Goal: Task Accomplishment & Management: Use online tool/utility

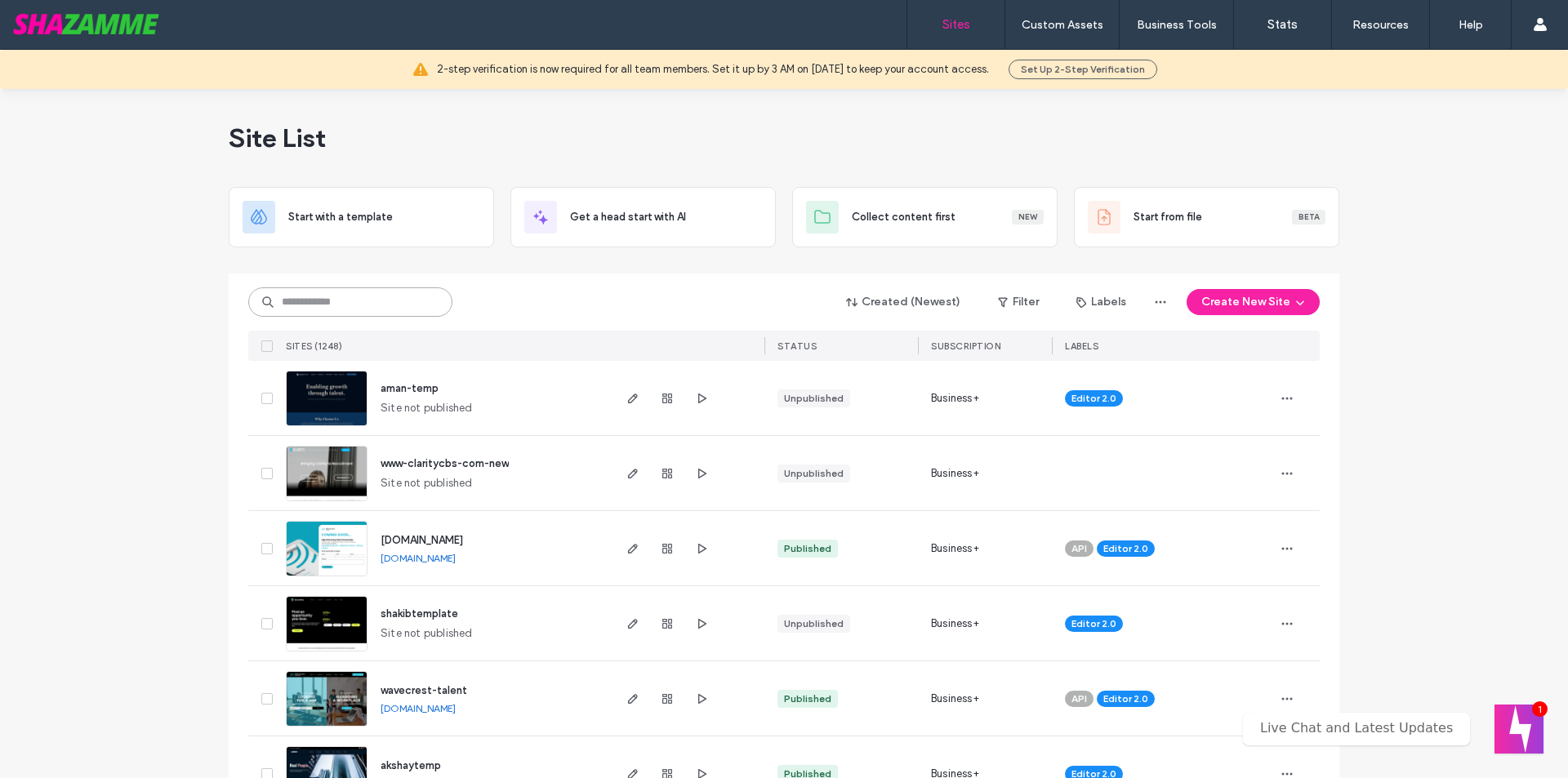
click at [356, 303] on input at bounding box center [350, 302] width 204 height 29
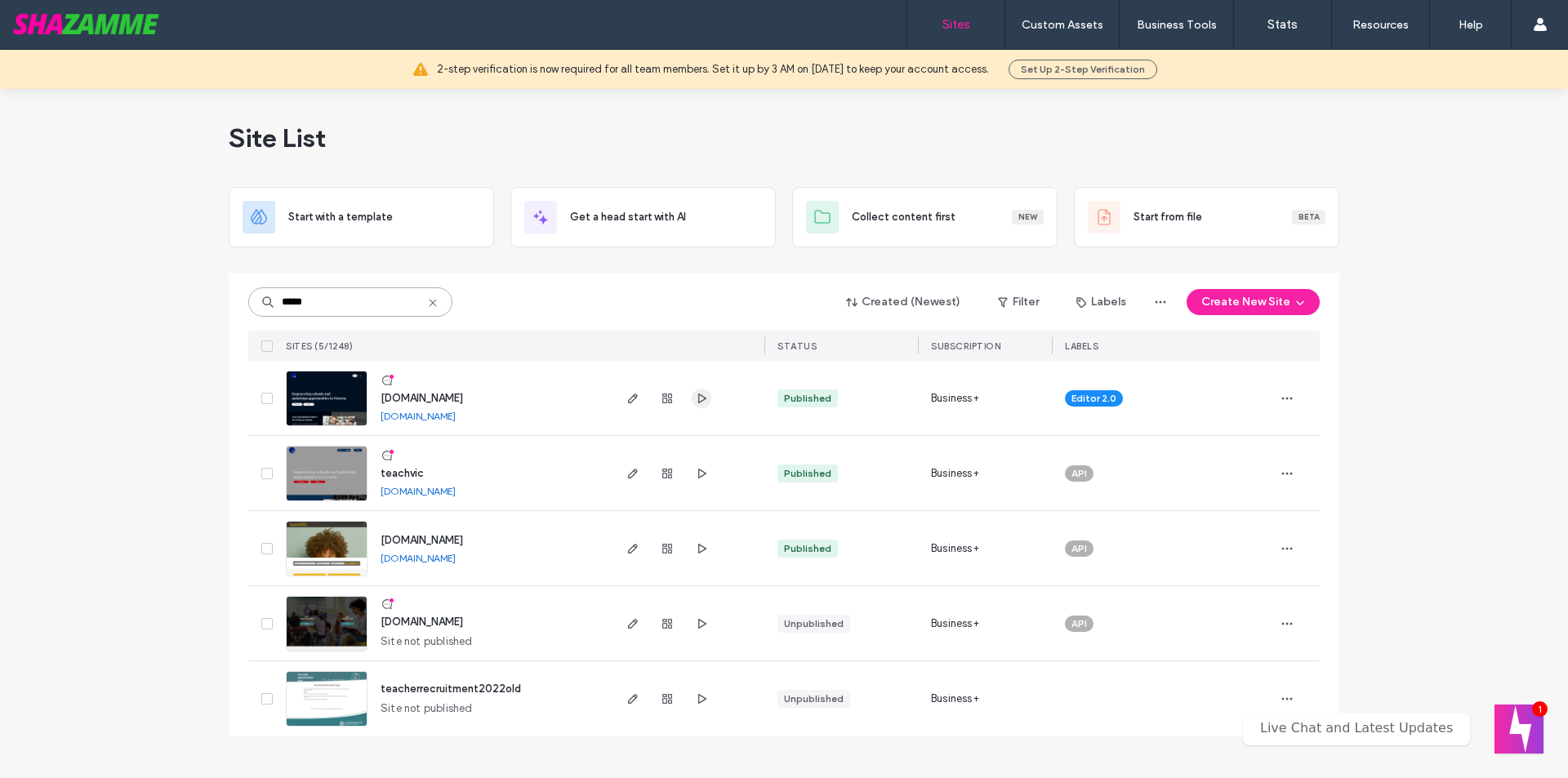
type input "*****"
click at [699, 398] on use "button" at bounding box center [703, 398] width 9 height 9
click at [624, 397] on span "button" at bounding box center [633, 398] width 20 height 20
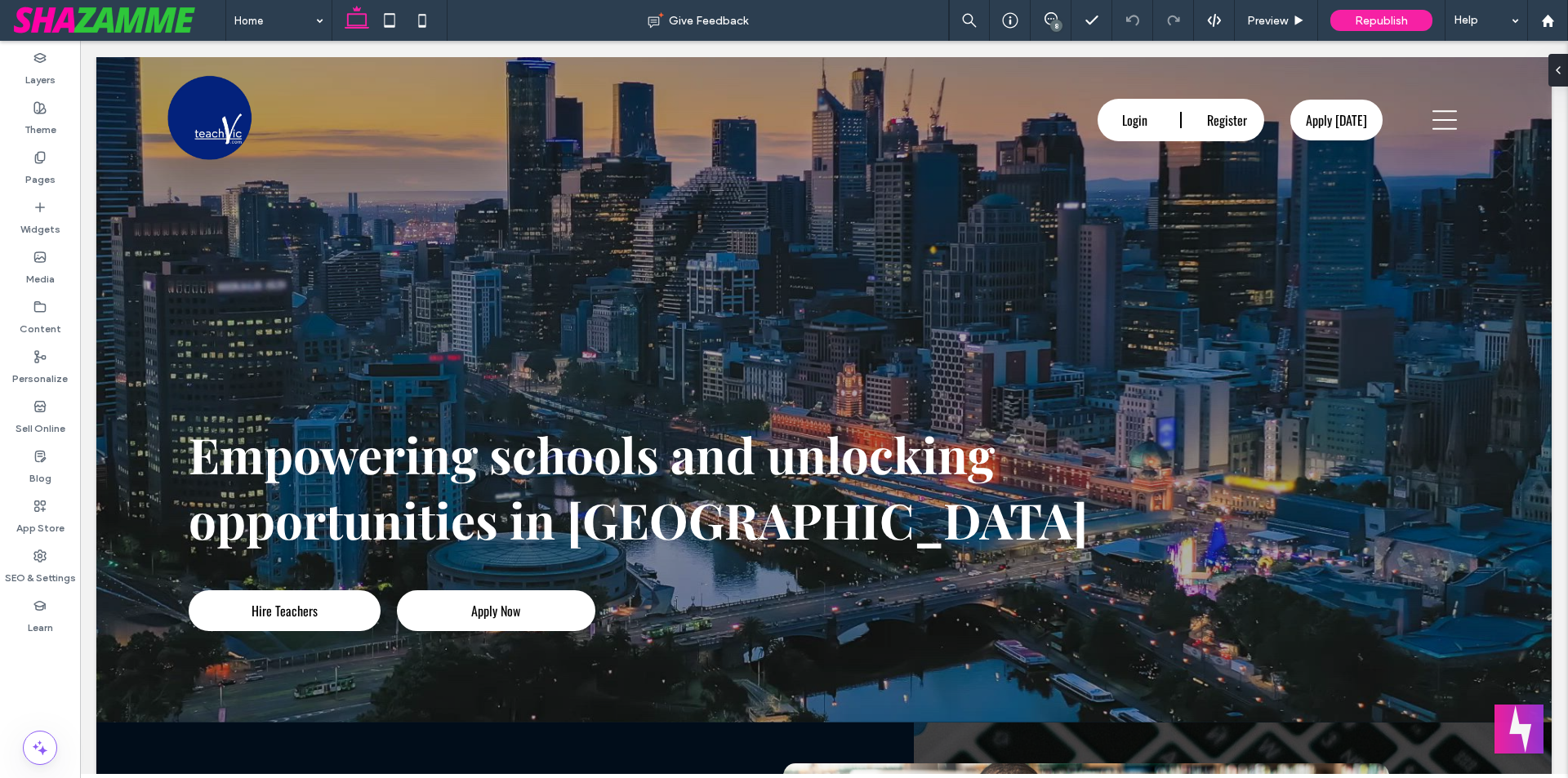
click at [1058, 22] on div "8" at bounding box center [1056, 26] width 12 height 12
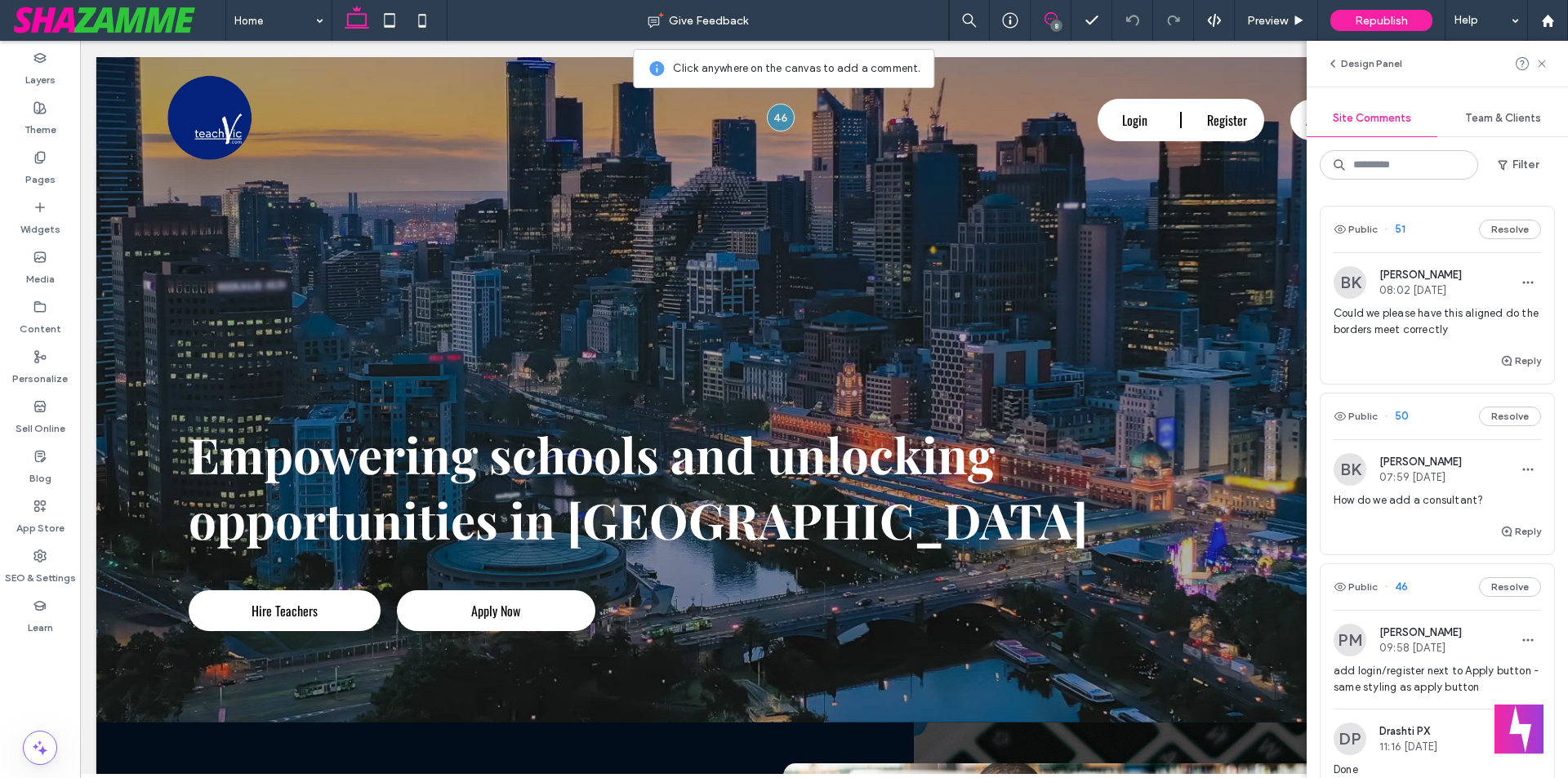
click at [1391, 329] on span "Could we please have this aligned do the borders meet correctly" at bounding box center [1437, 322] width 207 height 32
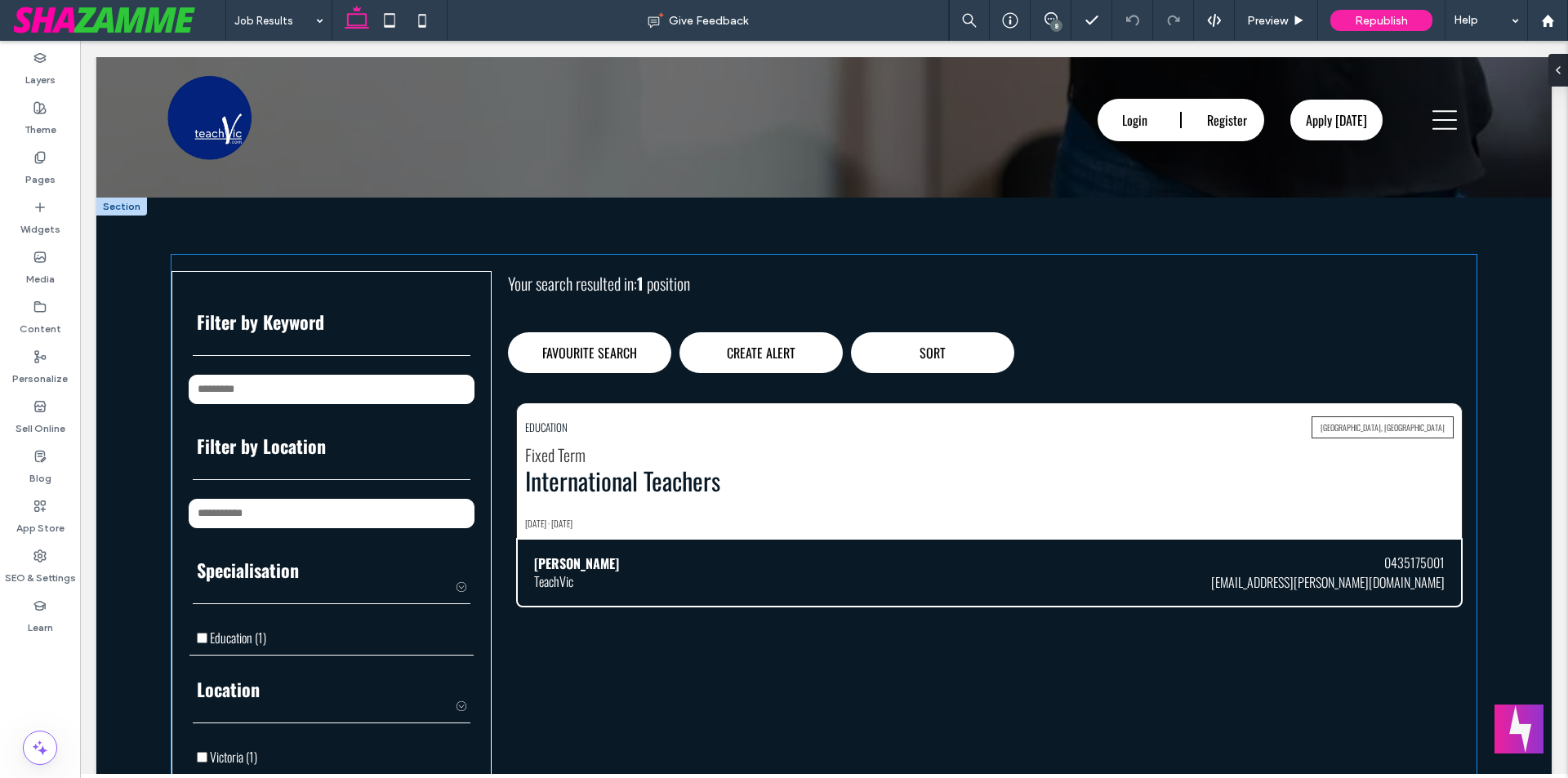
scroll to position [327, 0]
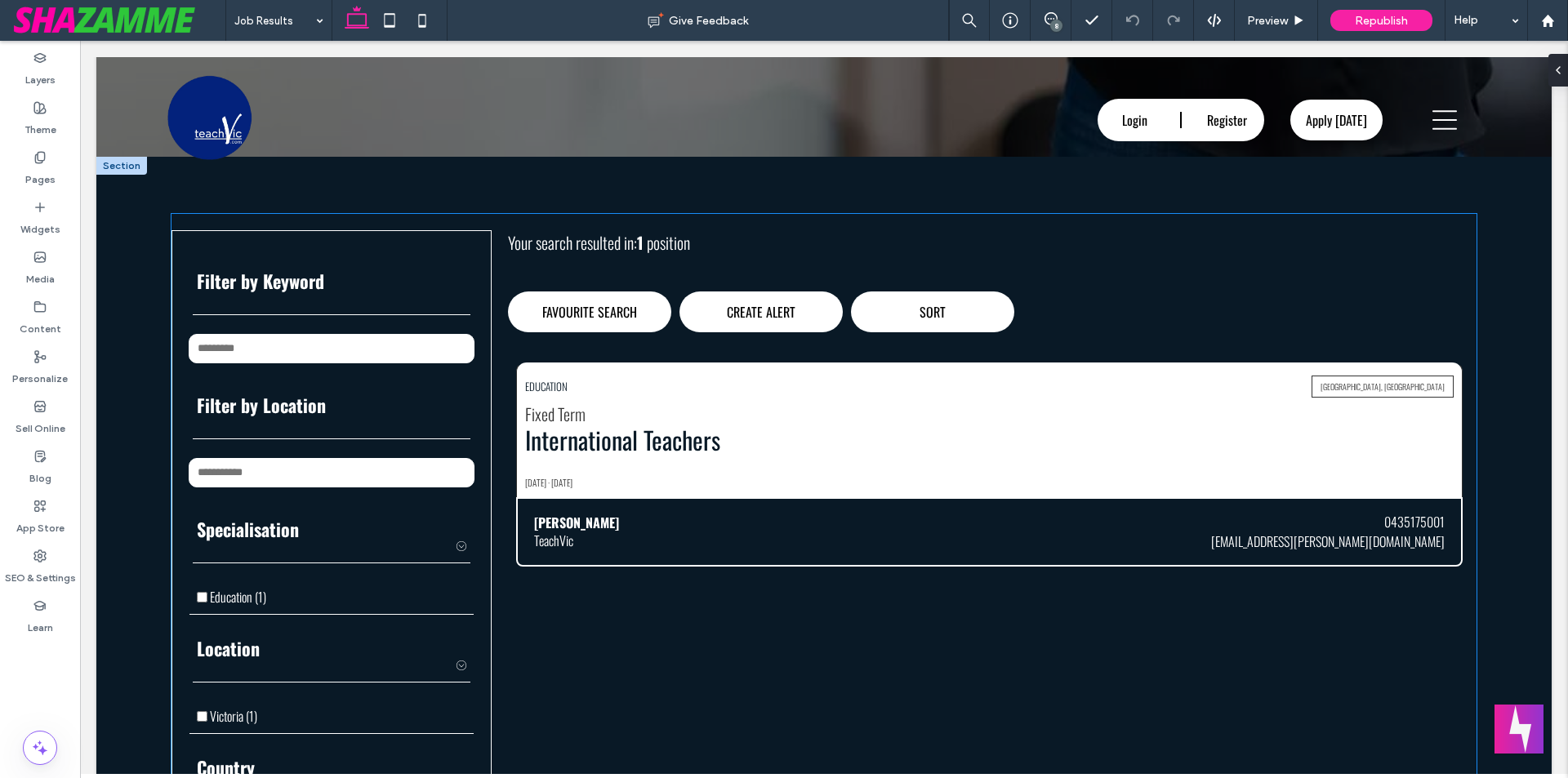
type input "**********"
click at [790, 531] on div "[PERSON_NAME] TeachVic 0435175001 [EMAIL_ADDRESS][PERSON_NAME][DOMAIN_NAME]" at bounding box center [990, 531] width 947 height 69
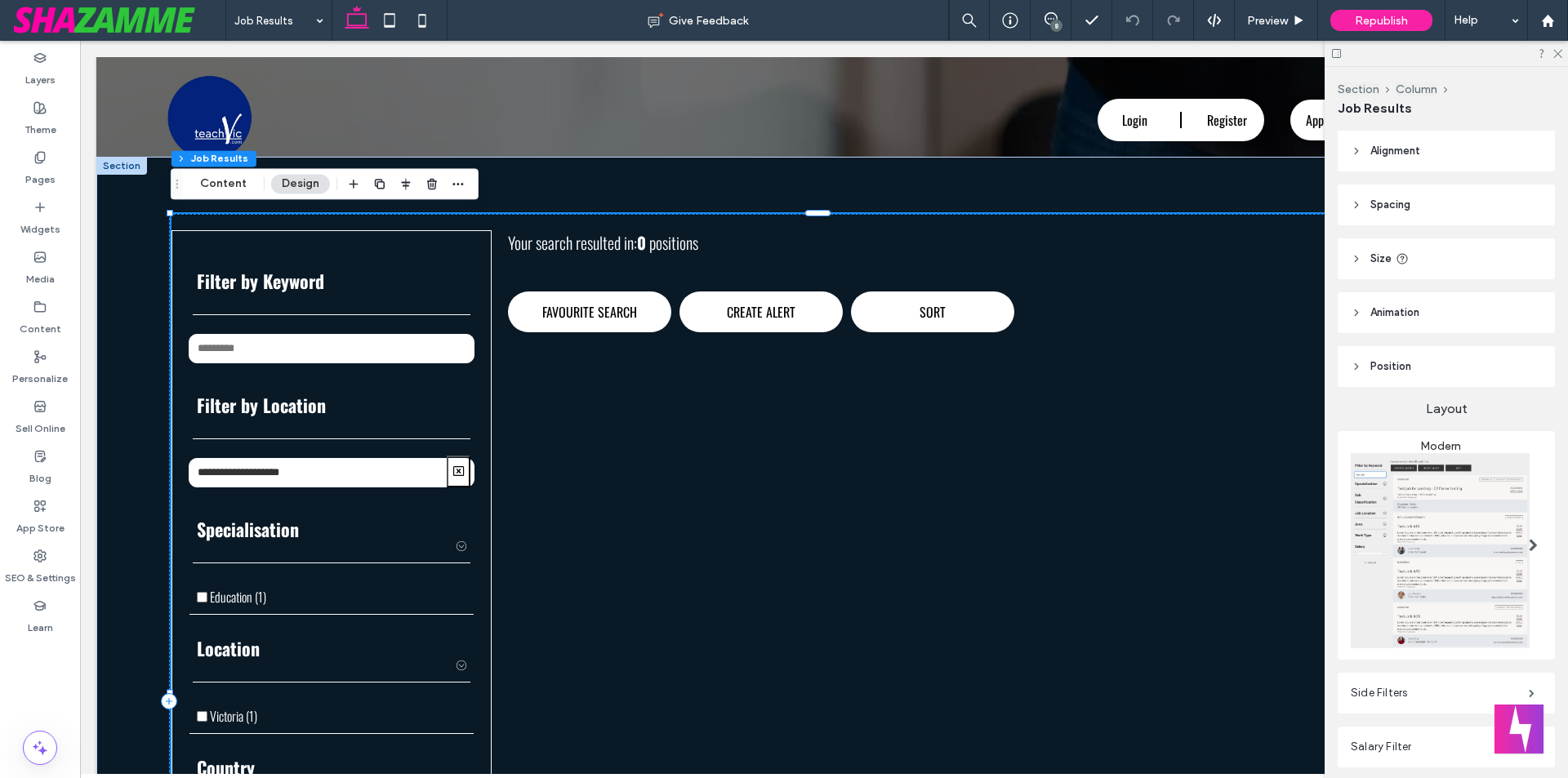
click at [454, 471] on button at bounding box center [459, 471] width 24 height 32
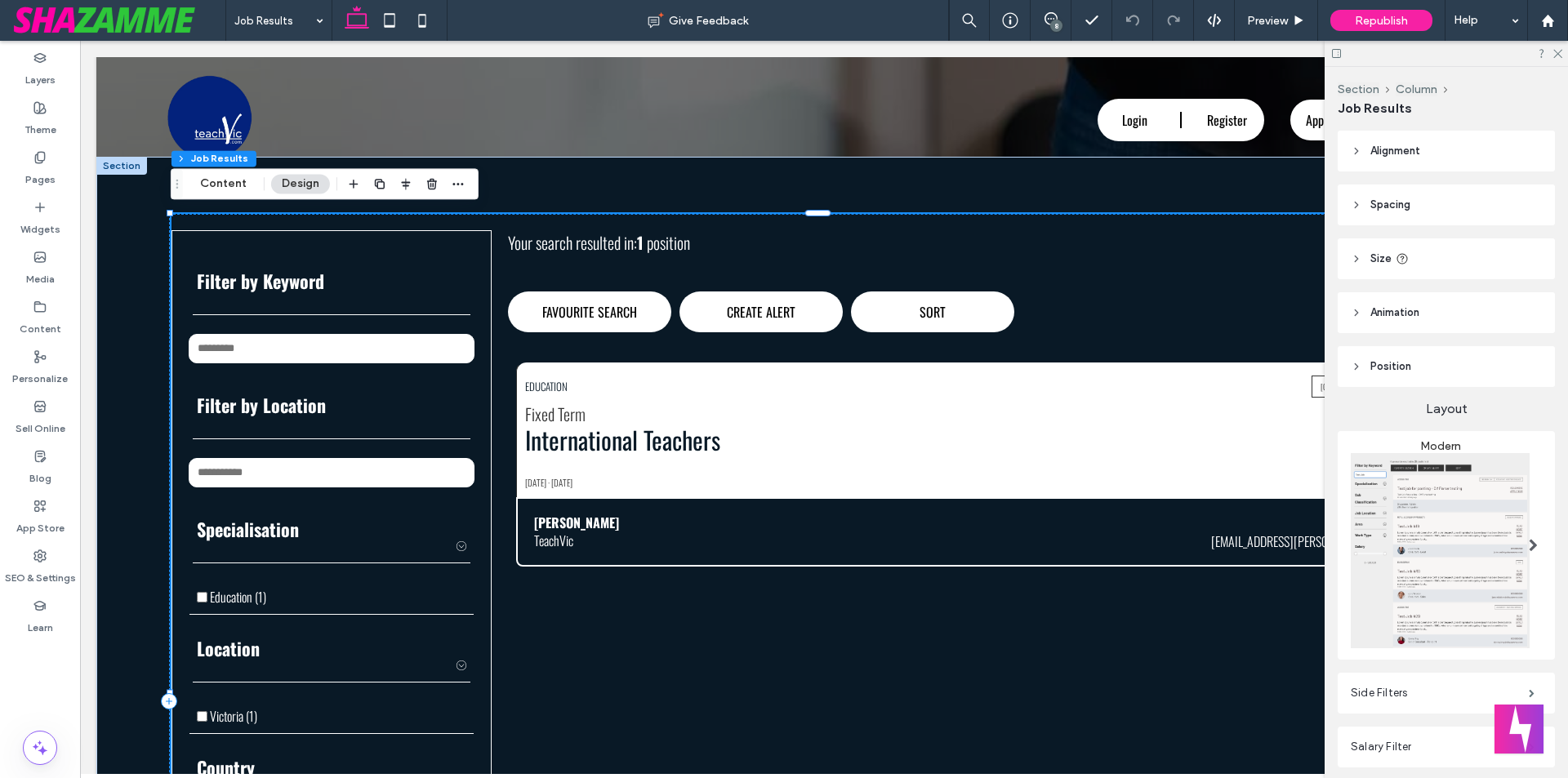
type input "**"
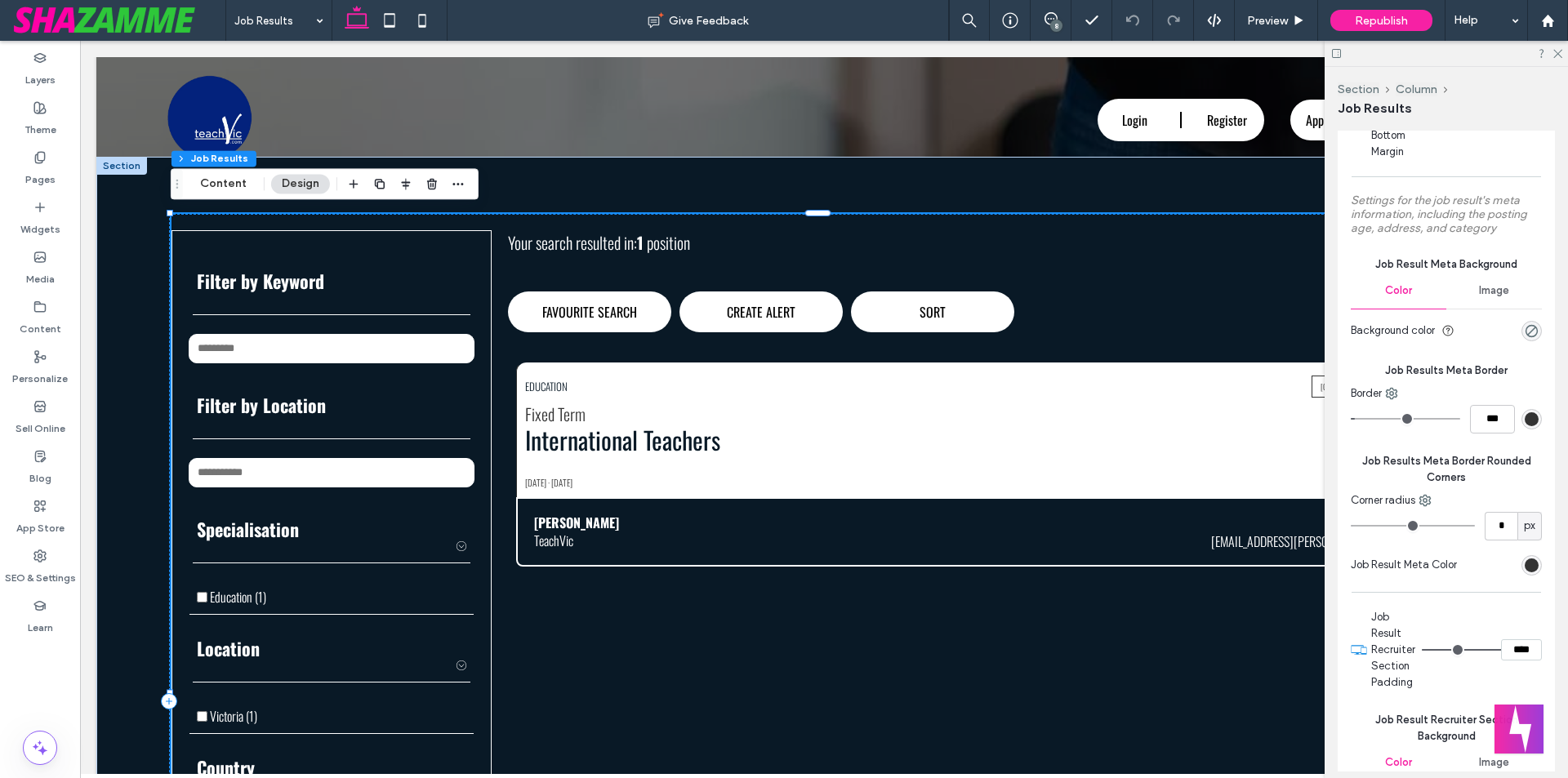
scroll to position [5472, 0]
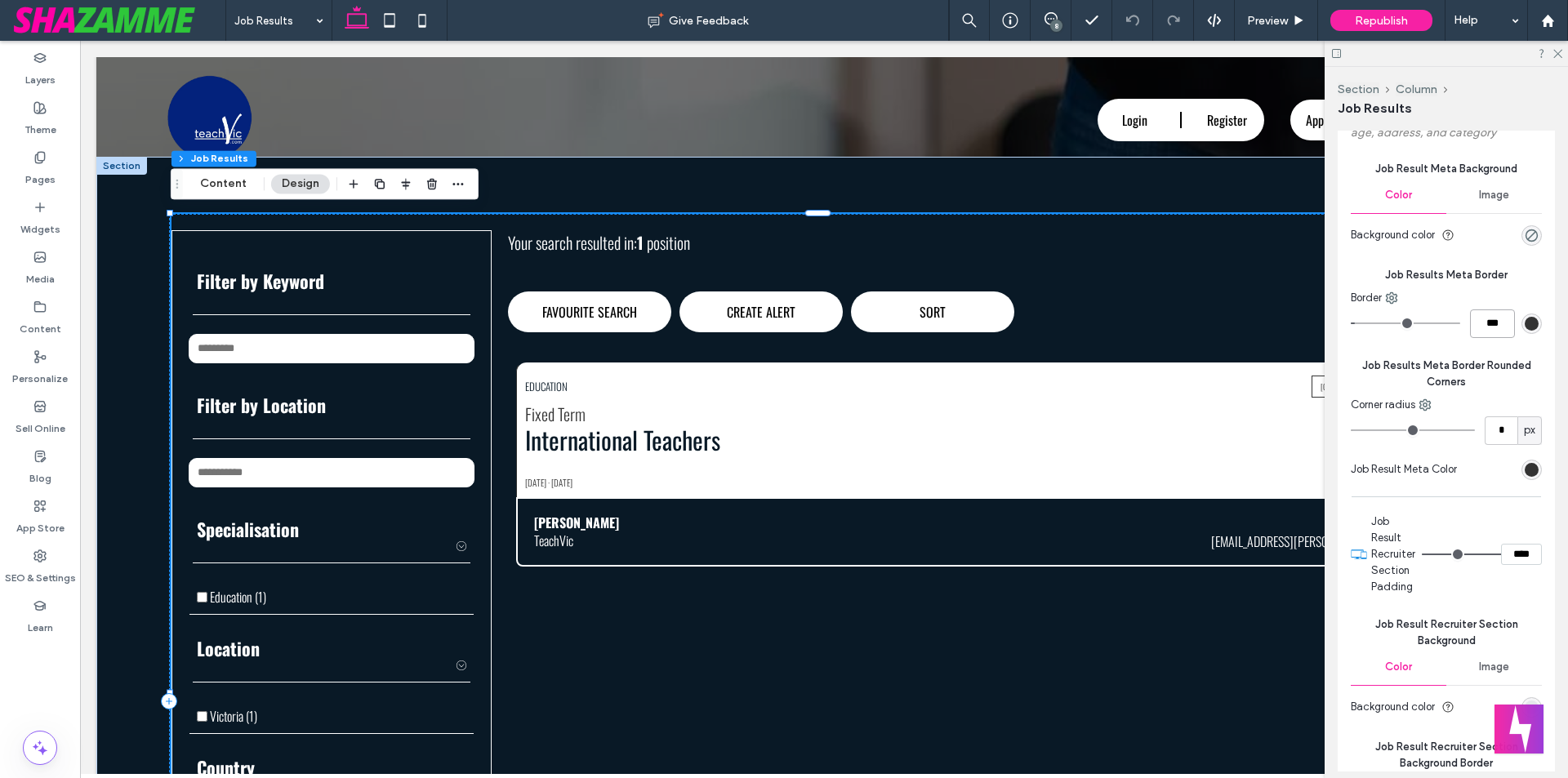
click at [1489, 324] on input "***" at bounding box center [1492, 324] width 45 height 29
type input "*"
click at [1489, 362] on span "Job Results Meta Border Rounded Corners" at bounding box center [1447, 374] width 191 height 32
click at [1480, 328] on input "***" at bounding box center [1492, 324] width 45 height 29
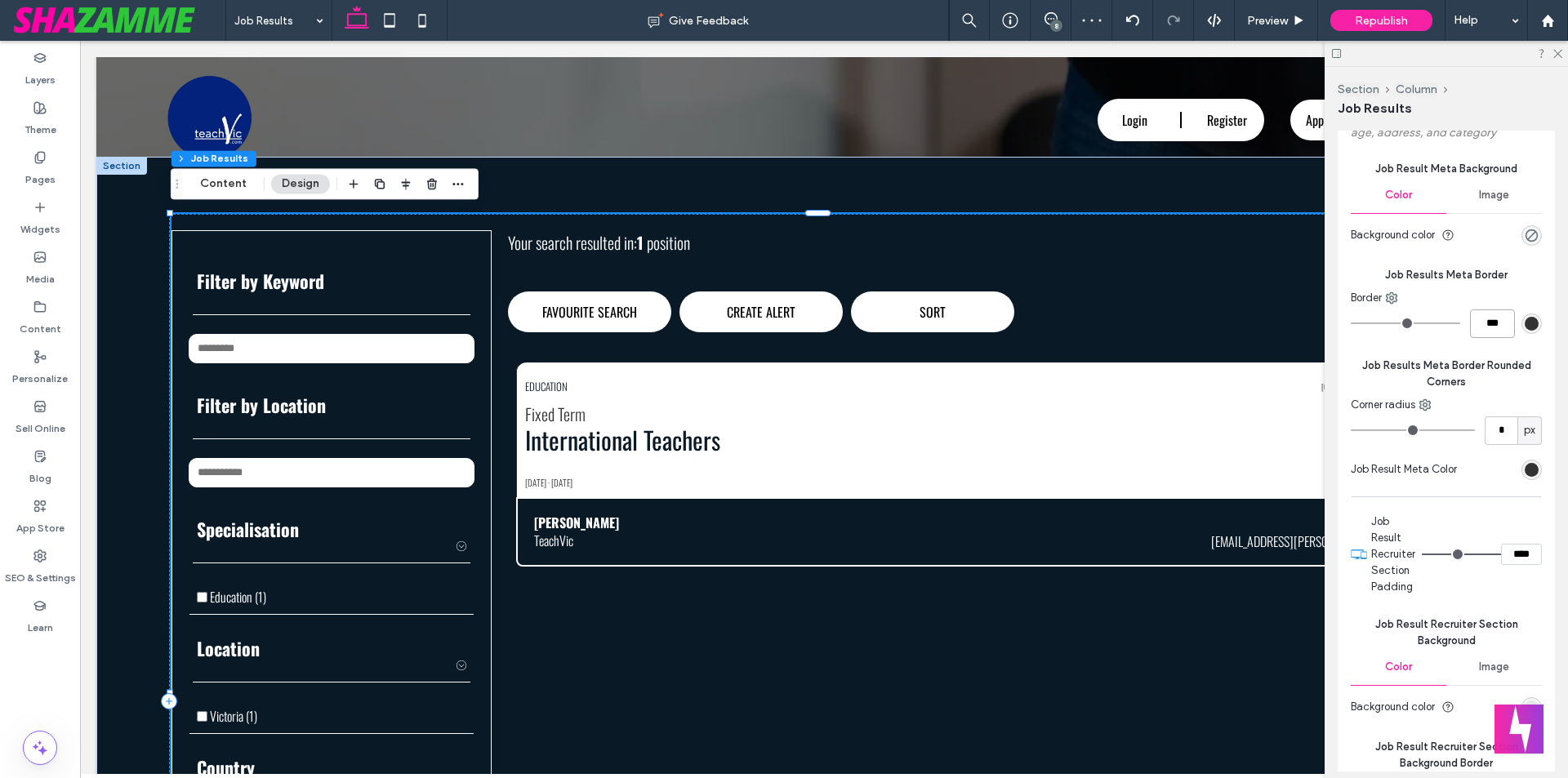
click at [1480, 324] on input "***" at bounding box center [1492, 324] width 45 height 29
type input "*"
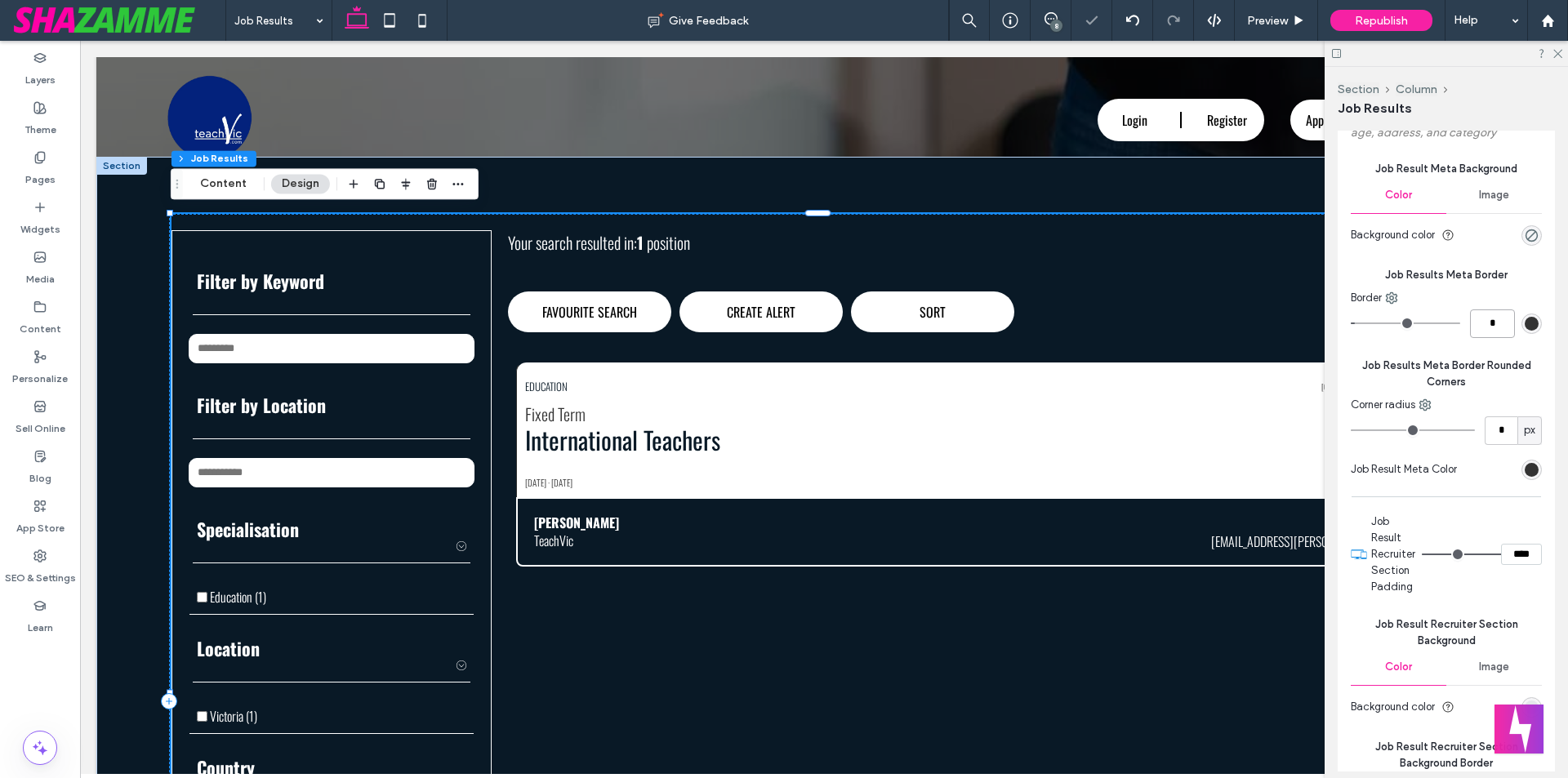
type input "***"
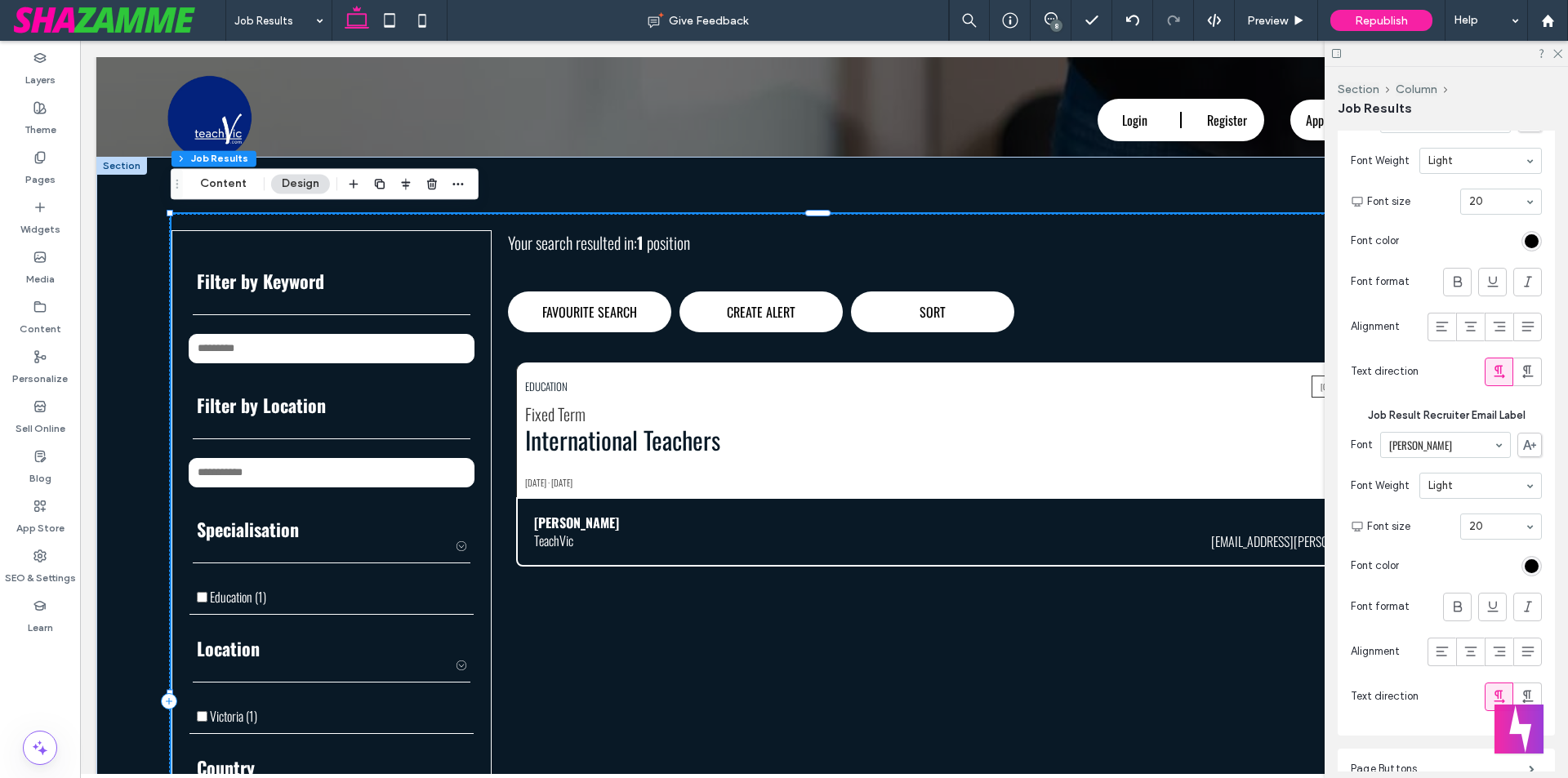
scroll to position [7740, 0]
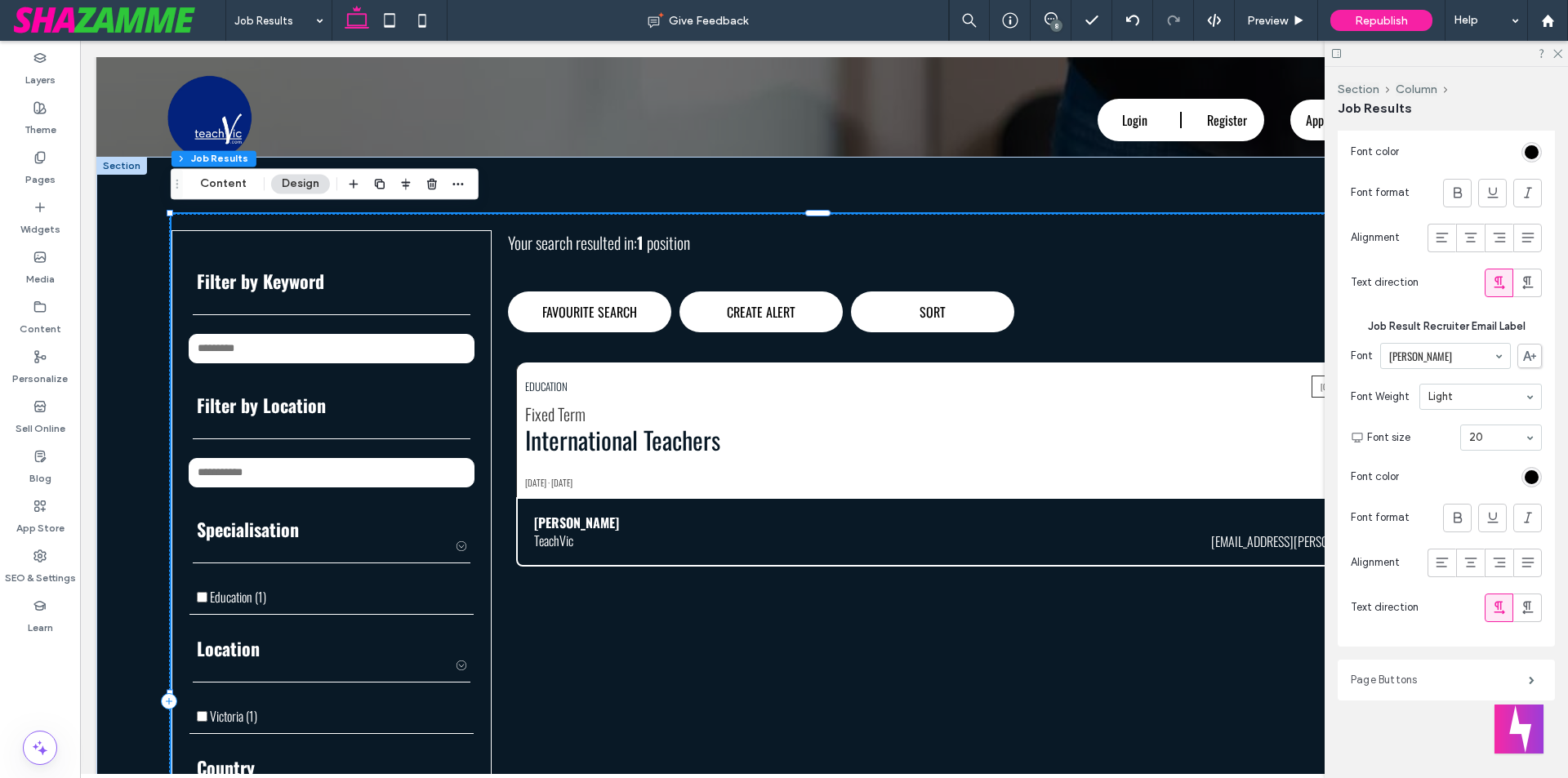
click at [1402, 676] on label "Page Buttons" at bounding box center [1440, 680] width 178 height 32
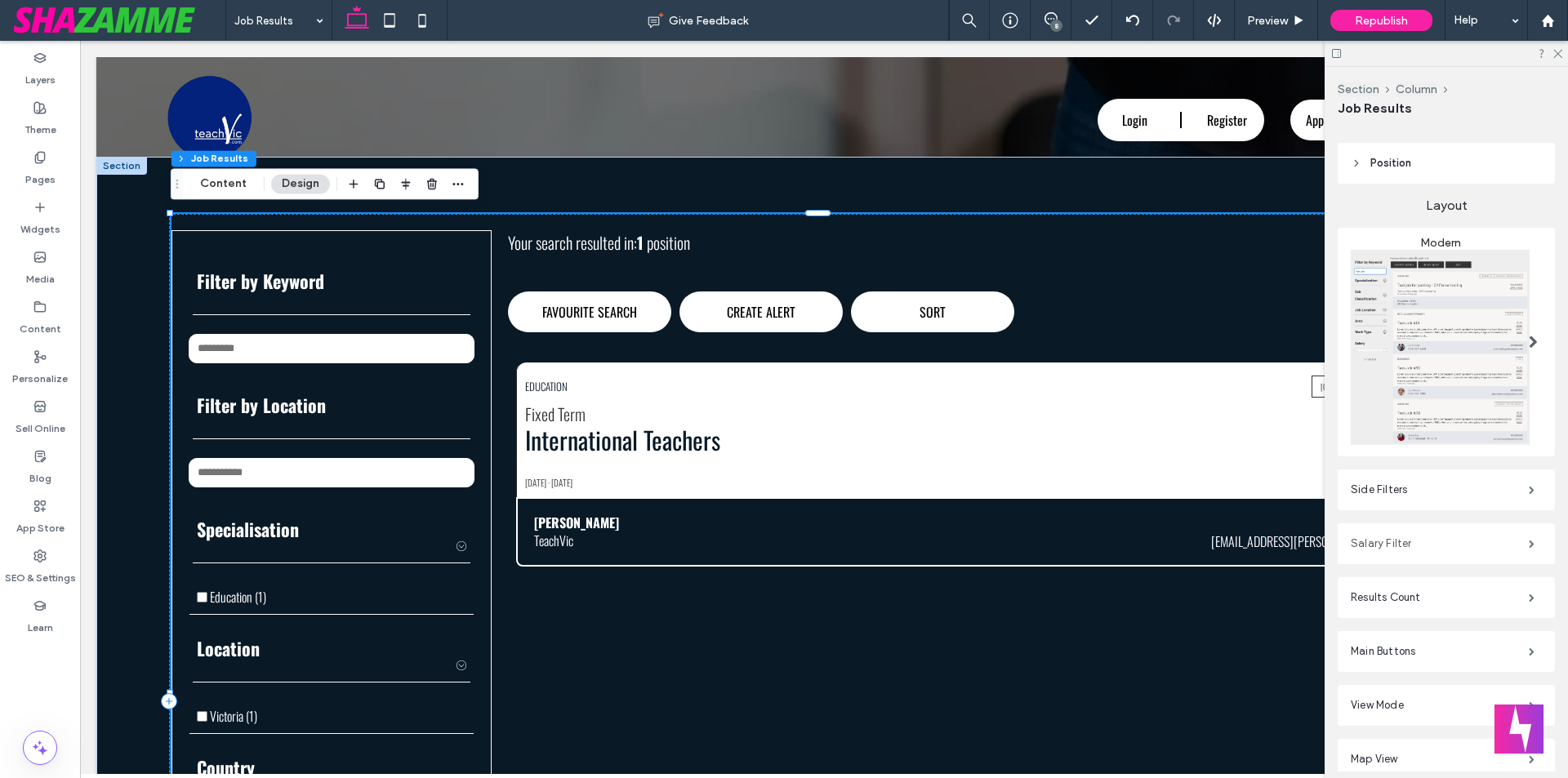
scroll to position [245, 0]
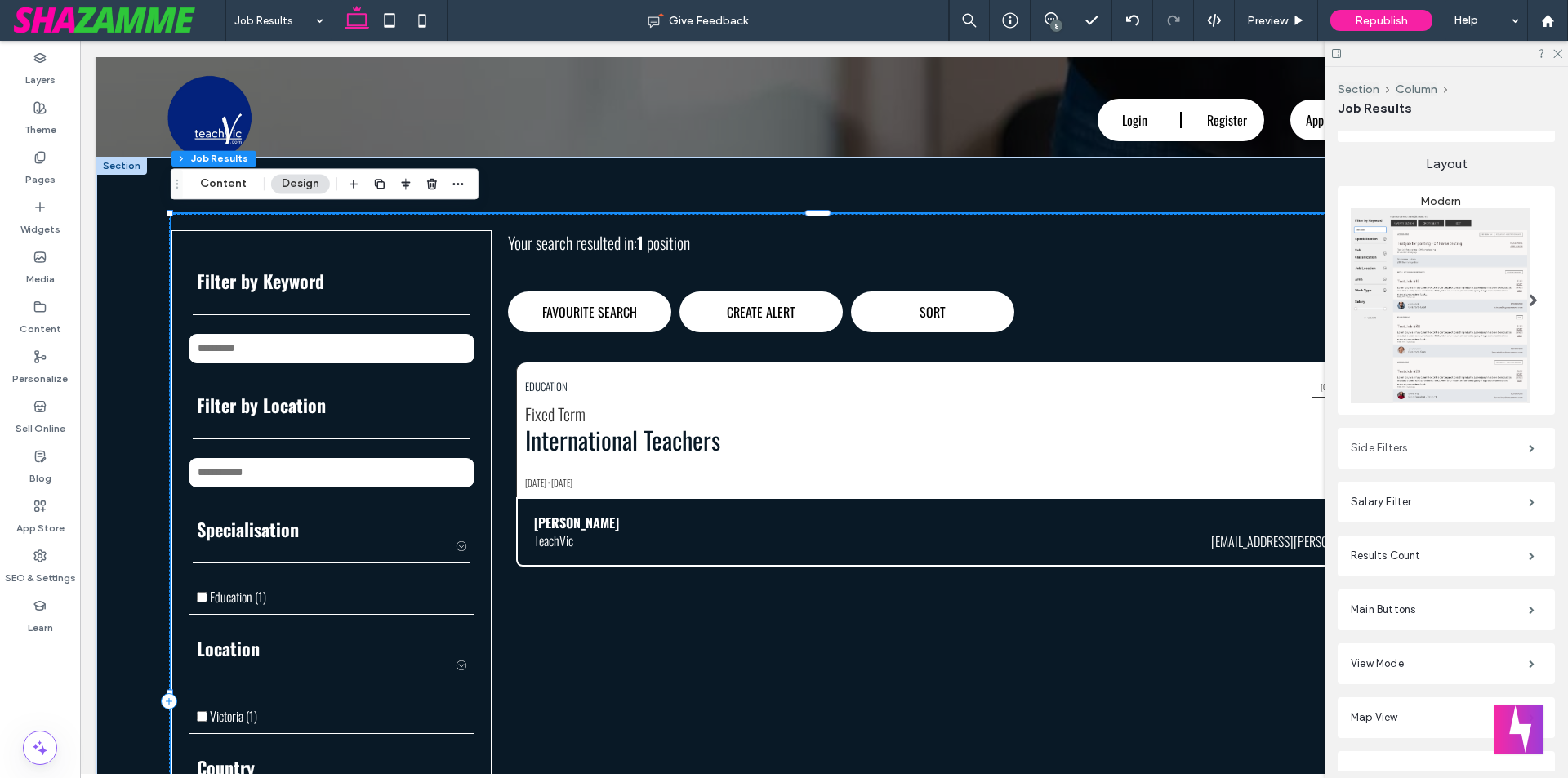
click at [1412, 444] on label "Side Filters" at bounding box center [1440, 449] width 178 height 32
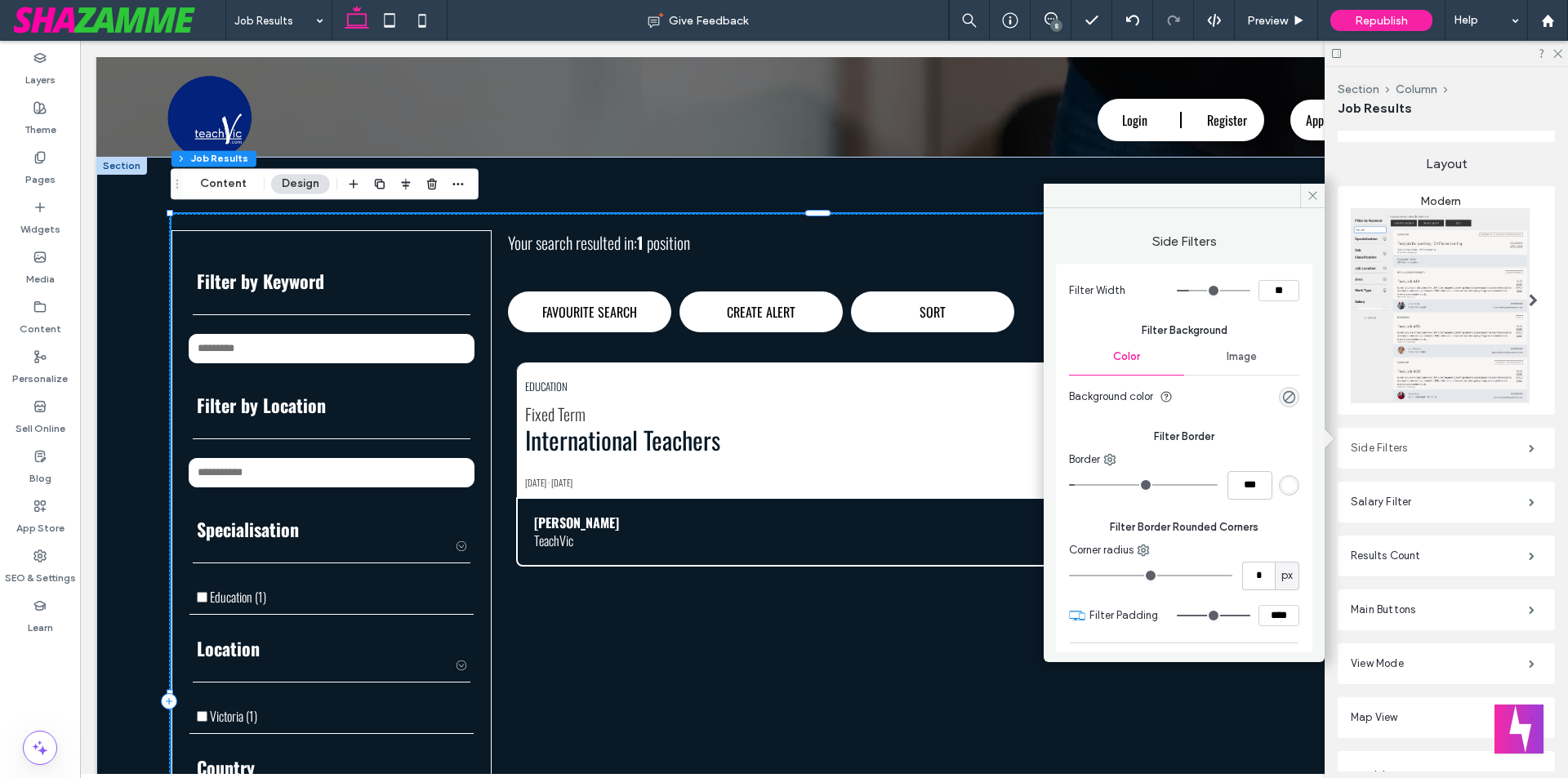
click at [1412, 444] on label "Side Filters" at bounding box center [1440, 449] width 178 height 32
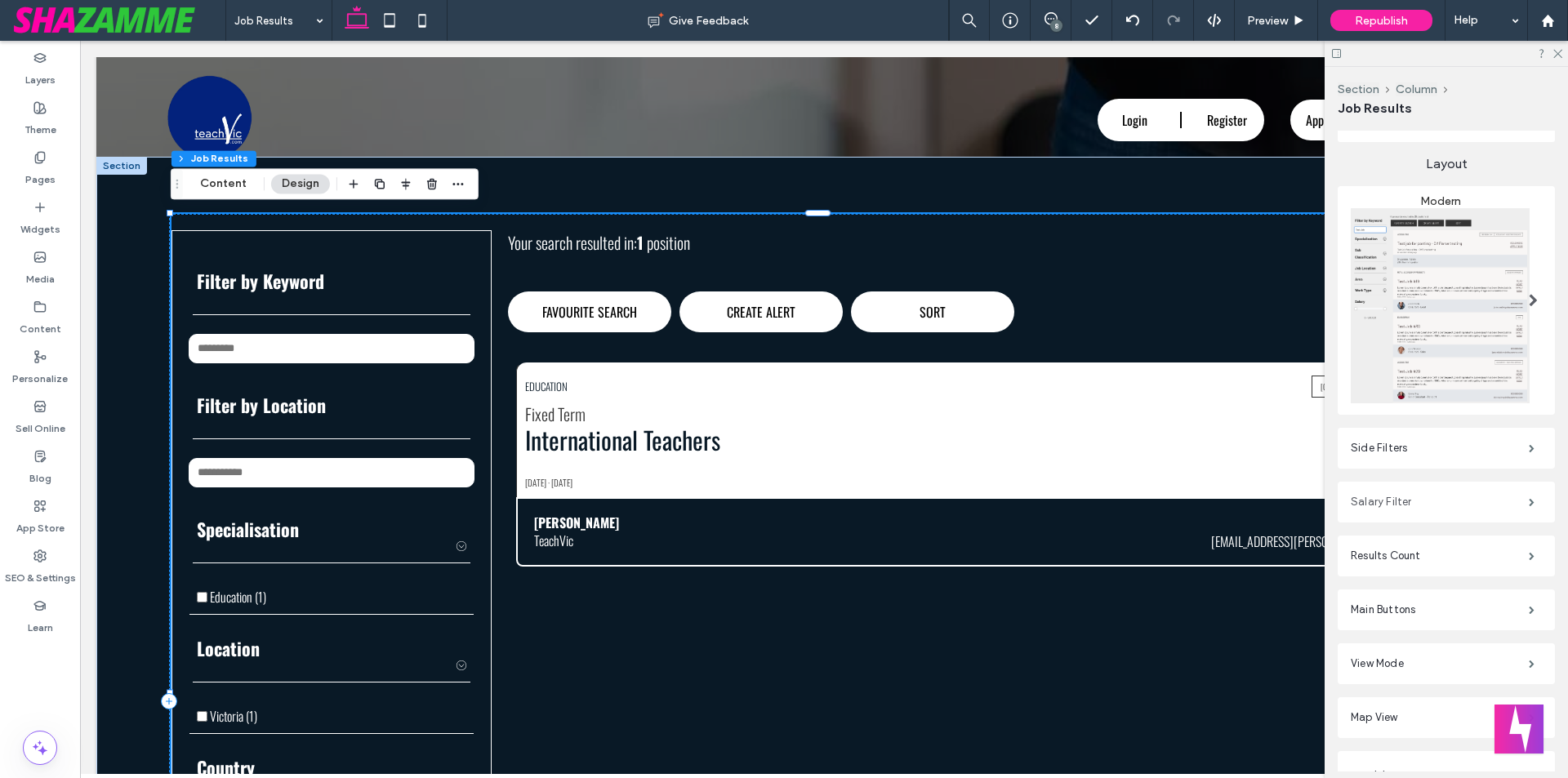
scroll to position [327, 0]
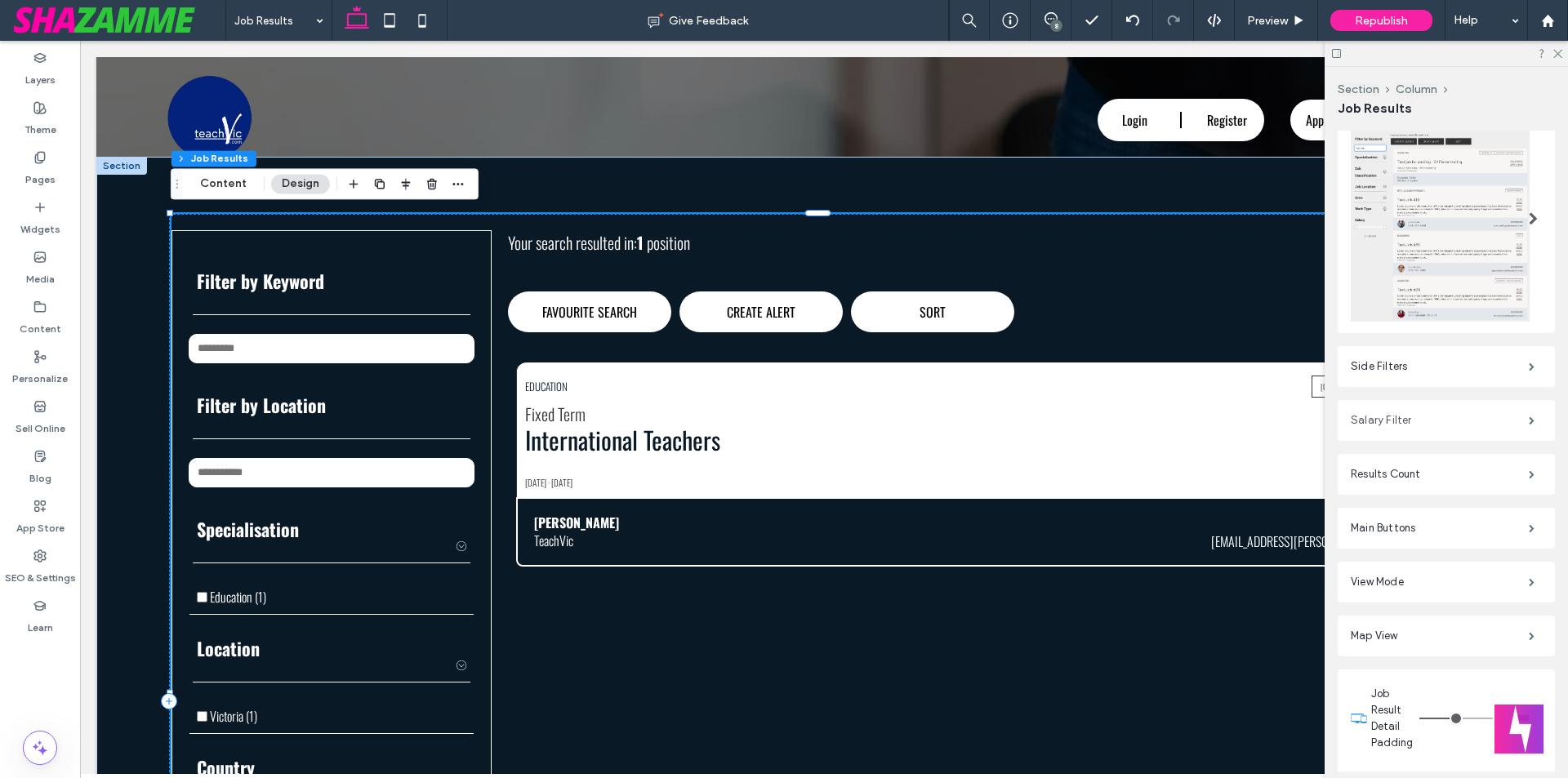
click at [1396, 412] on label "Salary Filter" at bounding box center [1440, 421] width 178 height 32
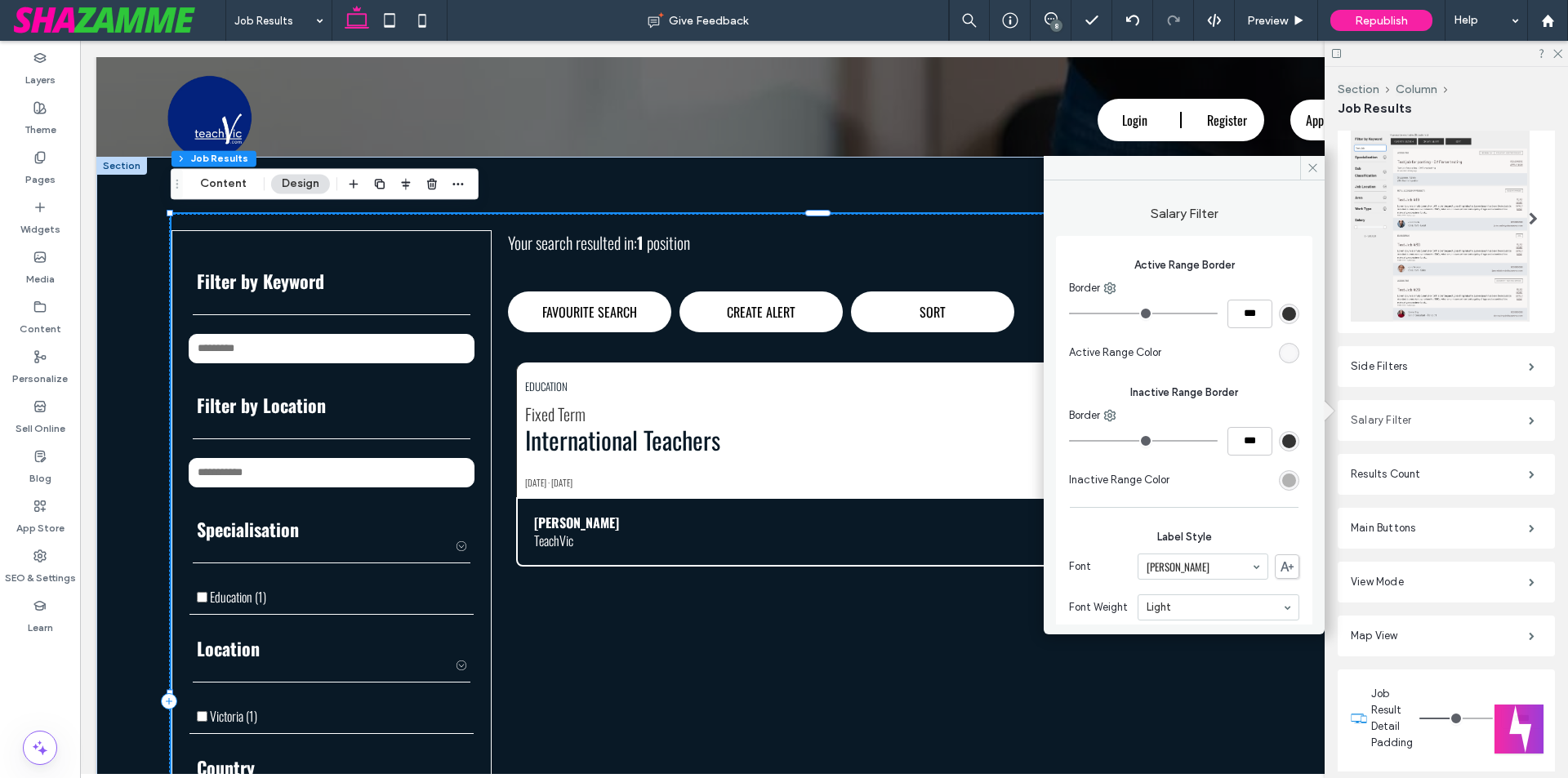
click at [1396, 412] on label "Salary Filter" at bounding box center [1440, 421] width 178 height 32
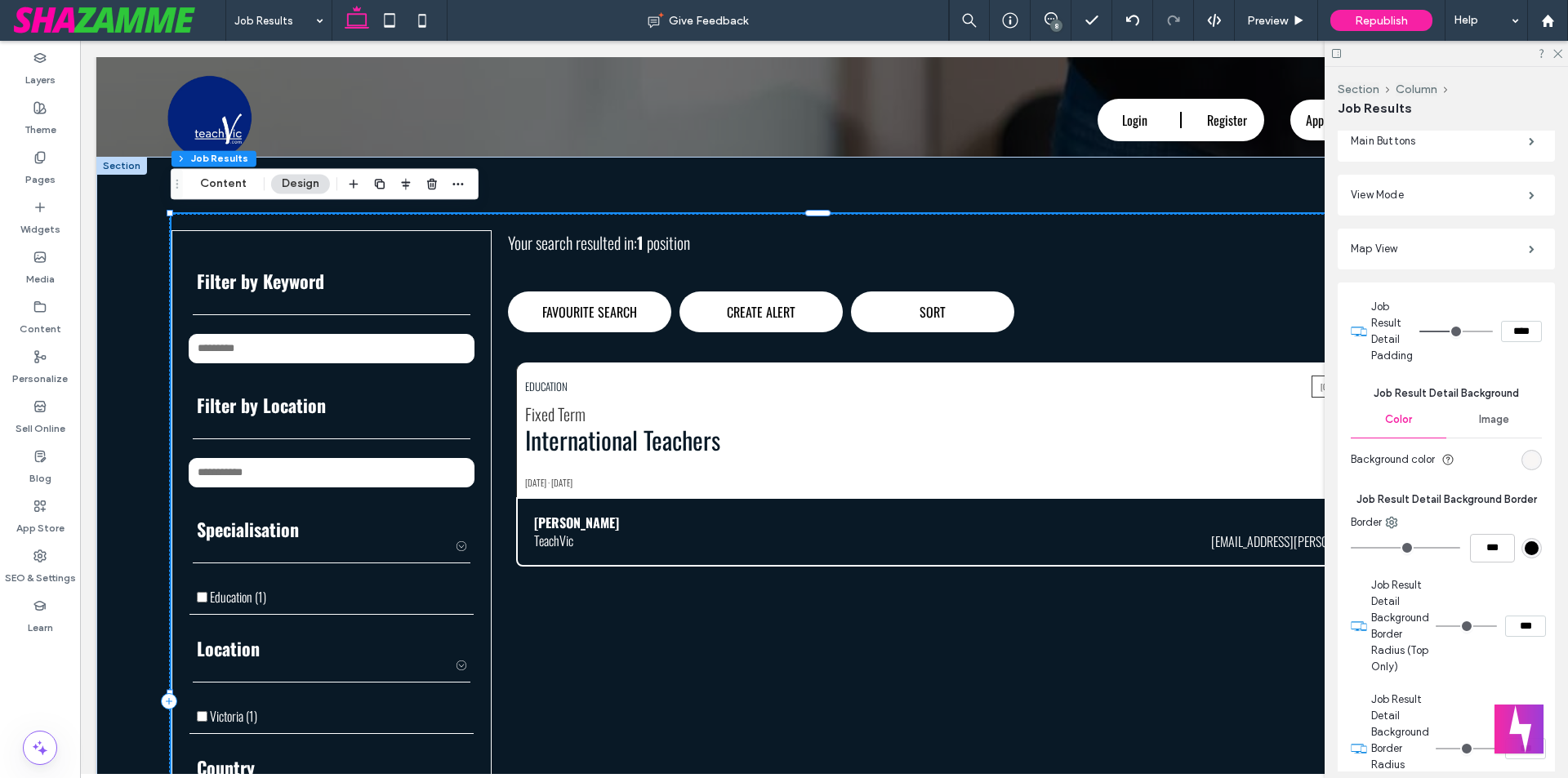
scroll to position [735, 0]
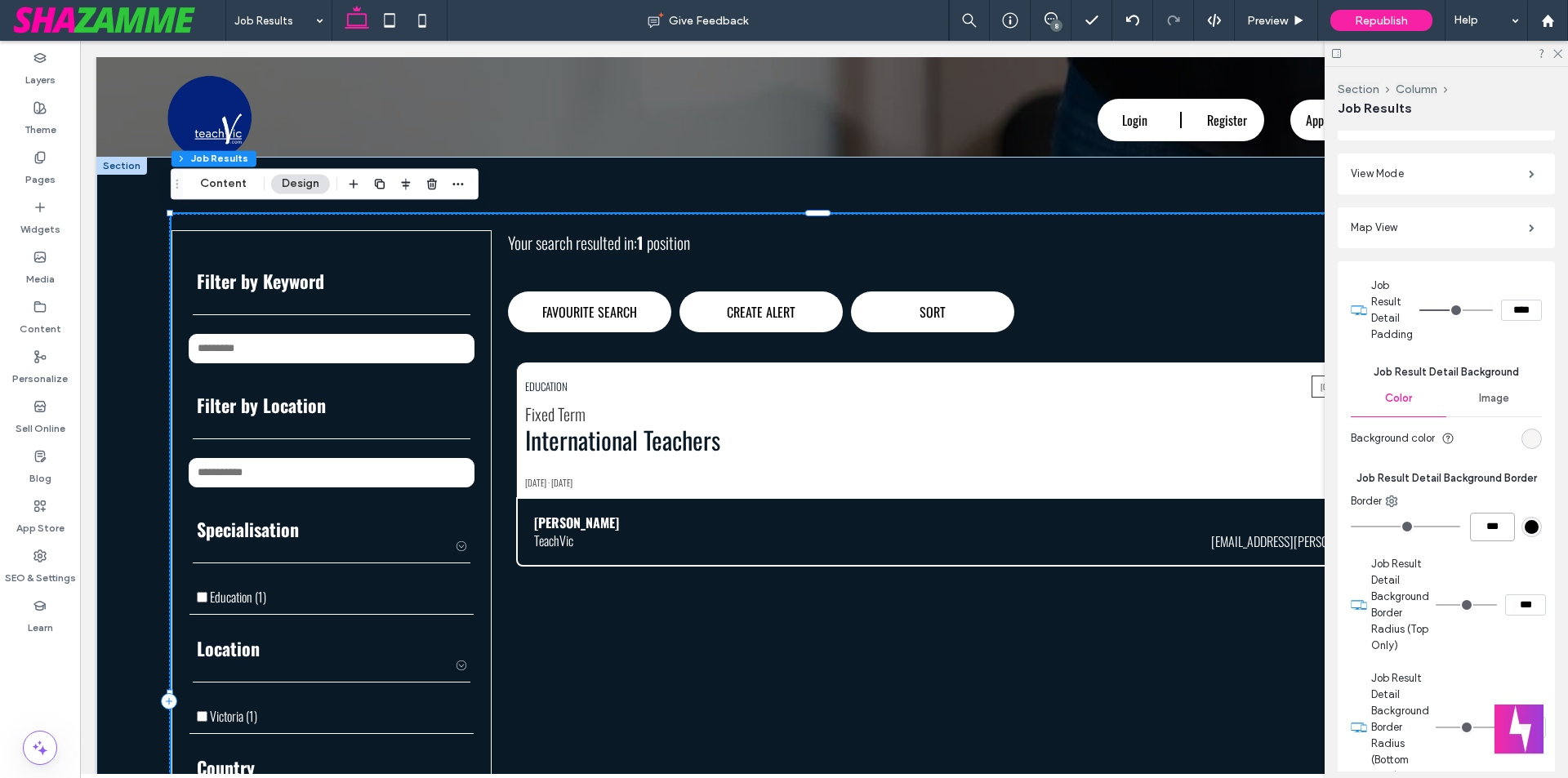
click at [1480, 515] on input "***" at bounding box center [1492, 527] width 45 height 29
type input "*"
click at [1393, 498] on icon at bounding box center [1391, 501] width 13 height 13
click at [1443, 647] on div "Left" at bounding box center [1460, 653] width 145 height 31
type input "*"
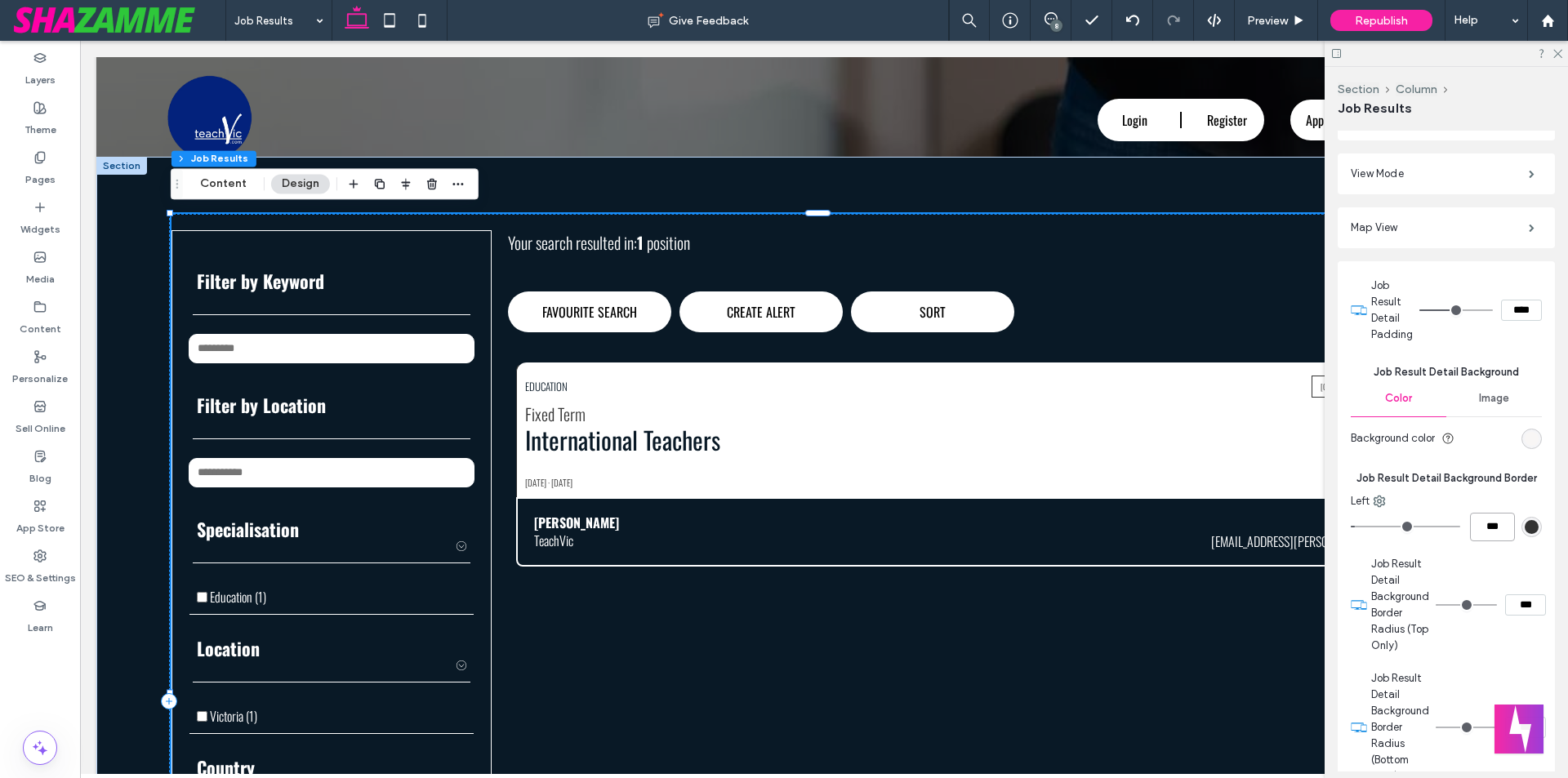
click at [1475, 514] on input "***" at bounding box center [1492, 527] width 45 height 29
type input "*"
type input "***"
click at [1380, 496] on use at bounding box center [1379, 501] width 10 height 10
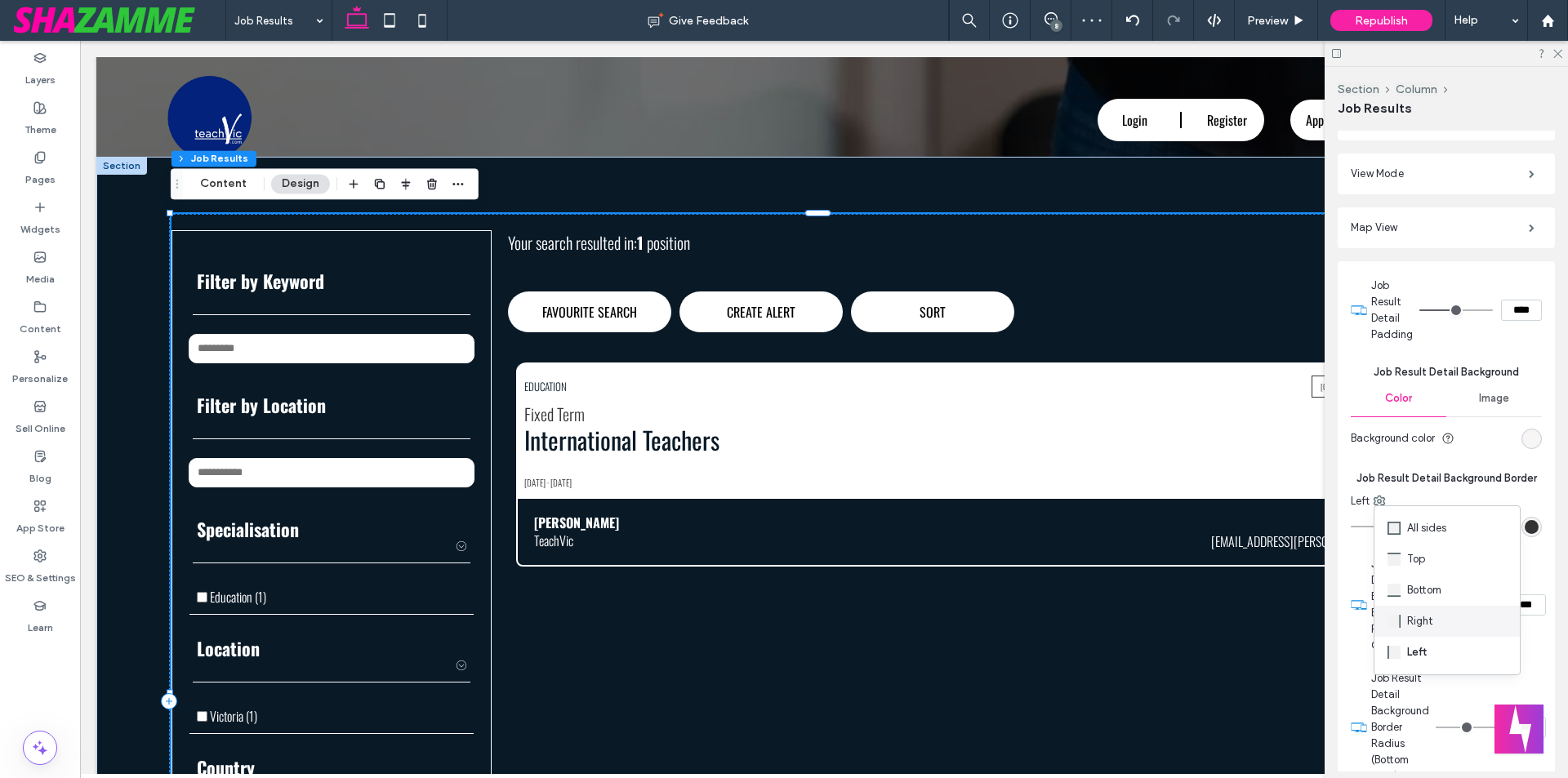
click at [1439, 628] on div "Right" at bounding box center [1447, 621] width 145 height 31
type input "*"
click at [1501, 519] on input "***" at bounding box center [1492, 527] width 45 height 29
type input "*"
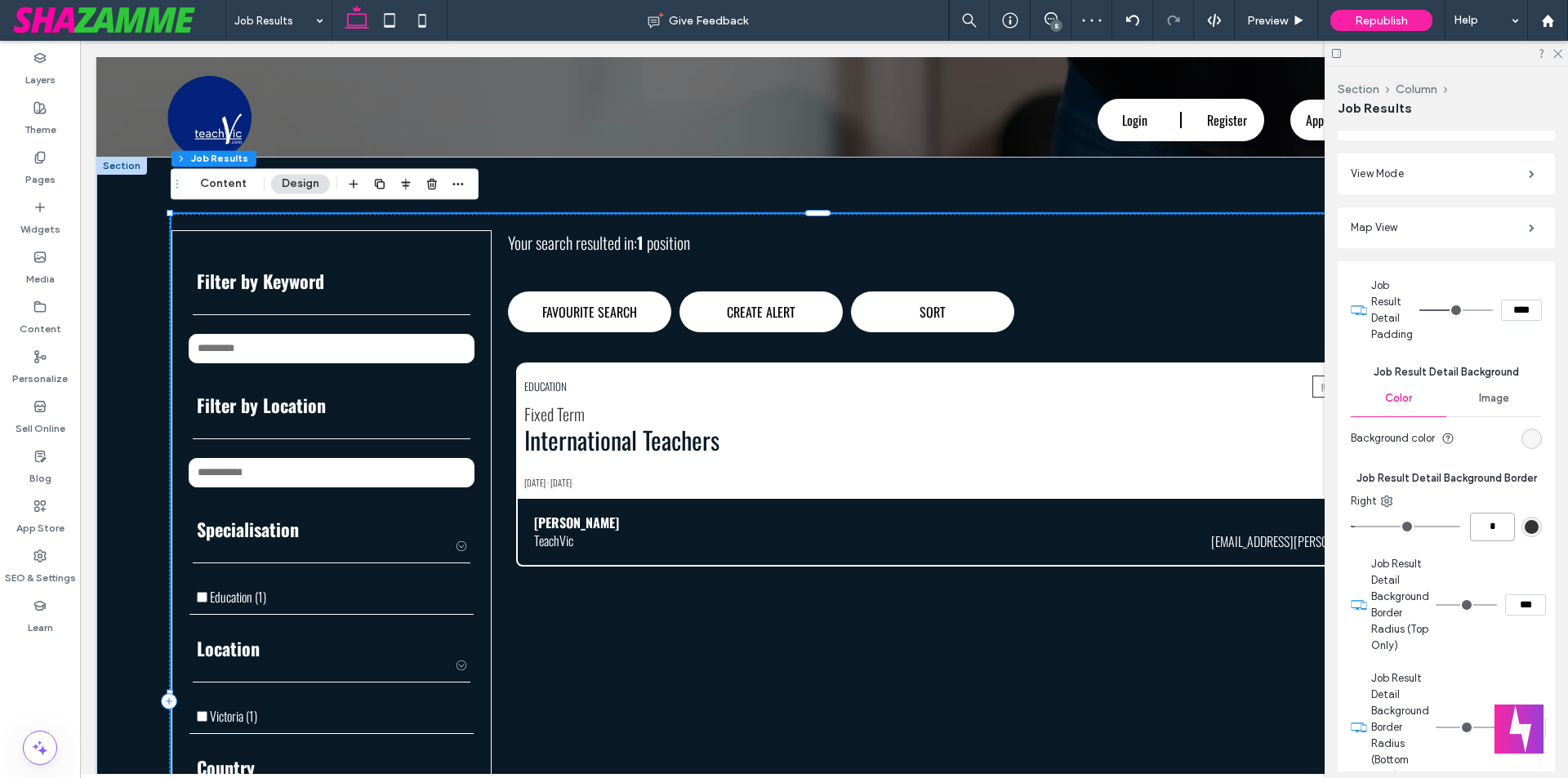
type input "***"
click at [1559, 50] on icon at bounding box center [1557, 53] width 10 height 10
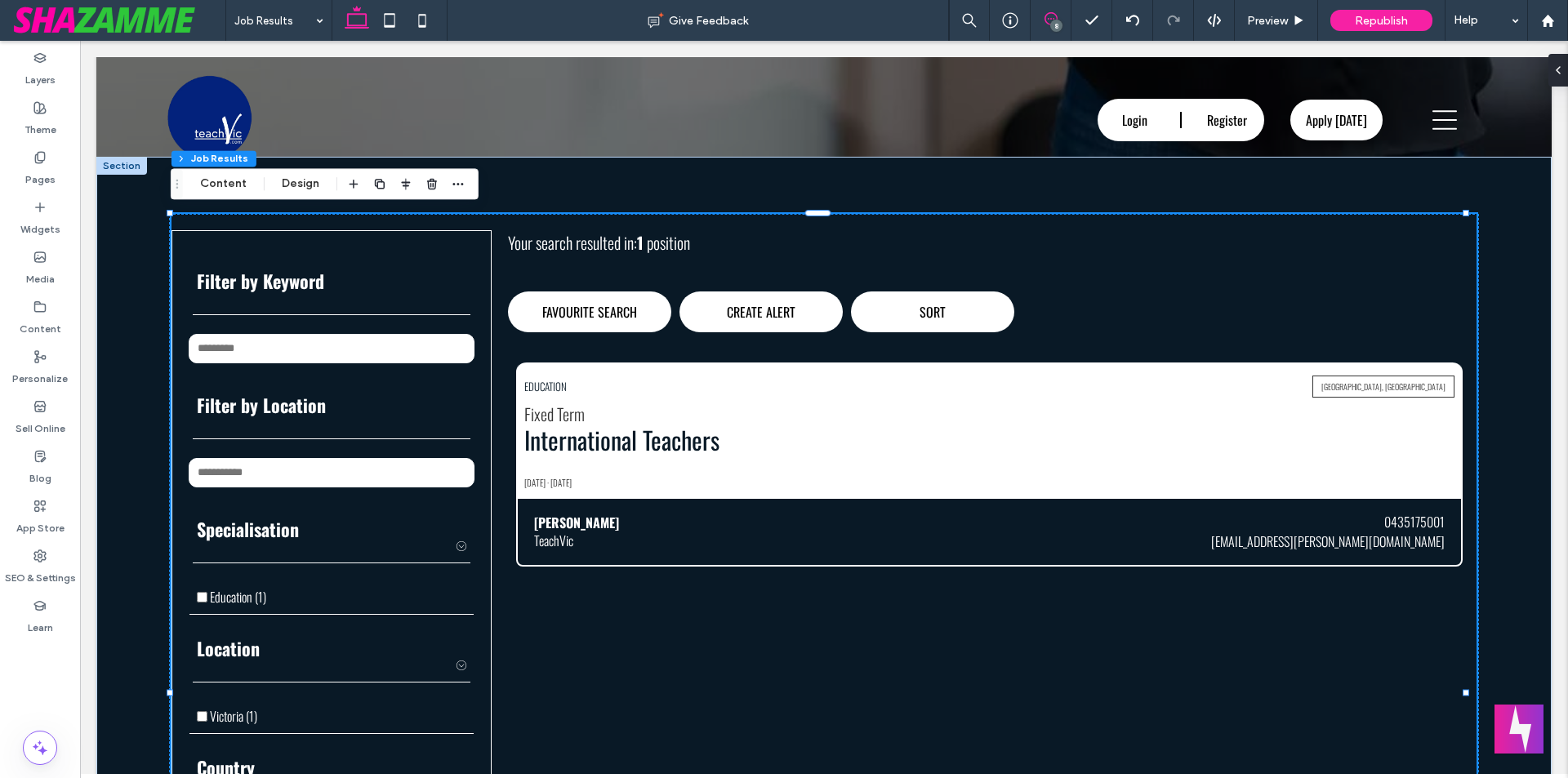
click at [1050, 17] on icon at bounding box center [1051, 18] width 13 height 13
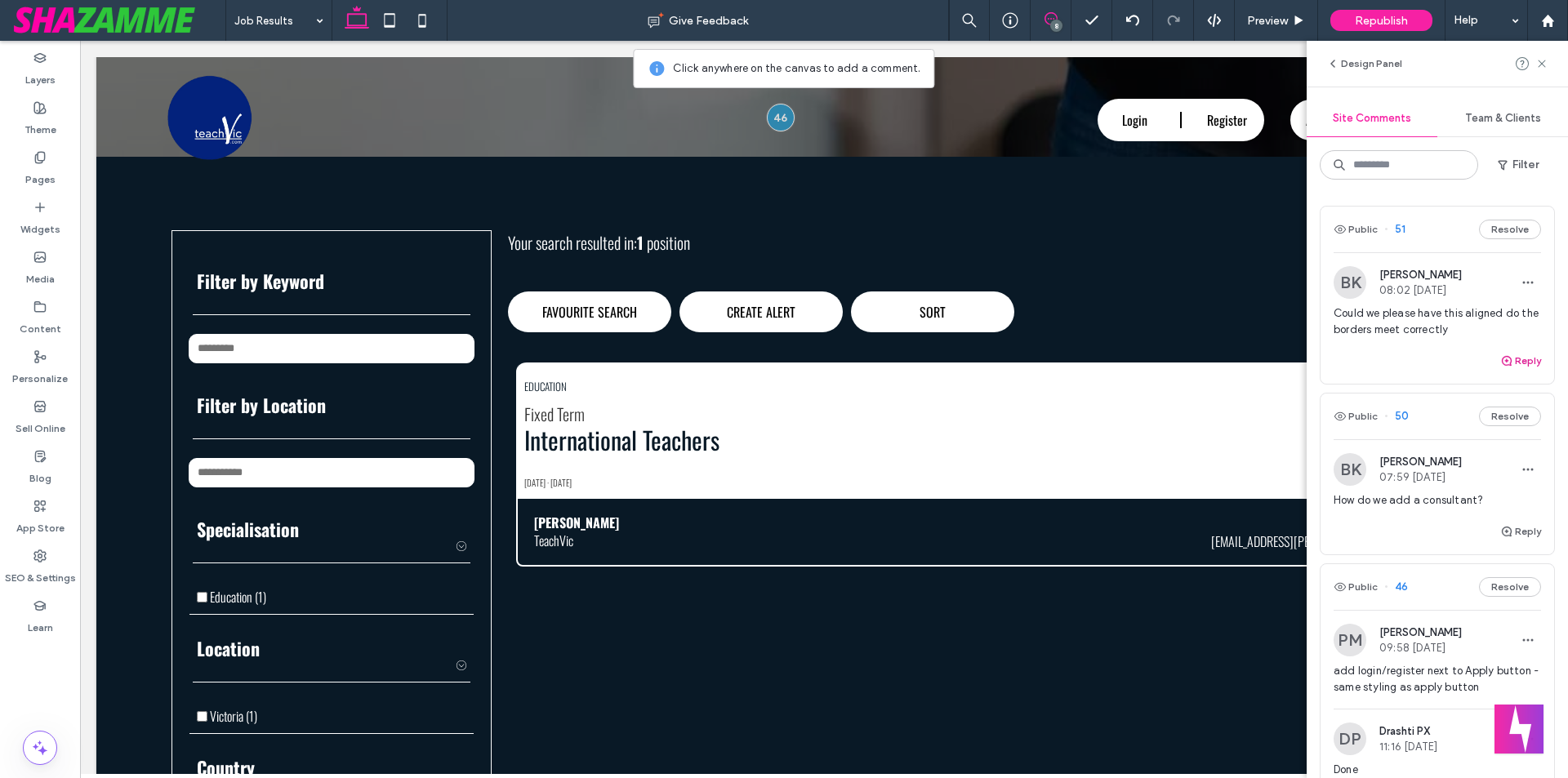
click at [1502, 356] on use "button" at bounding box center [1507, 360] width 9 height 9
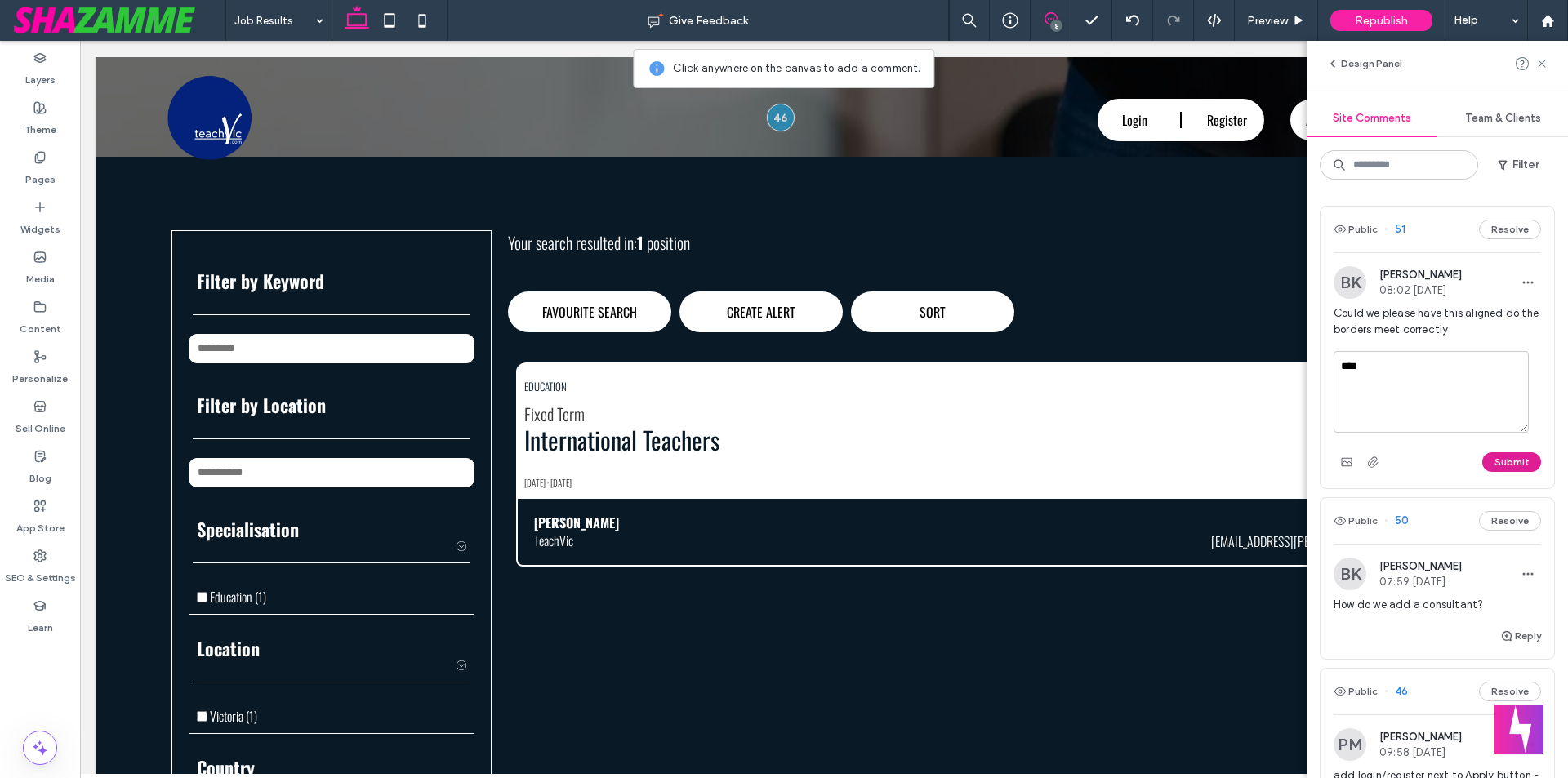
type textarea "****"
click at [1498, 457] on button "Submit" at bounding box center [1512, 462] width 59 height 20
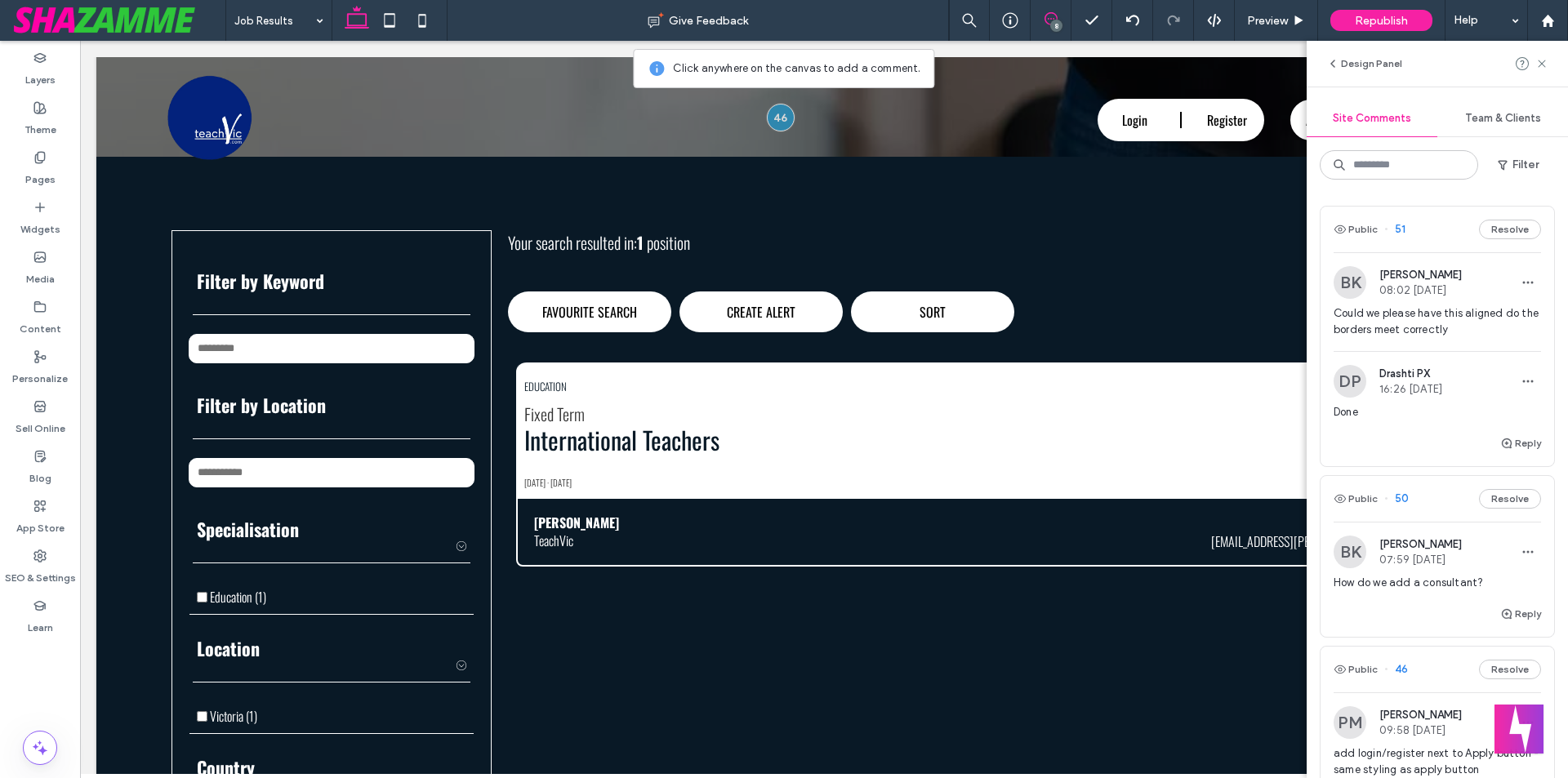
click at [1507, 219] on div "Public 51 Resolve" at bounding box center [1437, 229] width 234 height 46
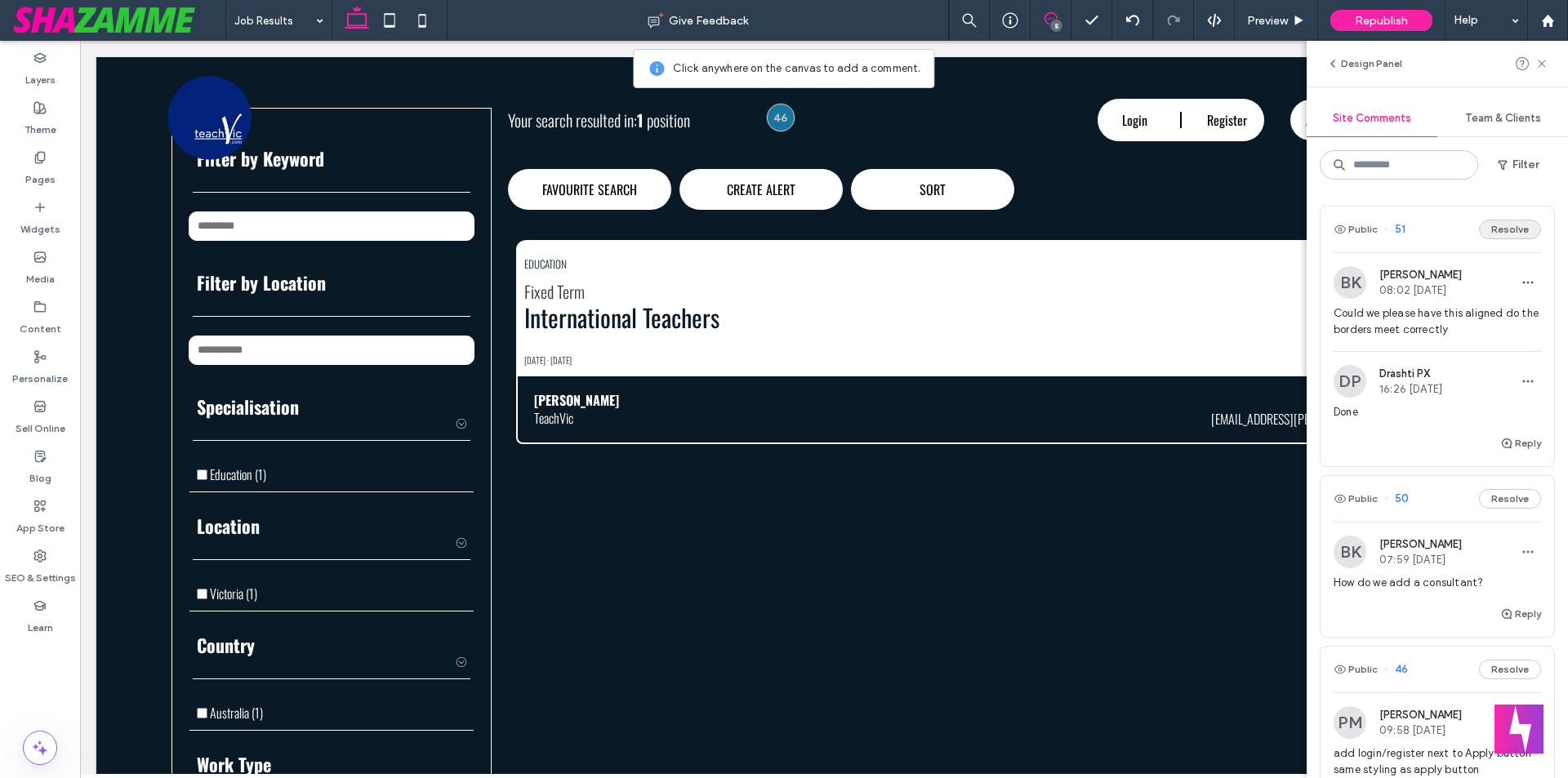
scroll to position [456, 0]
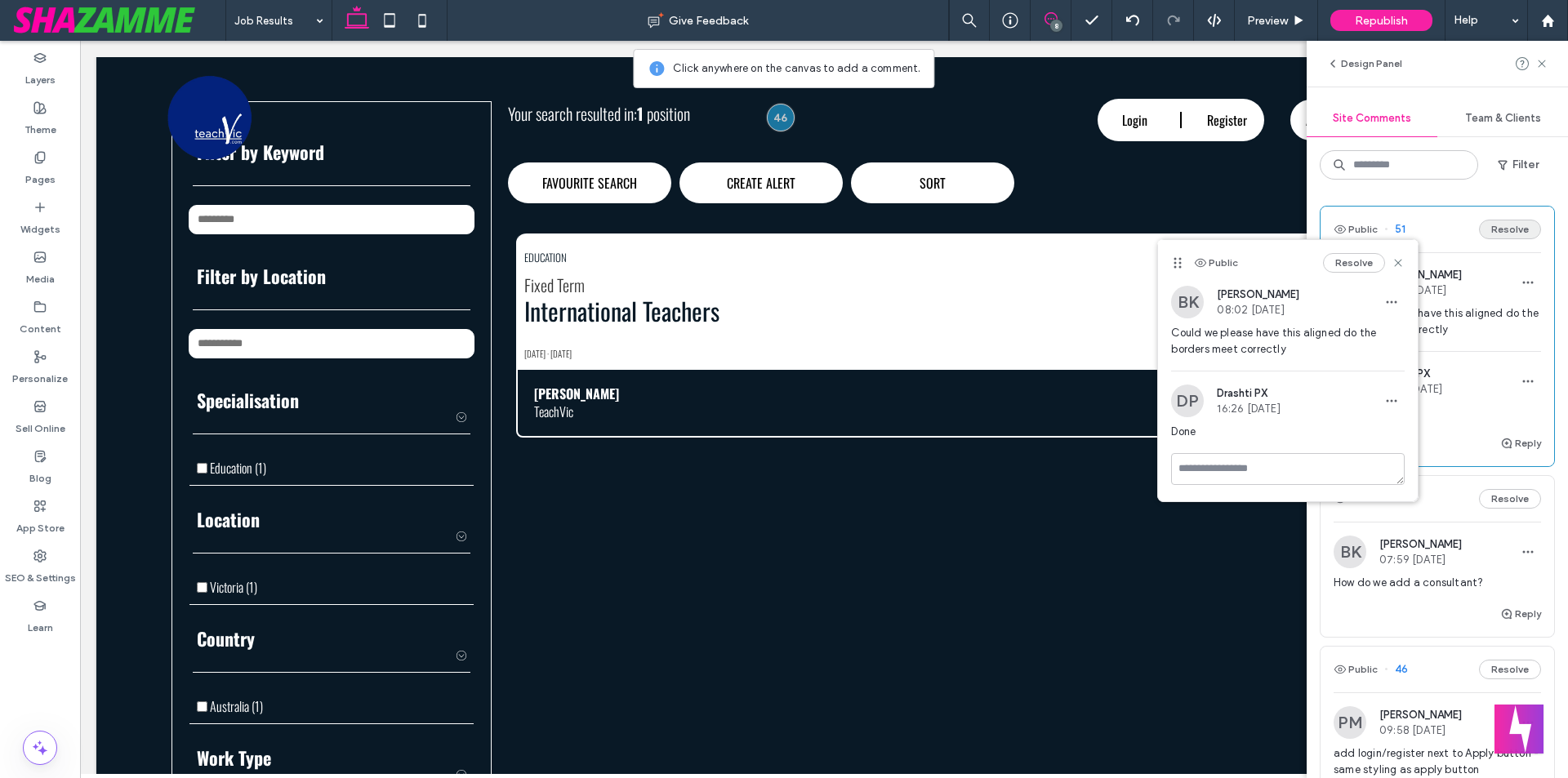
click at [1506, 226] on button "Resolve" at bounding box center [1510, 229] width 62 height 20
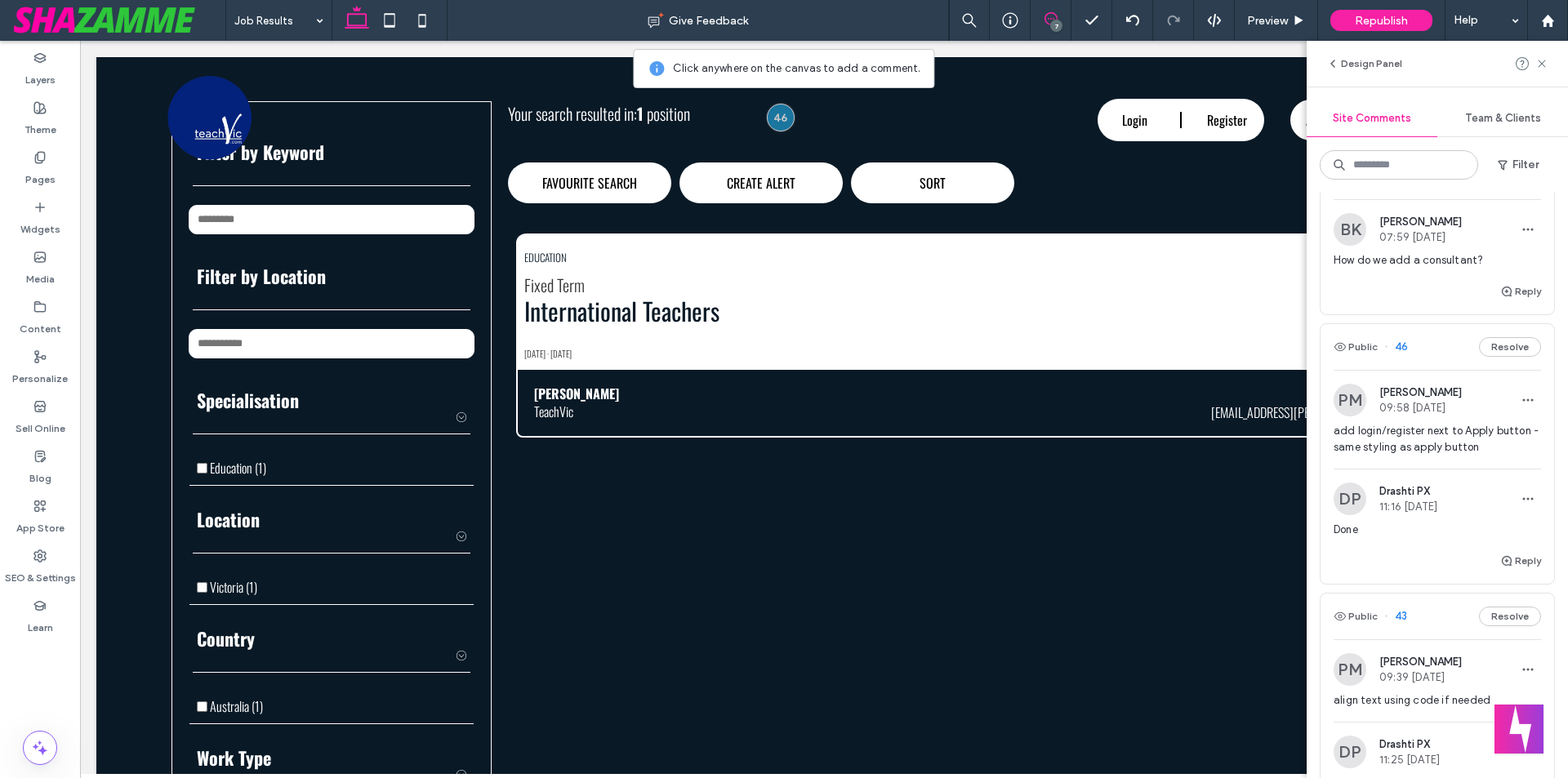
scroll to position [82, 0]
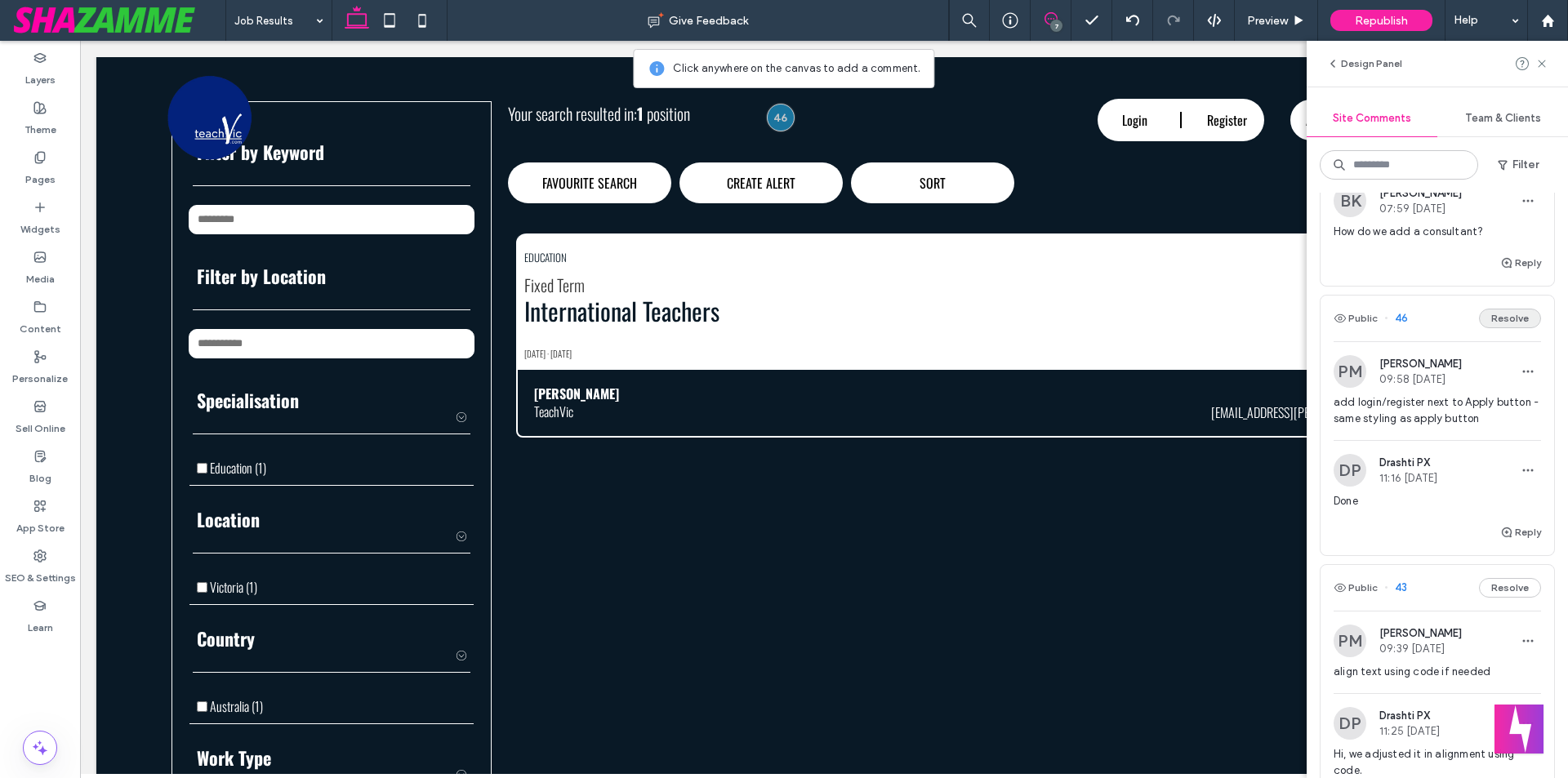
click at [1505, 323] on button "Resolve" at bounding box center [1510, 318] width 62 height 20
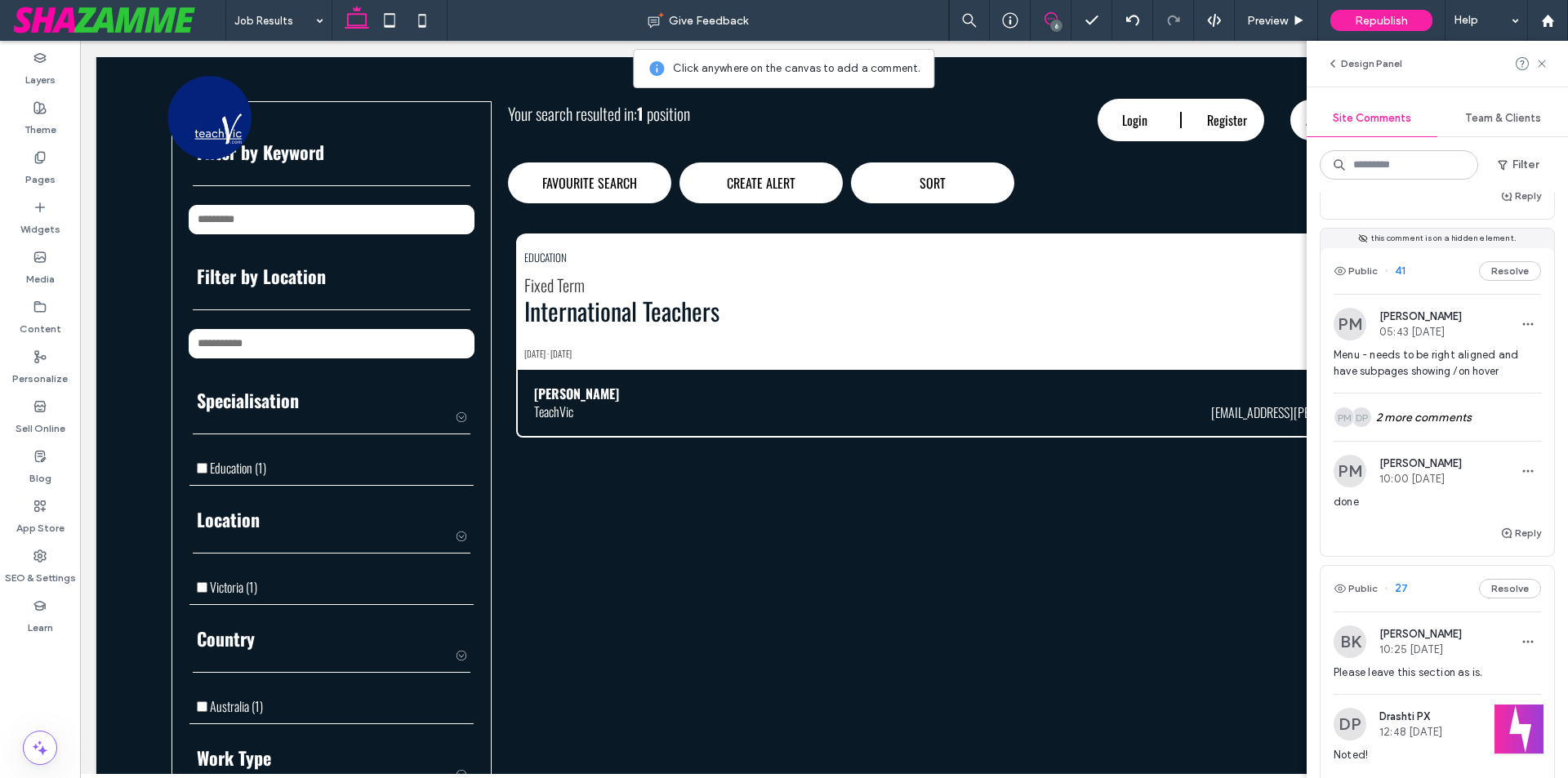
scroll to position [490, 0]
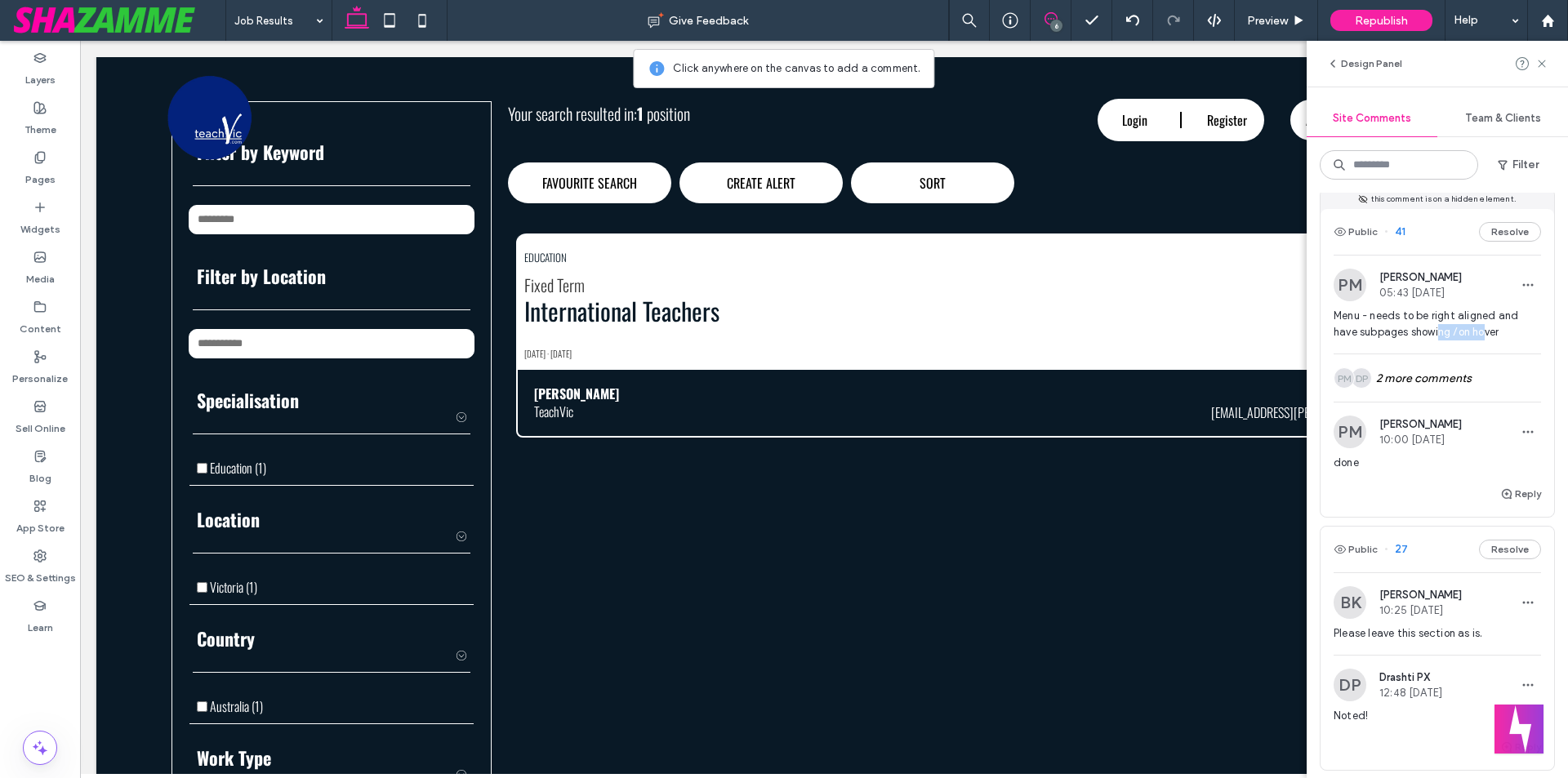
drag, startPoint x: 1440, startPoint y: 331, endPoint x: 1485, endPoint y: 338, distance: 45.5
click at [1485, 338] on span "Menu - needs to be right aligned and have subpages showing /on hover" at bounding box center [1437, 324] width 207 height 32
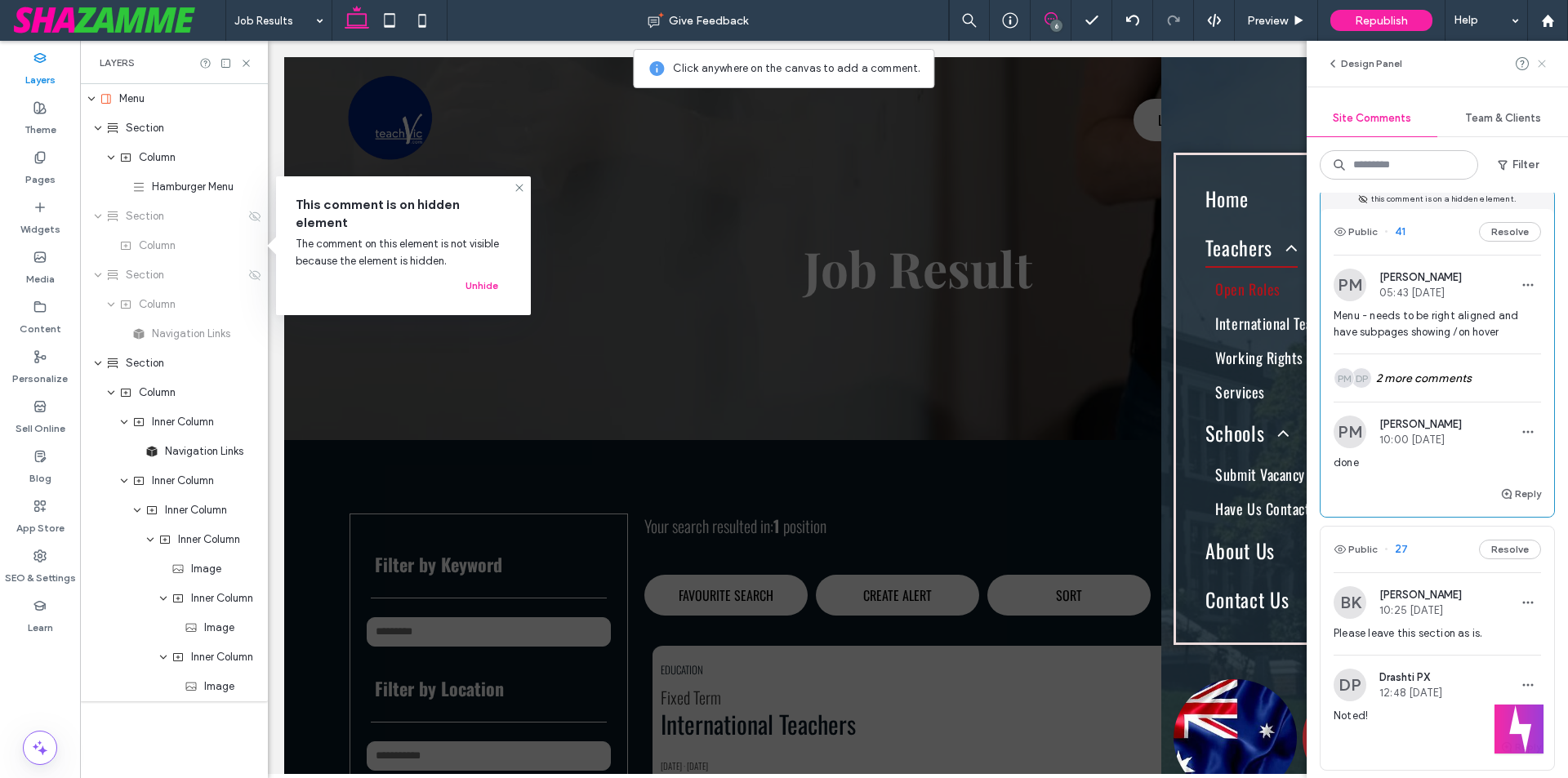
click at [1542, 61] on icon at bounding box center [1542, 63] width 13 height 13
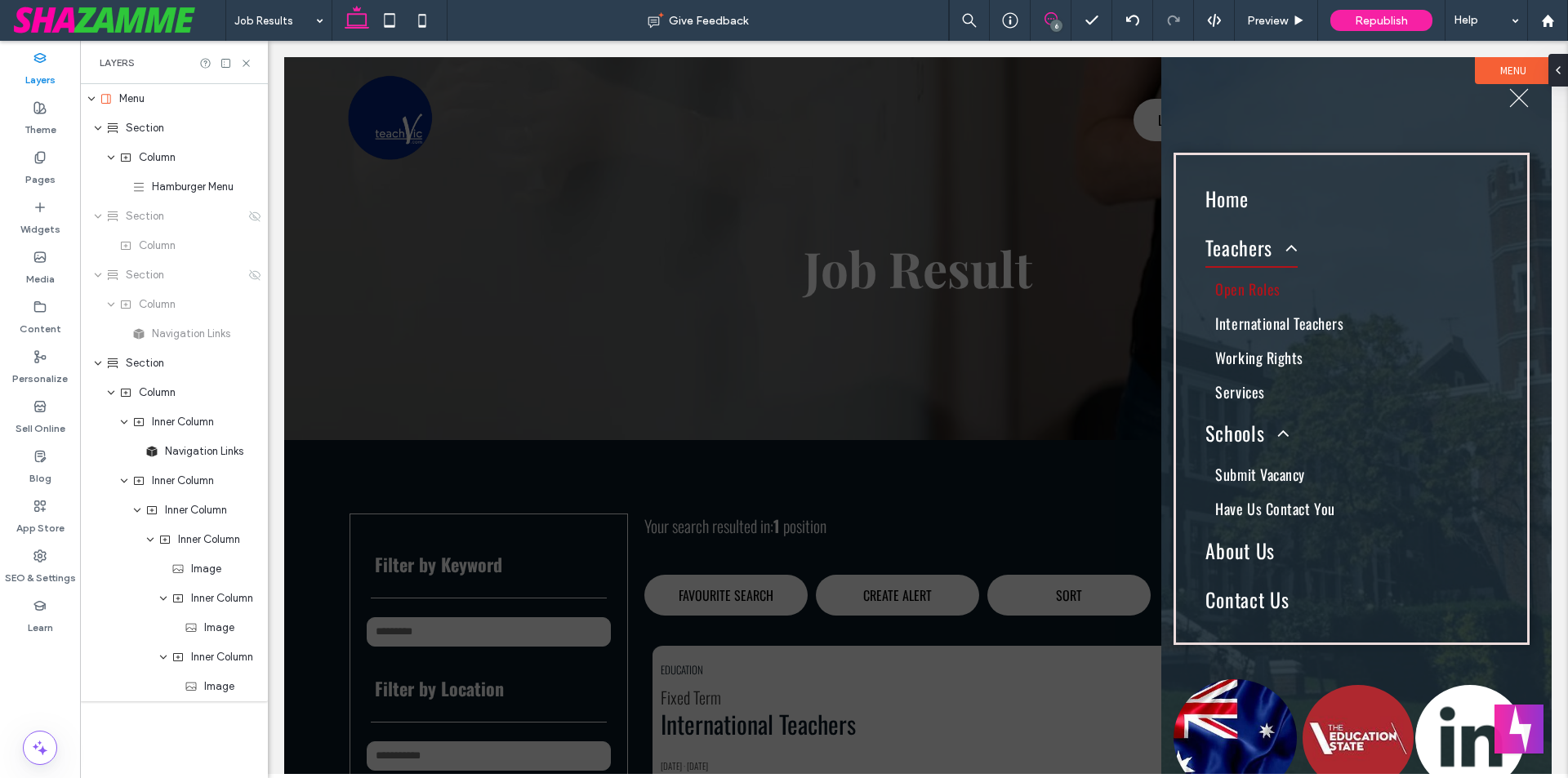
click at [1048, 14] on icon at bounding box center [1051, 18] width 13 height 13
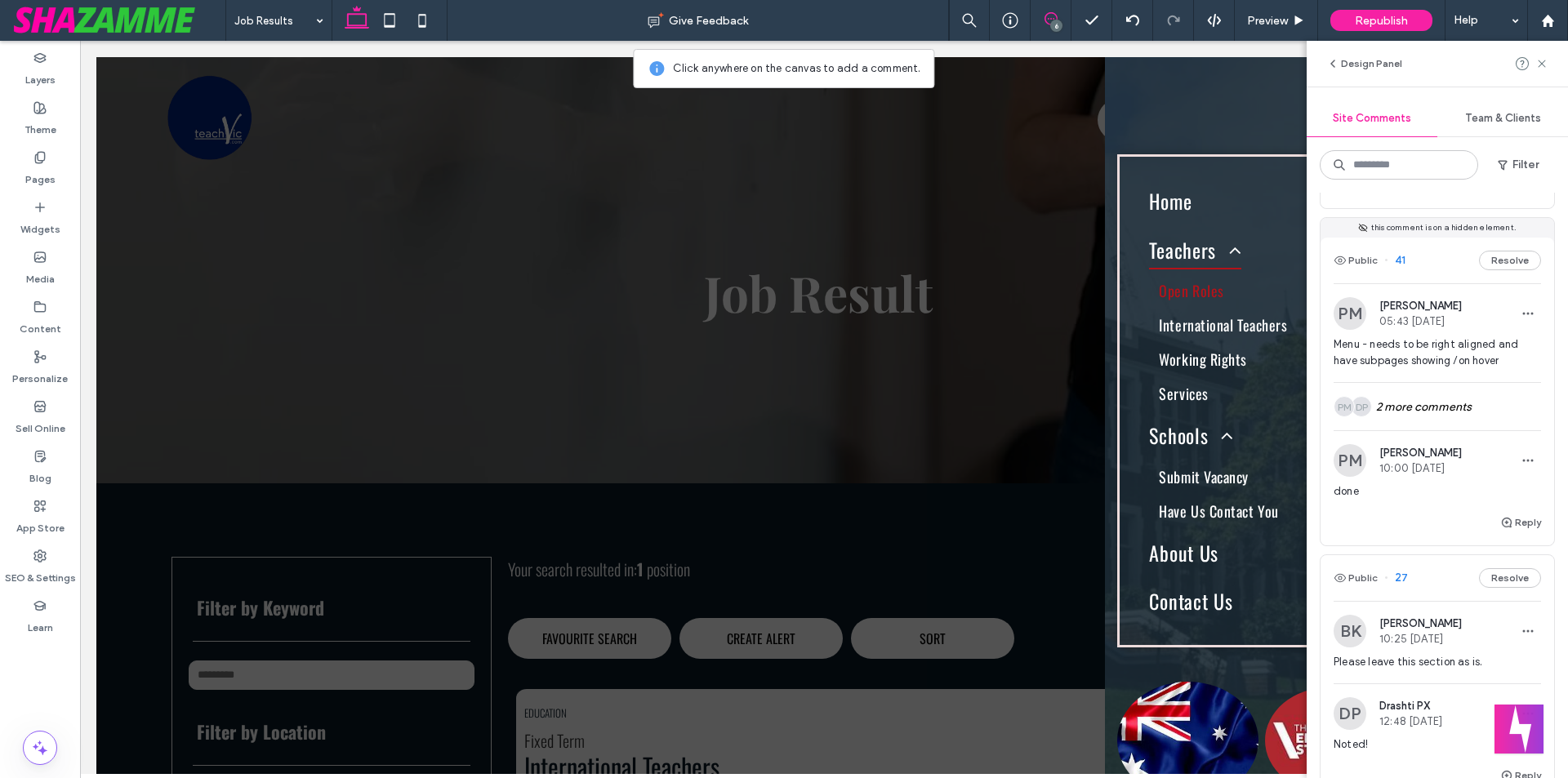
scroll to position [490, 0]
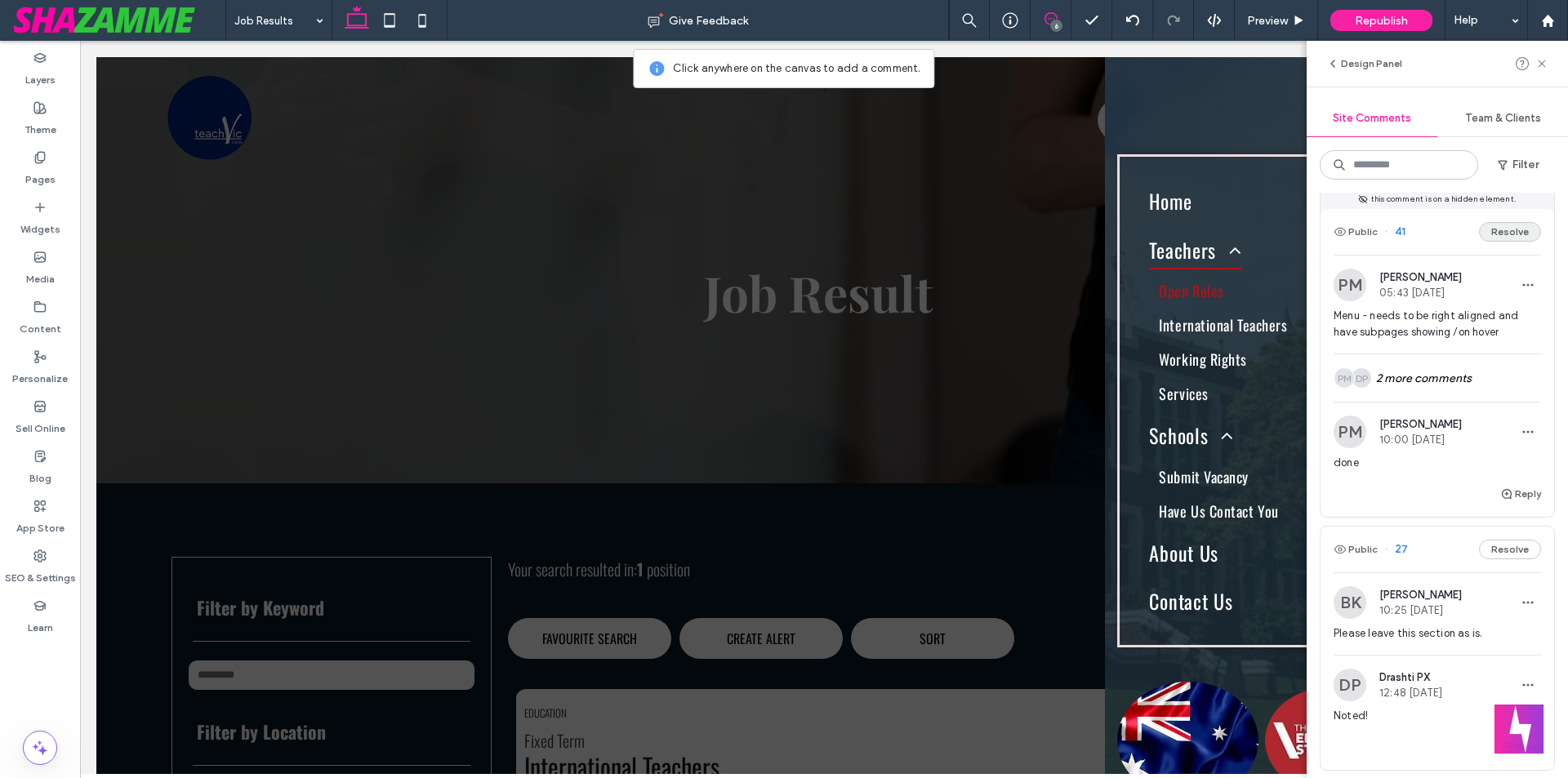
click at [1520, 229] on button "Resolve" at bounding box center [1510, 231] width 62 height 20
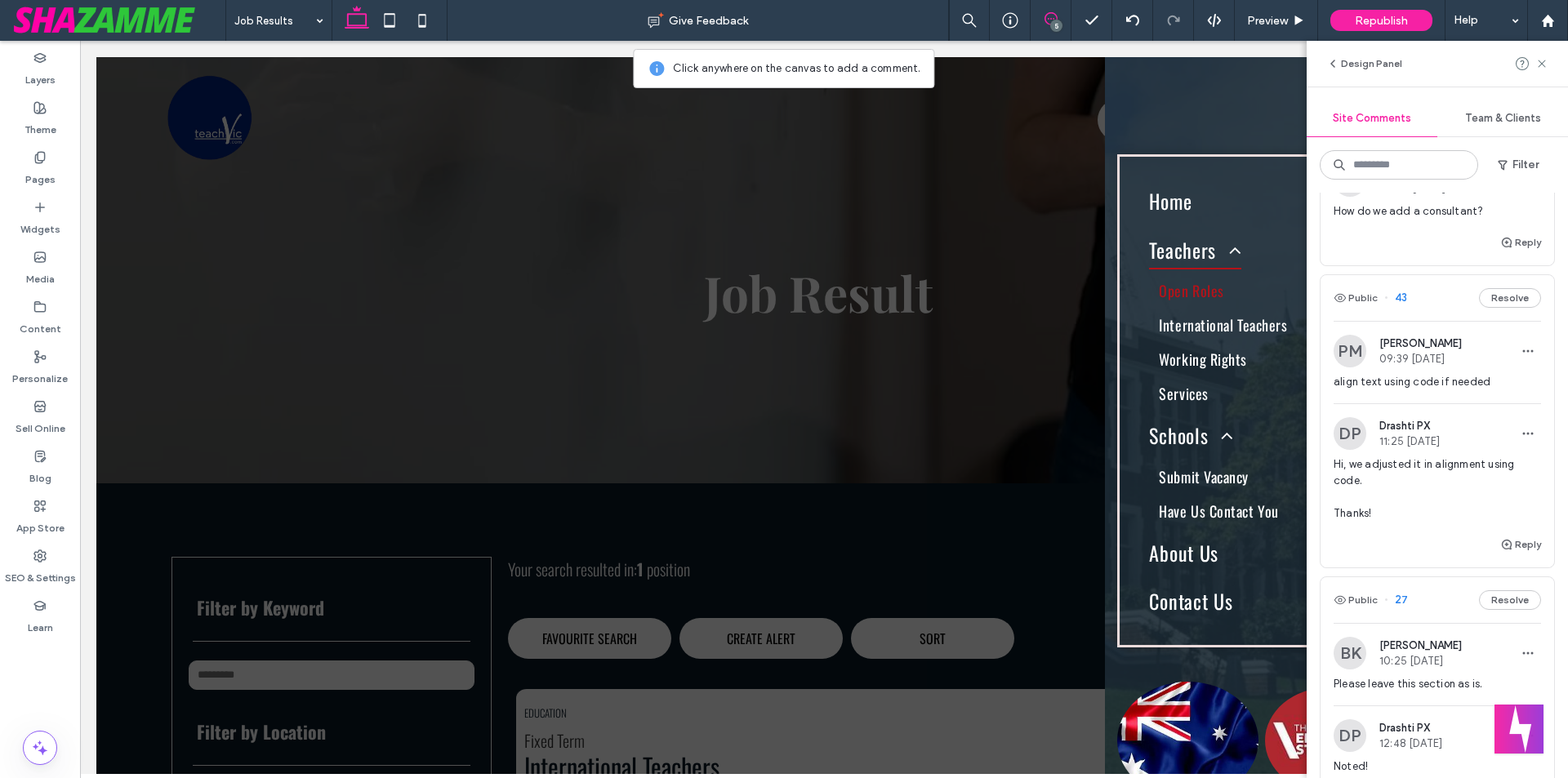
scroll to position [0, 0]
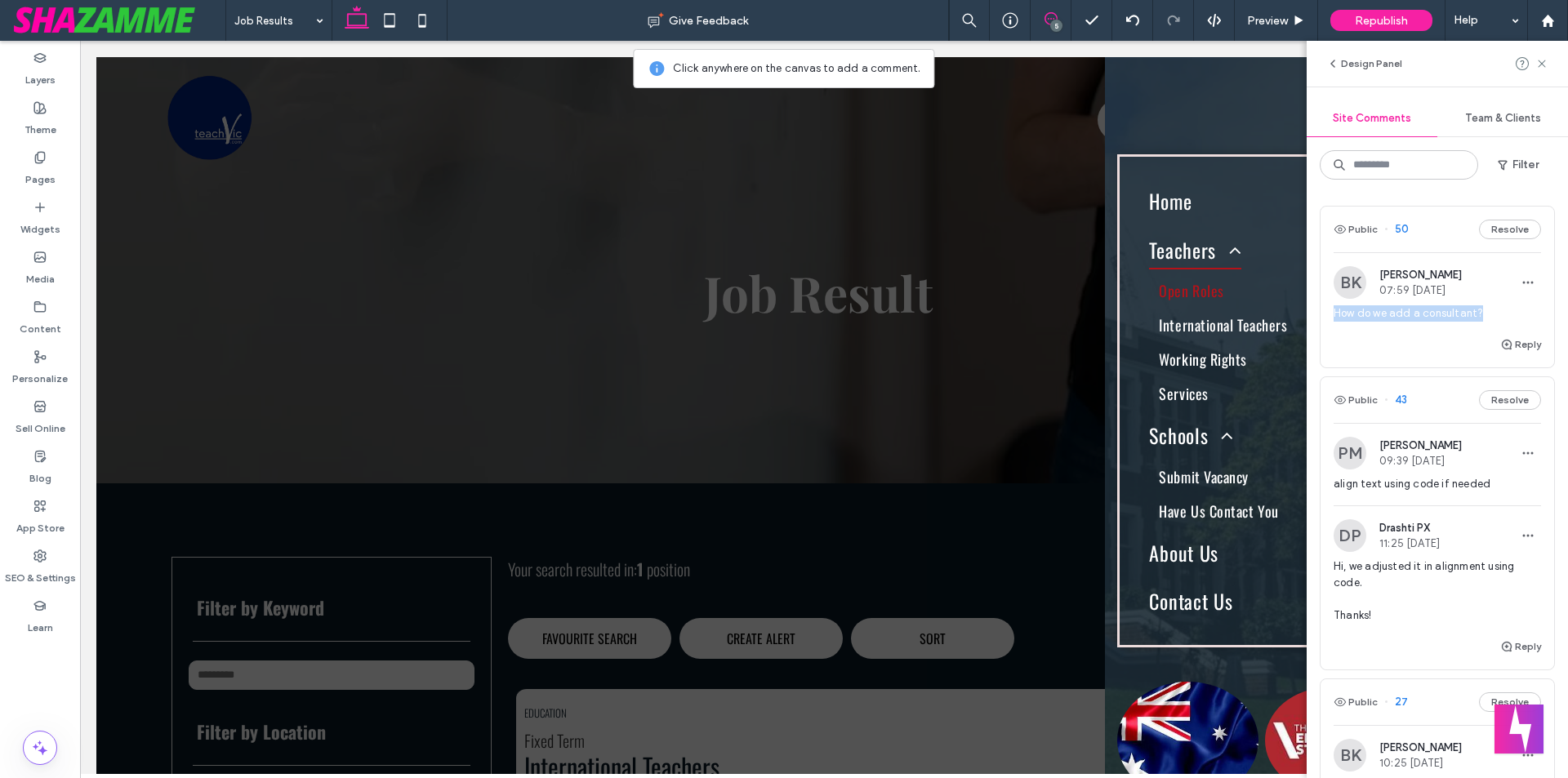
drag, startPoint x: 1335, startPoint y: 312, endPoint x: 1484, endPoint y: 311, distance: 149.0
click at [1484, 311] on span "How do we add a consultant?" at bounding box center [1437, 313] width 207 height 16
copy span "How do we add a consultant?"
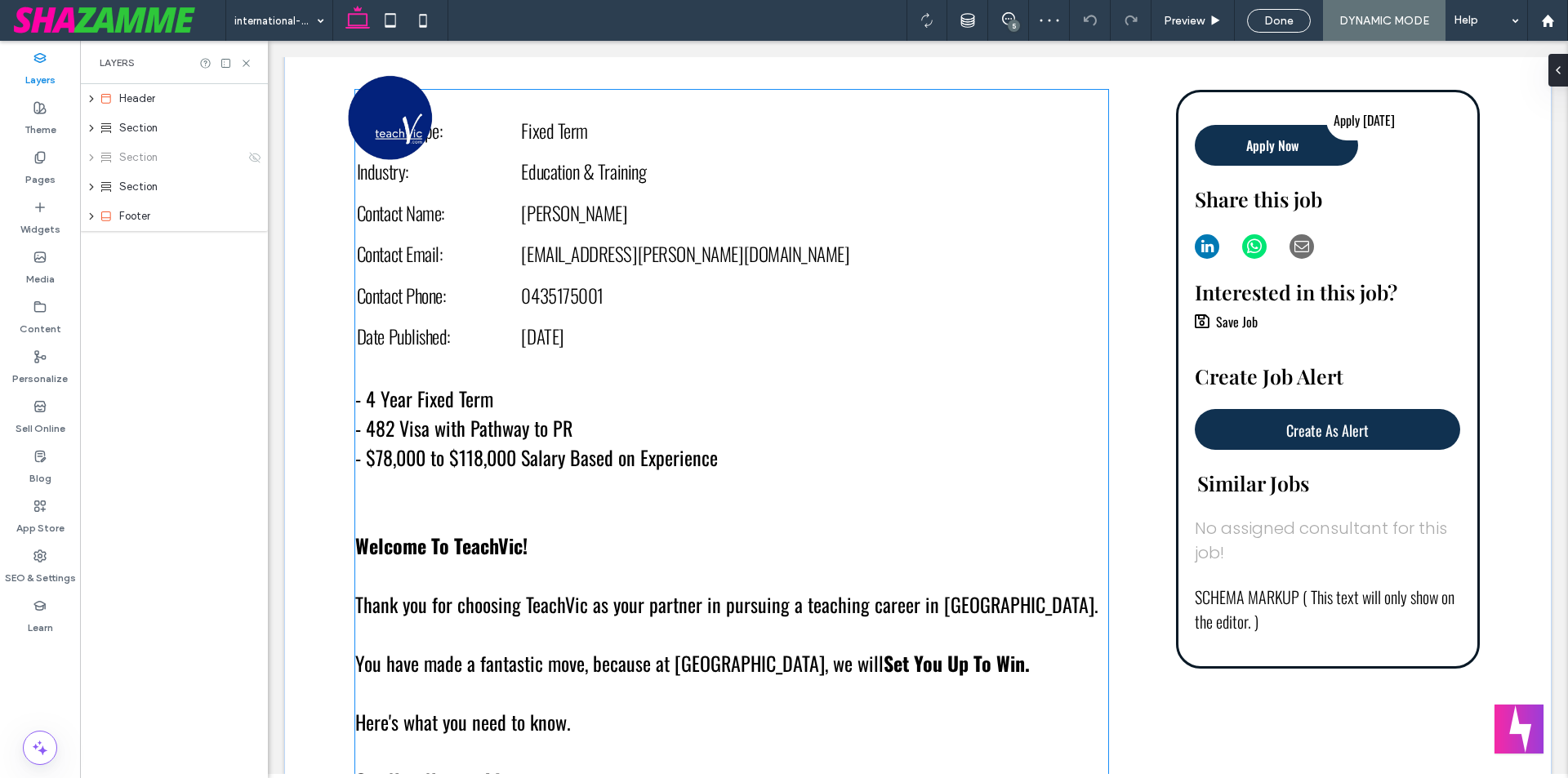
scroll to position [572, 0]
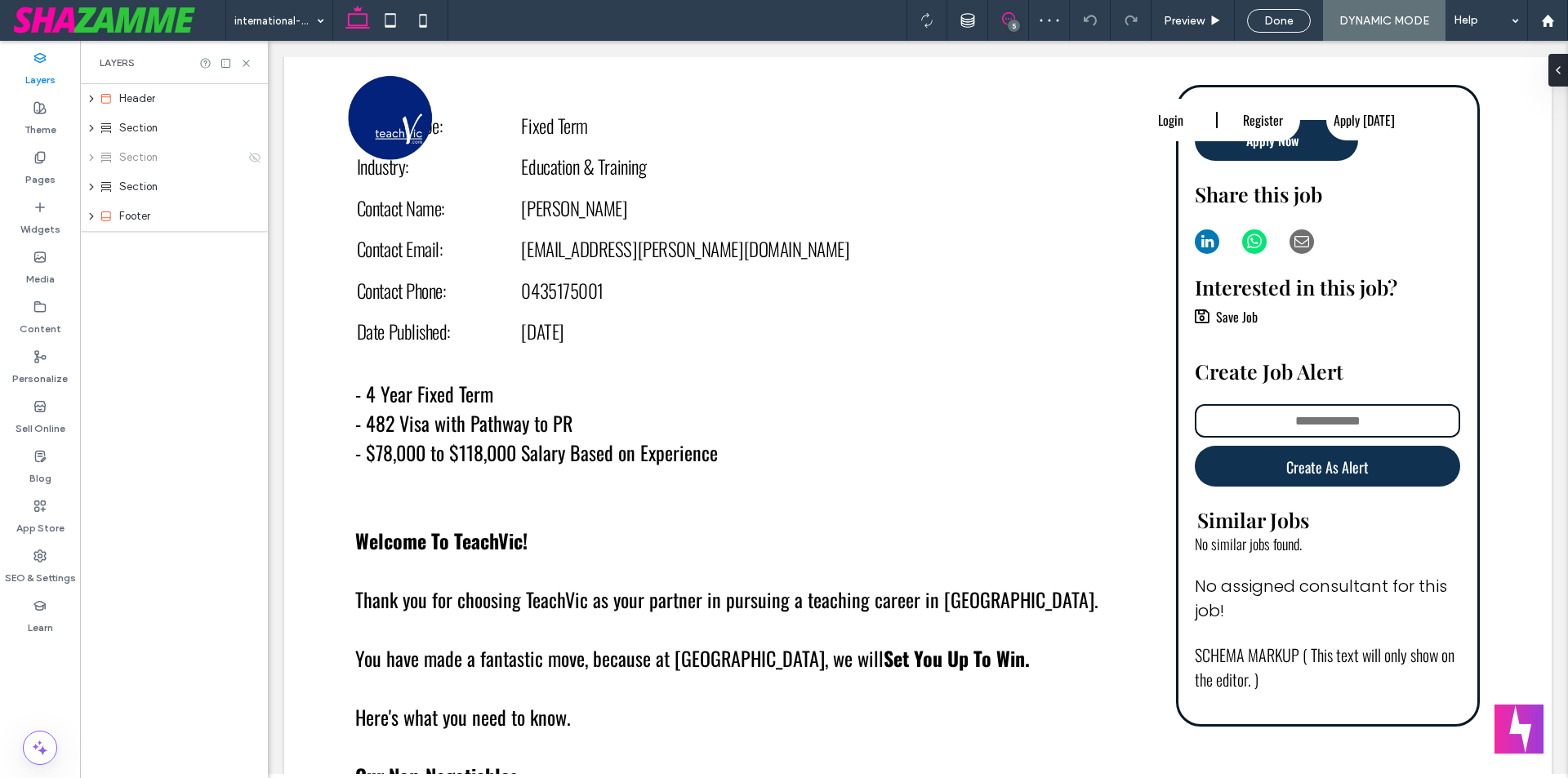
click at [1009, 17] on icon at bounding box center [1008, 18] width 13 height 13
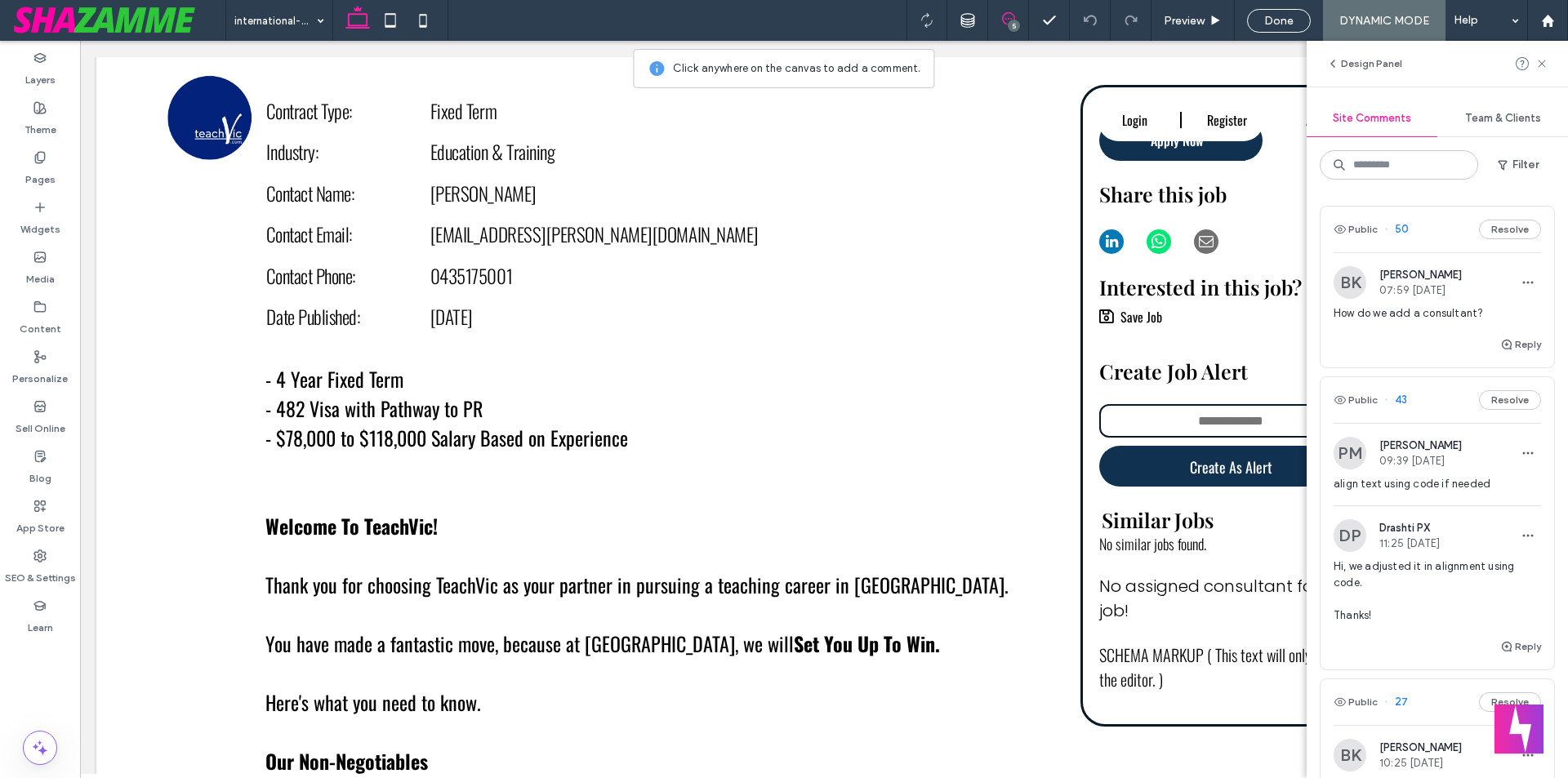
click at [1424, 321] on span "How do we add a consultant?" at bounding box center [1437, 313] width 207 height 16
click at [1419, 305] on div at bounding box center [784, 389] width 1568 height 778
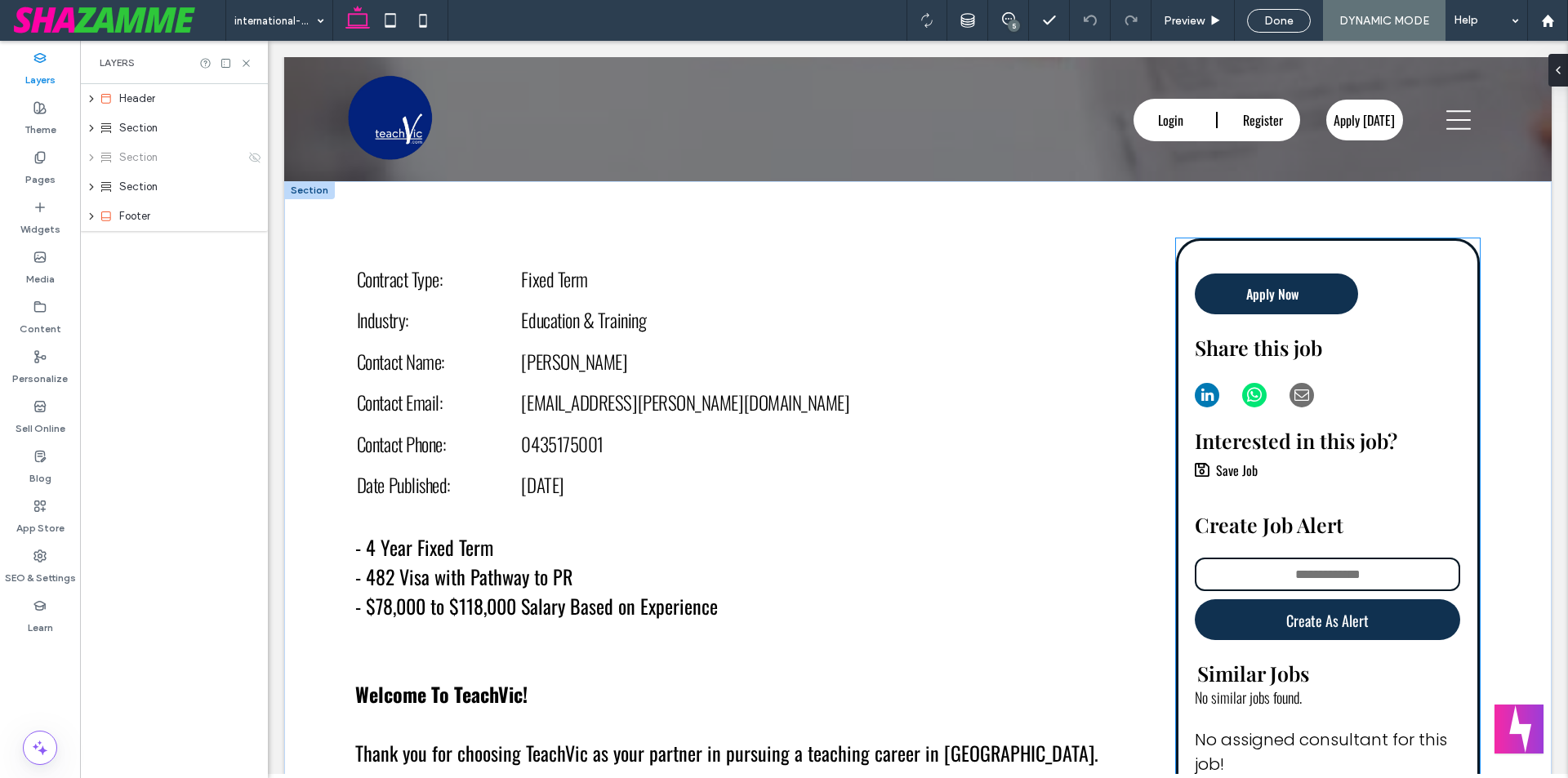
scroll to position [409, 0]
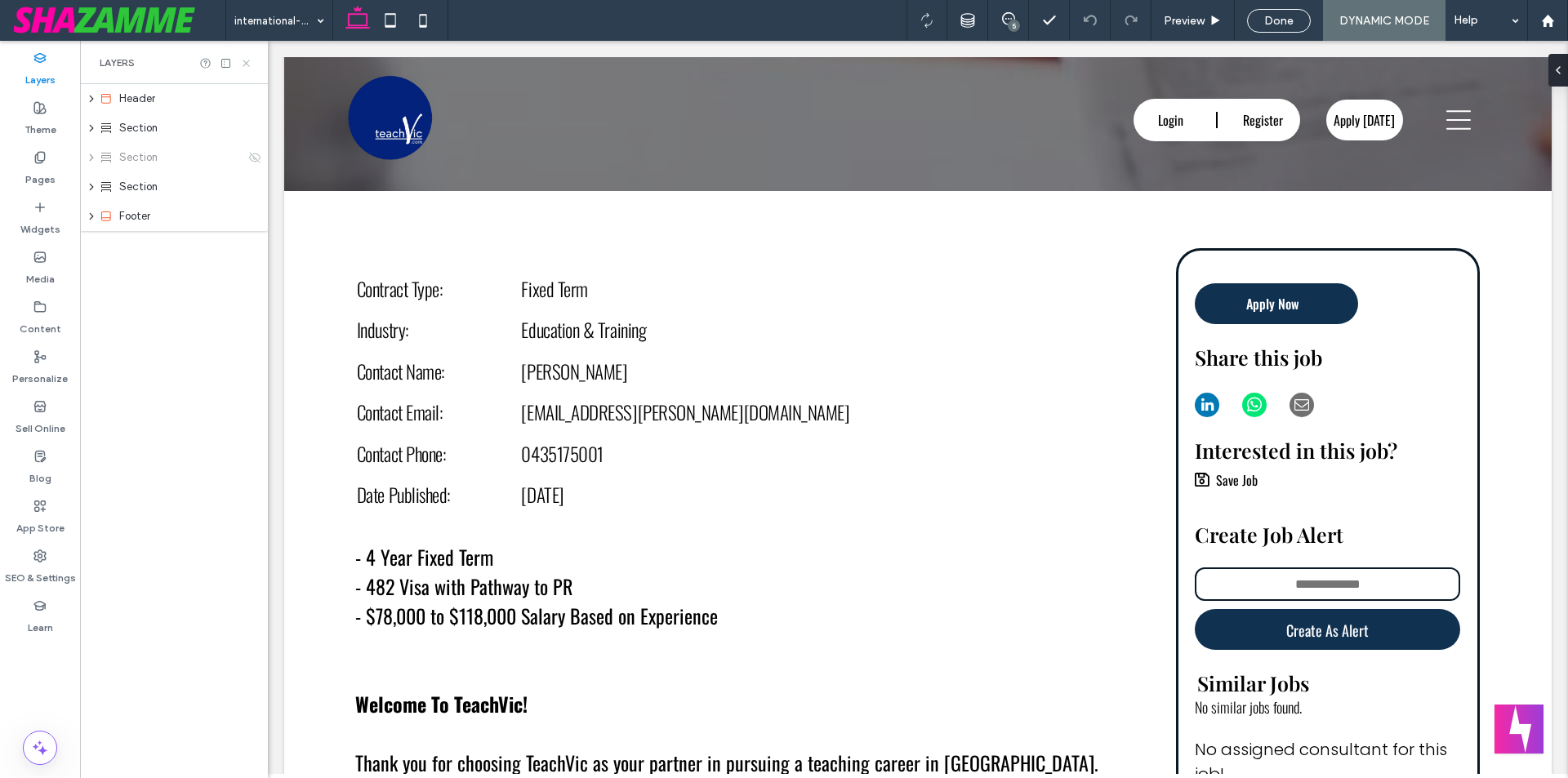
click at [241, 64] on icon at bounding box center [246, 63] width 12 height 12
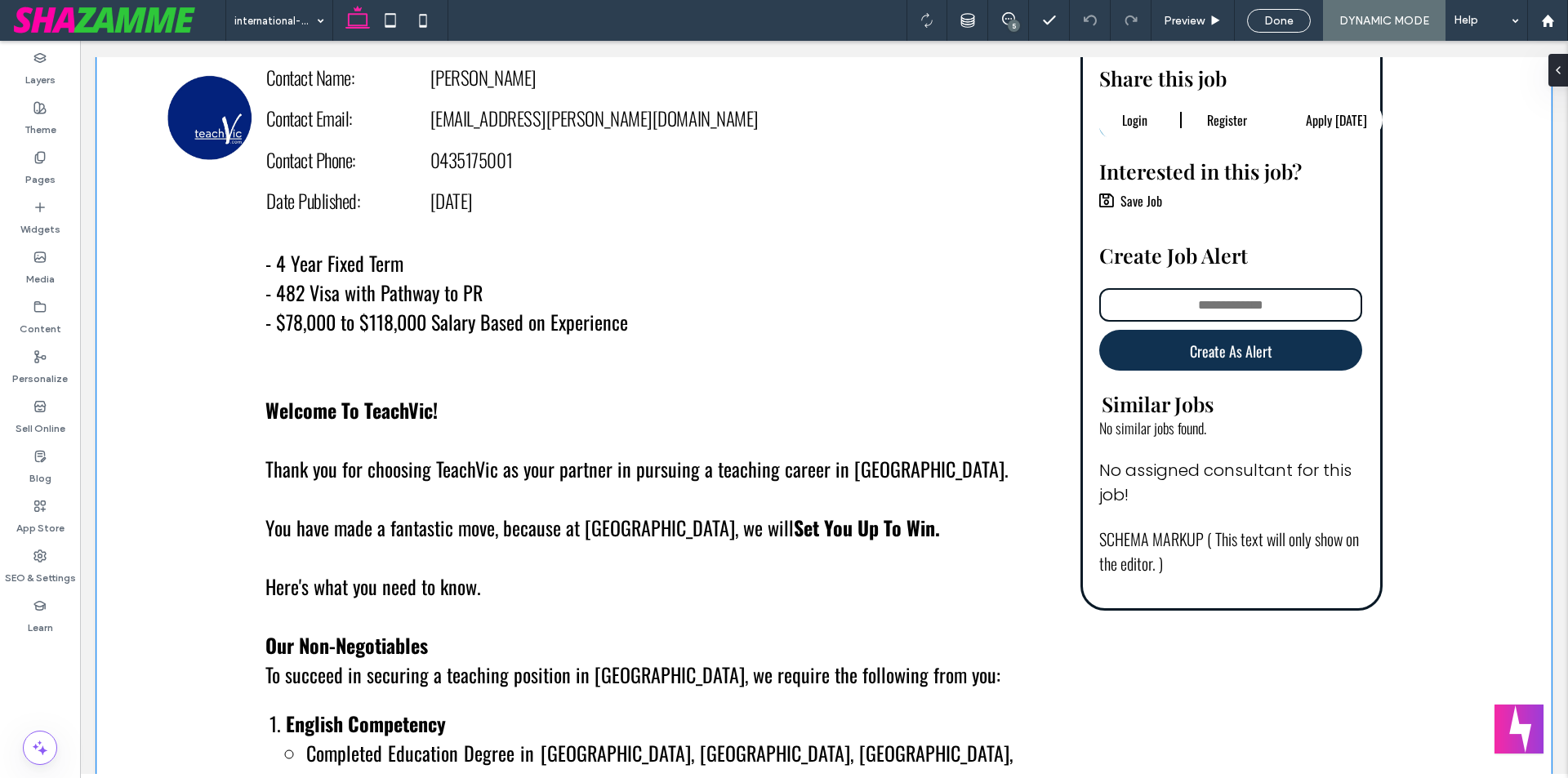
scroll to position [735, 0]
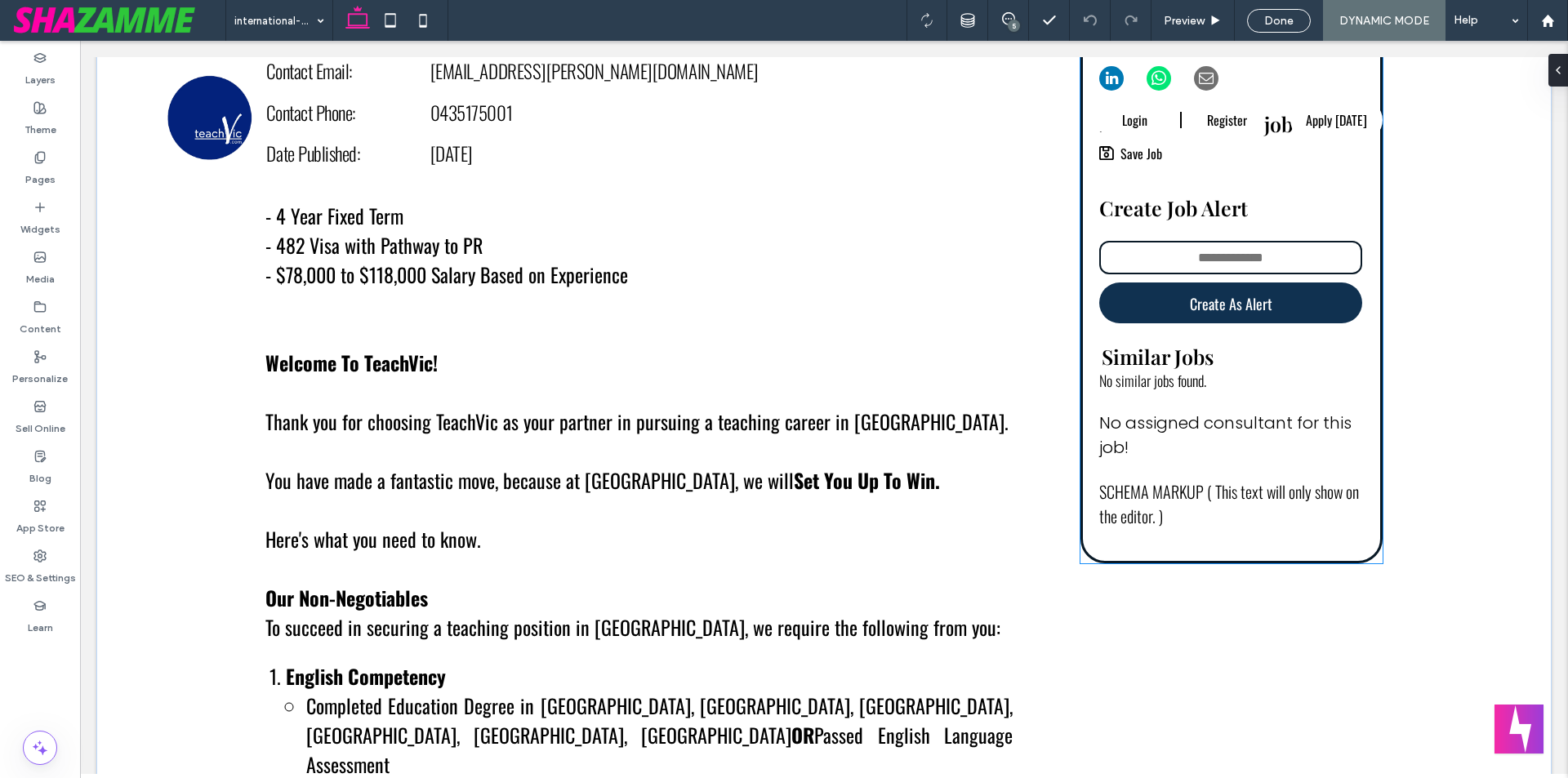
type input "**********"
click at [1153, 438] on div "No assigned consultant for this job!" at bounding box center [1232, 435] width 264 height 49
click at [1169, 434] on div "No assigned consultant for this job!" at bounding box center [1232, 435] width 264 height 49
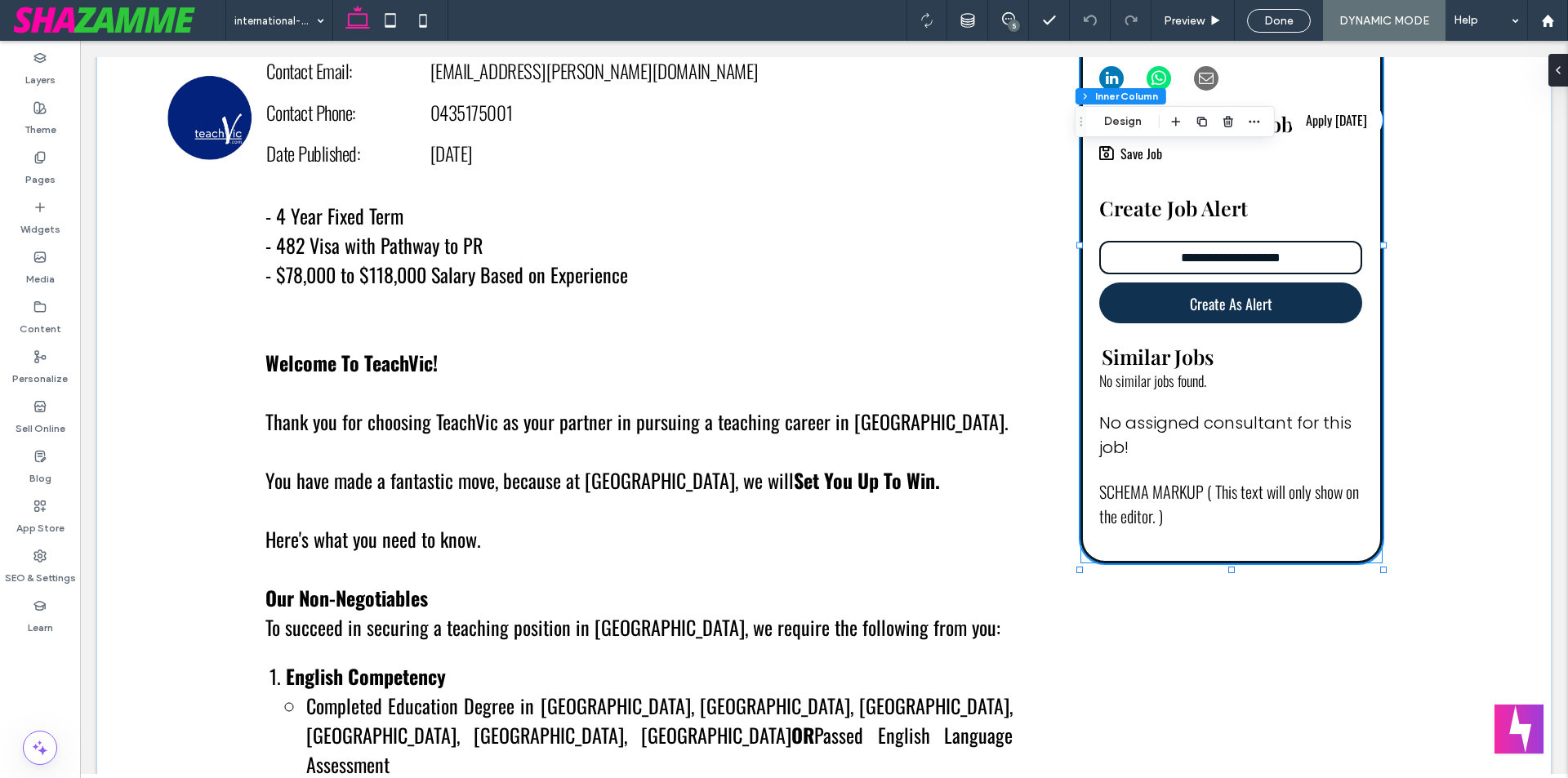
click at [1192, 432] on div "No assigned consultant for this job!" at bounding box center [1232, 435] width 264 height 49
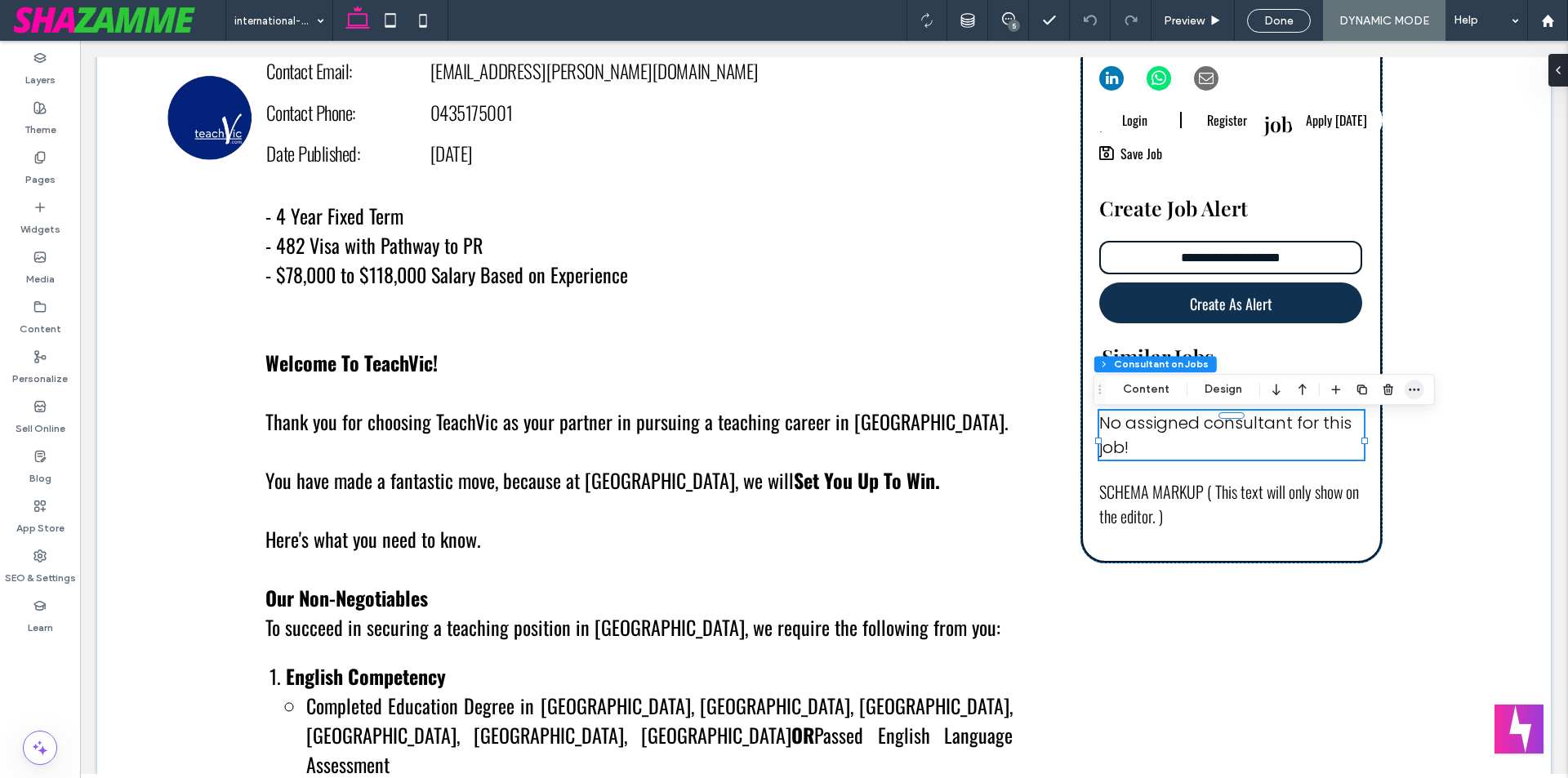
click at [1408, 387] on icon "button" at bounding box center [1414, 389] width 13 height 13
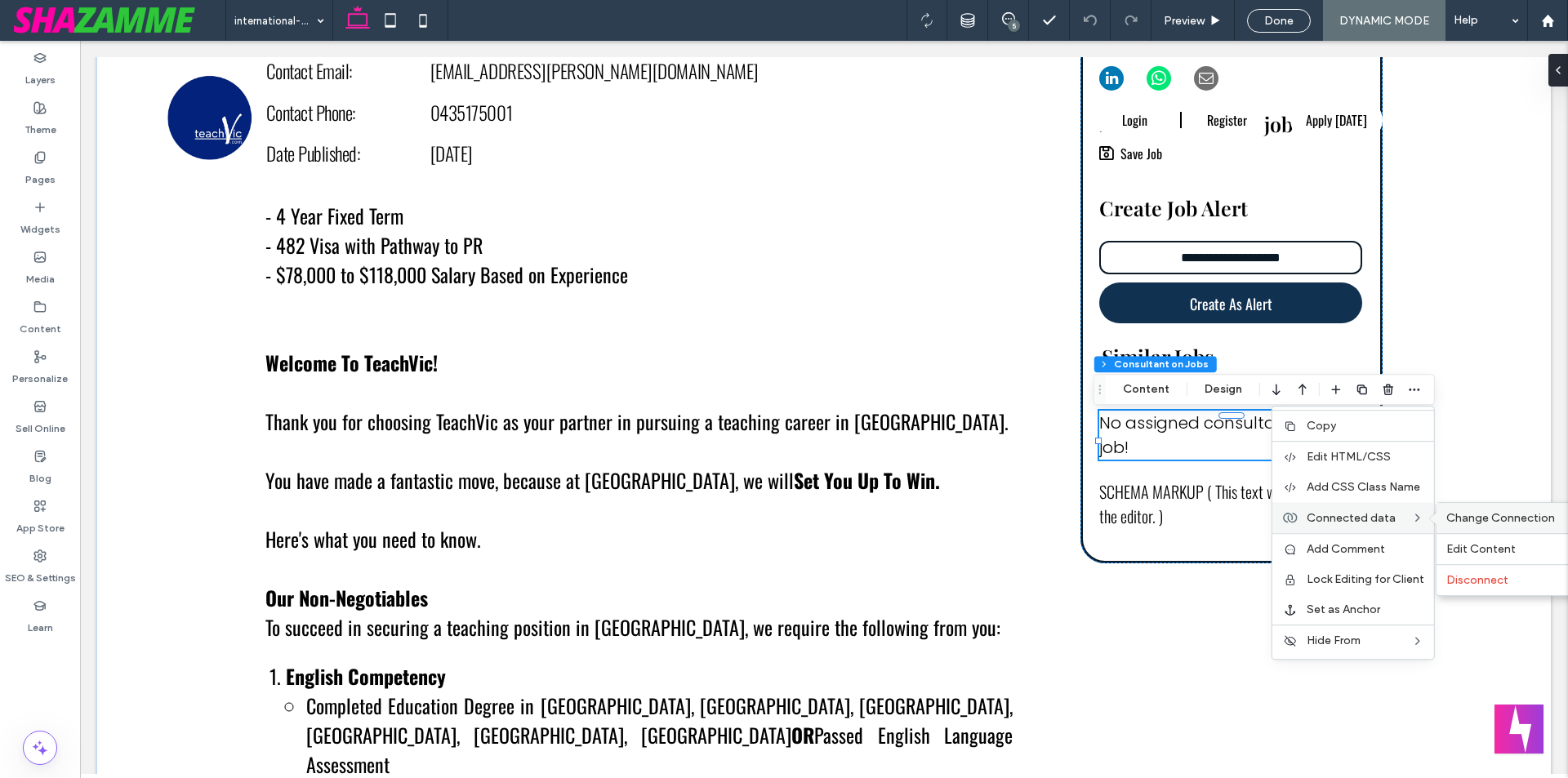
click at [1459, 520] on span "Change Connection" at bounding box center [1501, 518] width 108 height 14
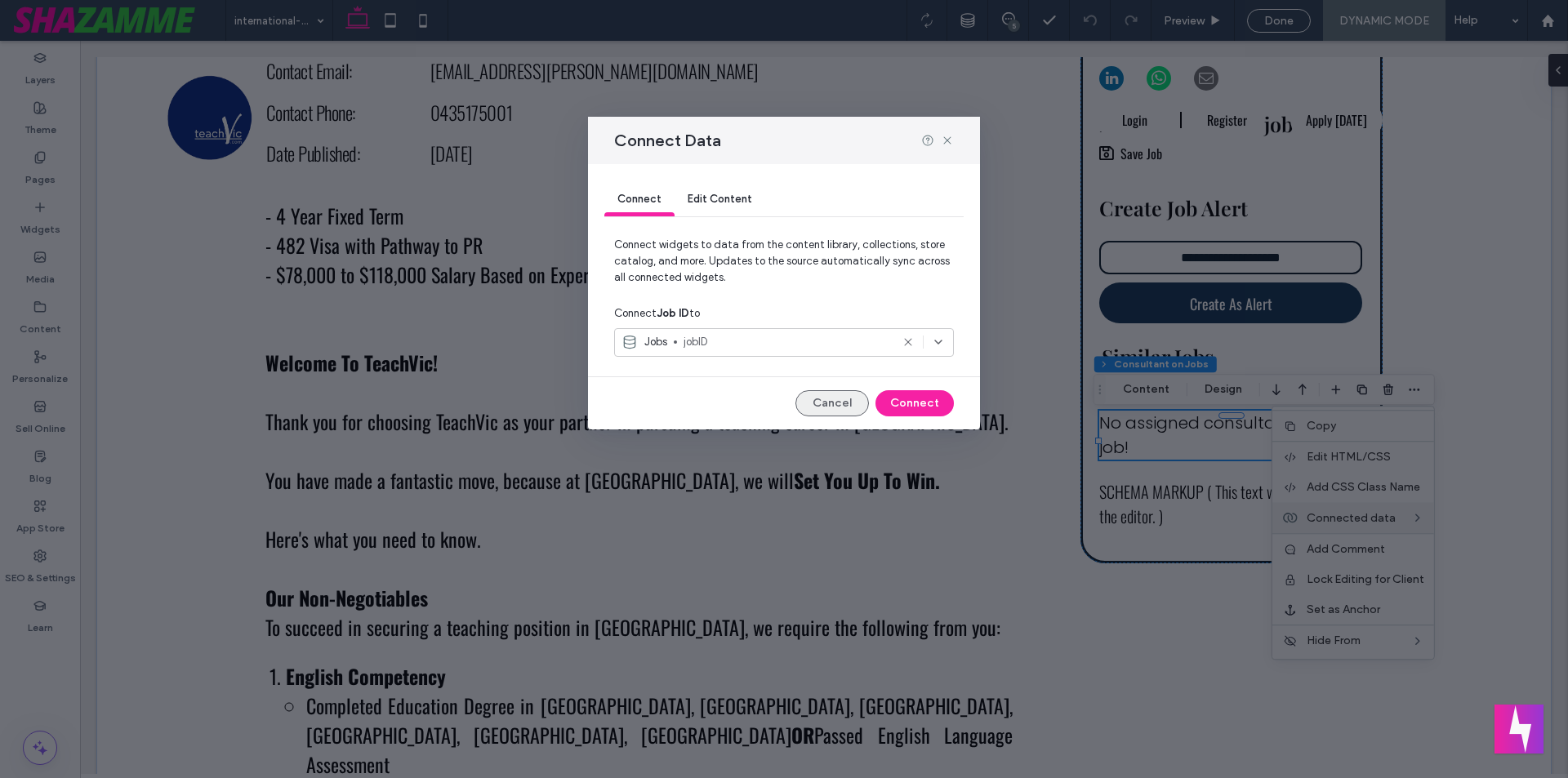
click at [820, 403] on button "Cancel" at bounding box center [833, 404] width 73 height 26
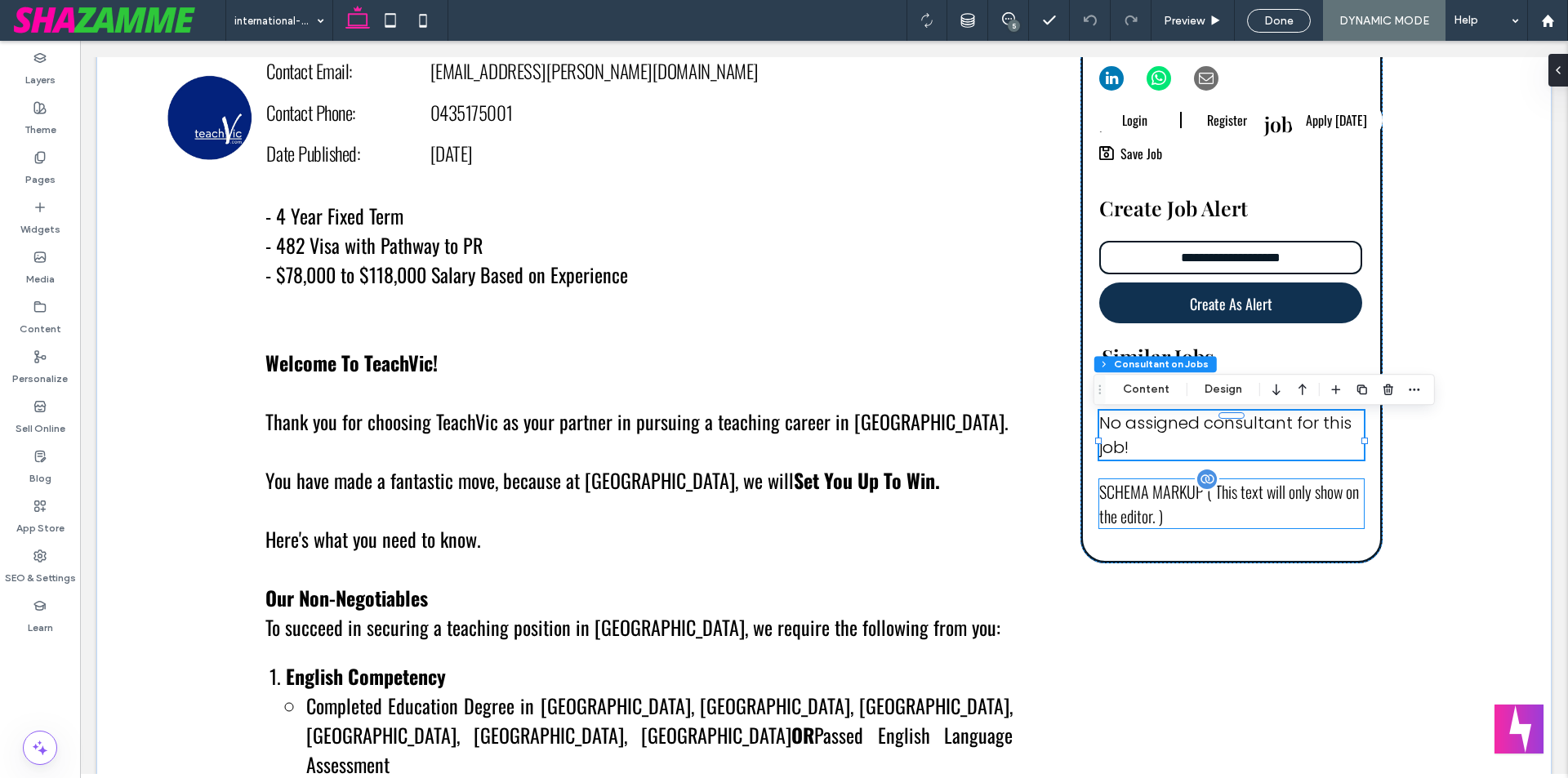
click at [1213, 491] on div "SCHEMA MARKUP ( This text will only show on the editor. )" at bounding box center [1232, 503] width 264 height 49
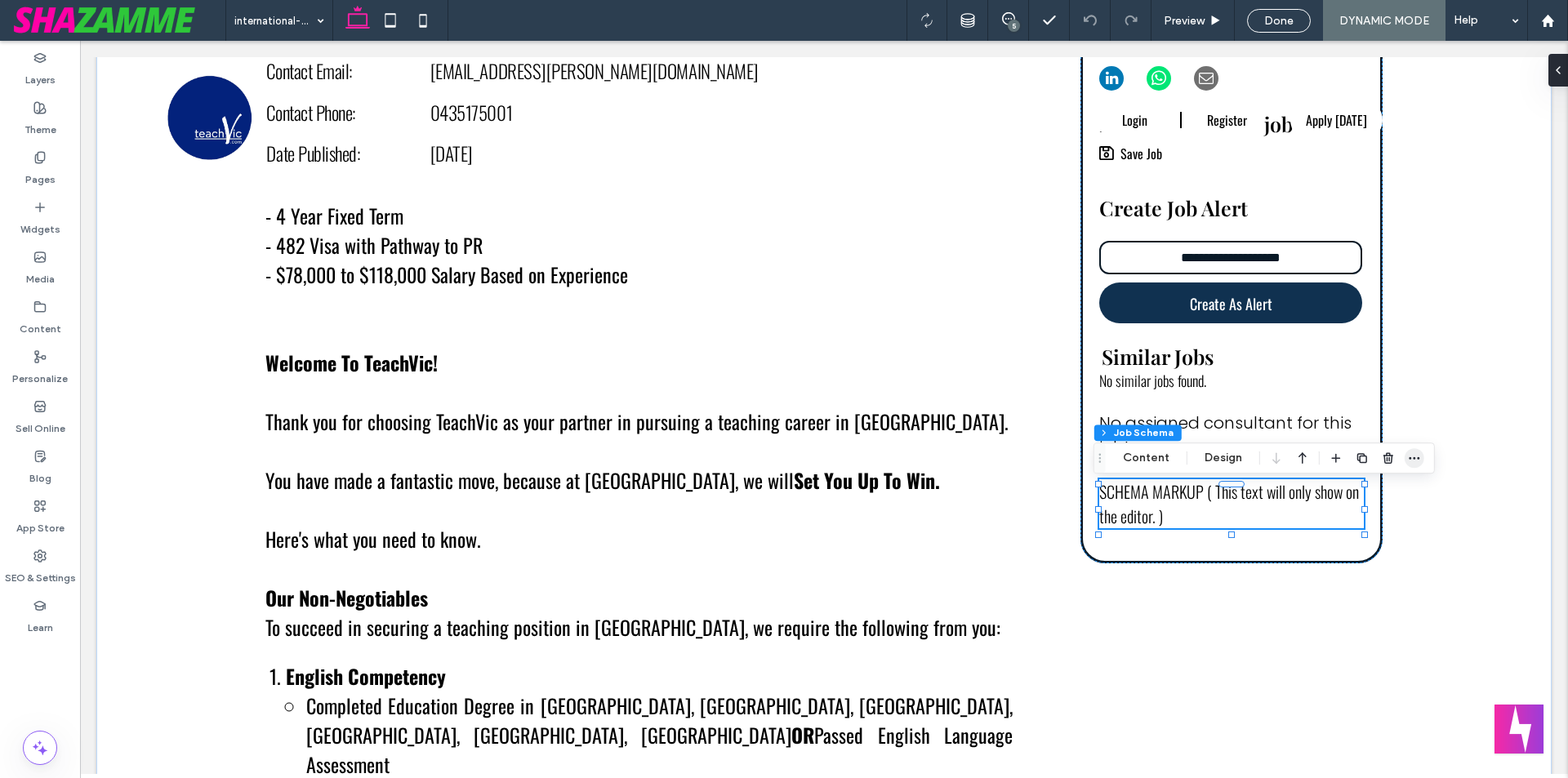
click at [1408, 453] on icon "button" at bounding box center [1414, 457] width 13 height 13
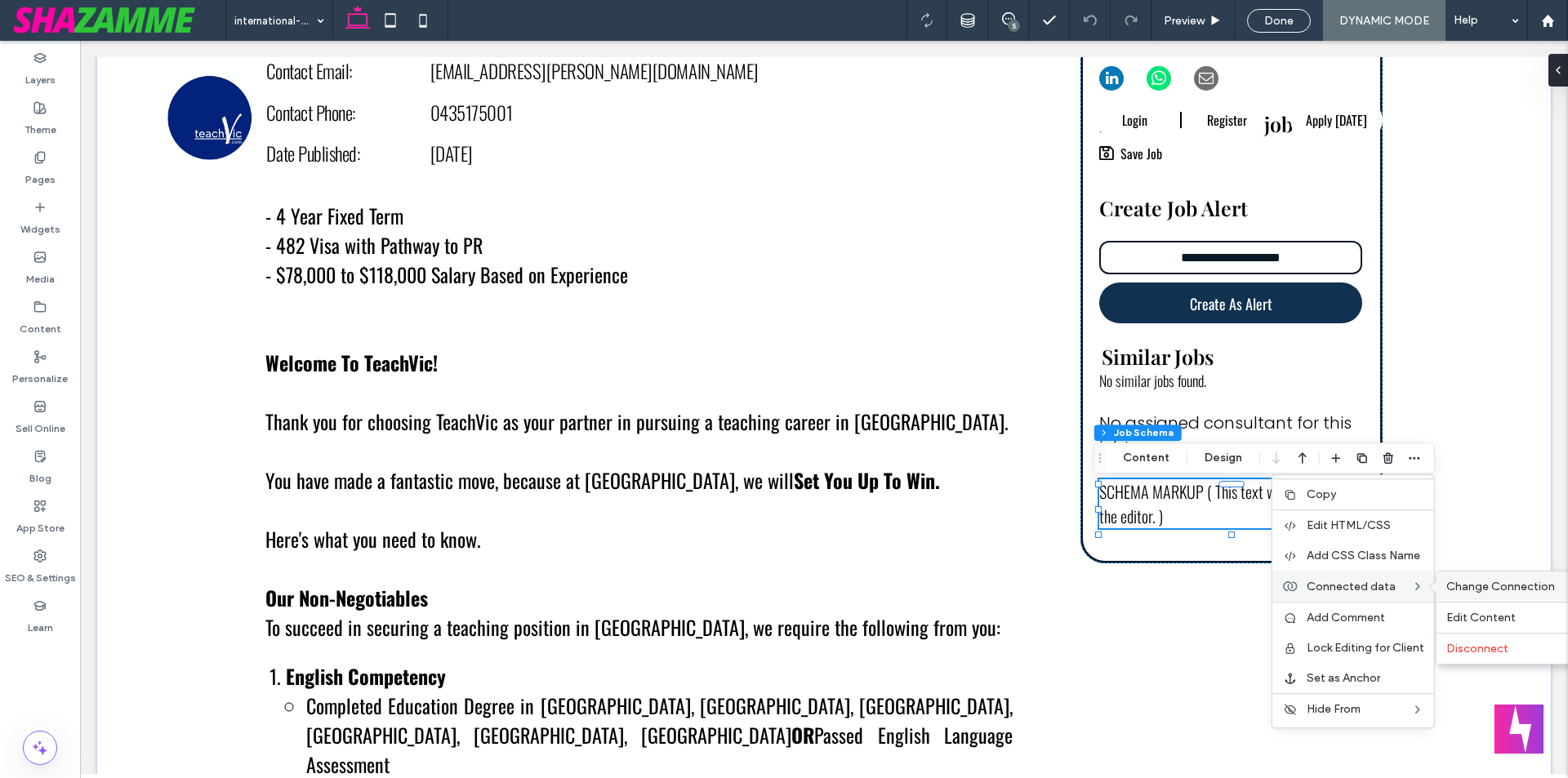
click at [1472, 588] on span "Change Connection" at bounding box center [1501, 587] width 108 height 14
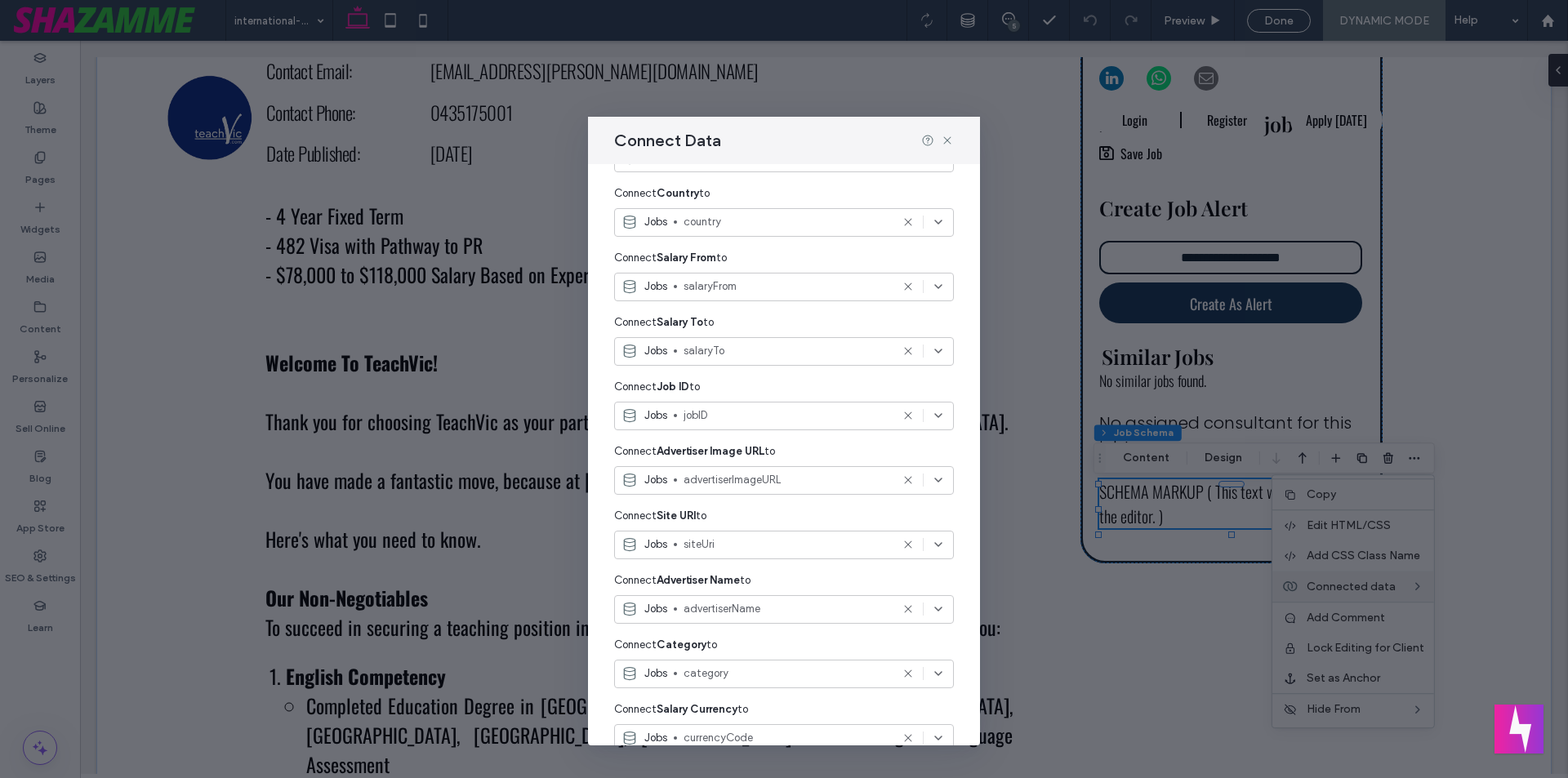
scroll to position [717, 0]
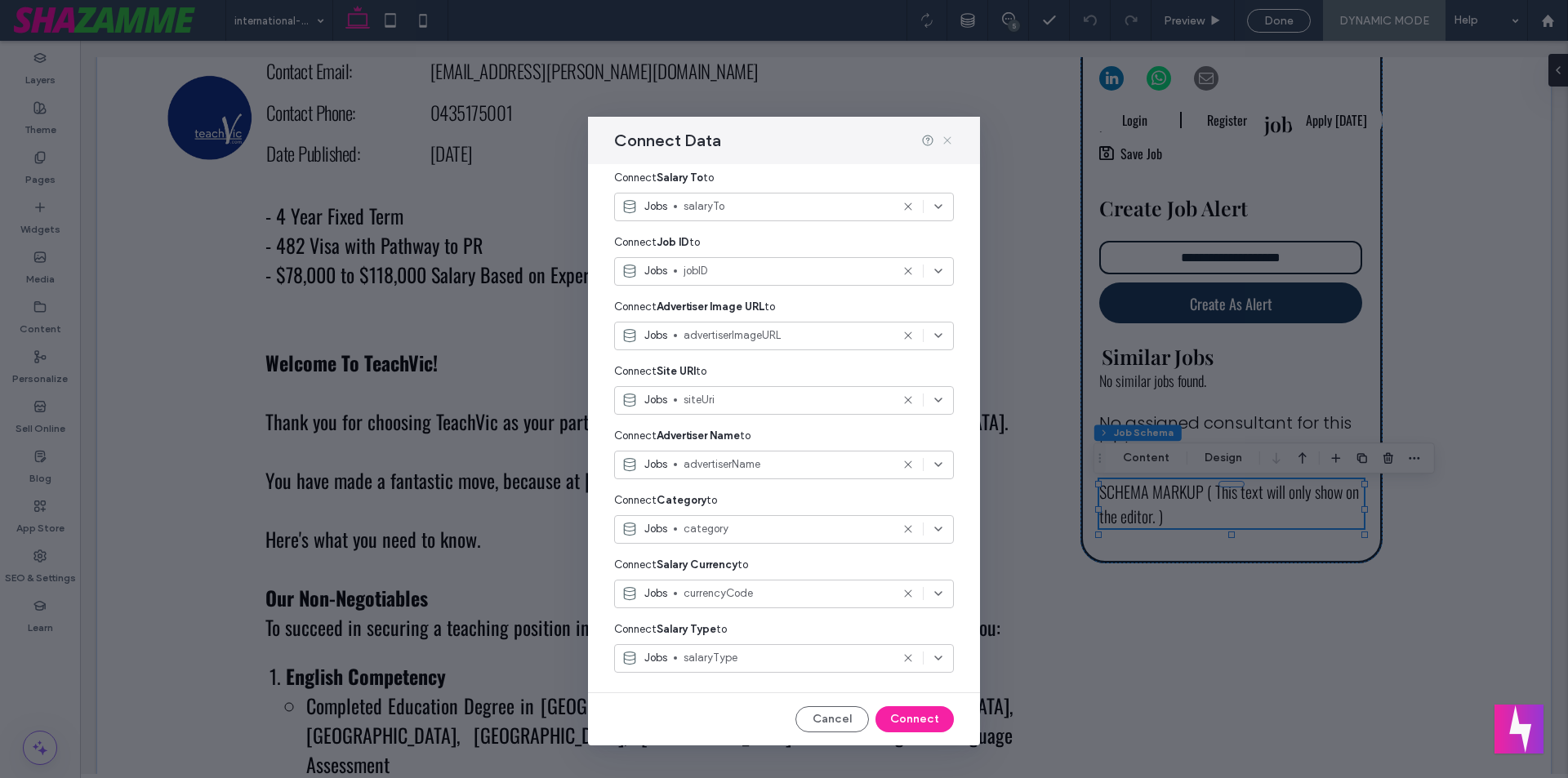
click at [947, 143] on icon at bounding box center [947, 140] width 13 height 13
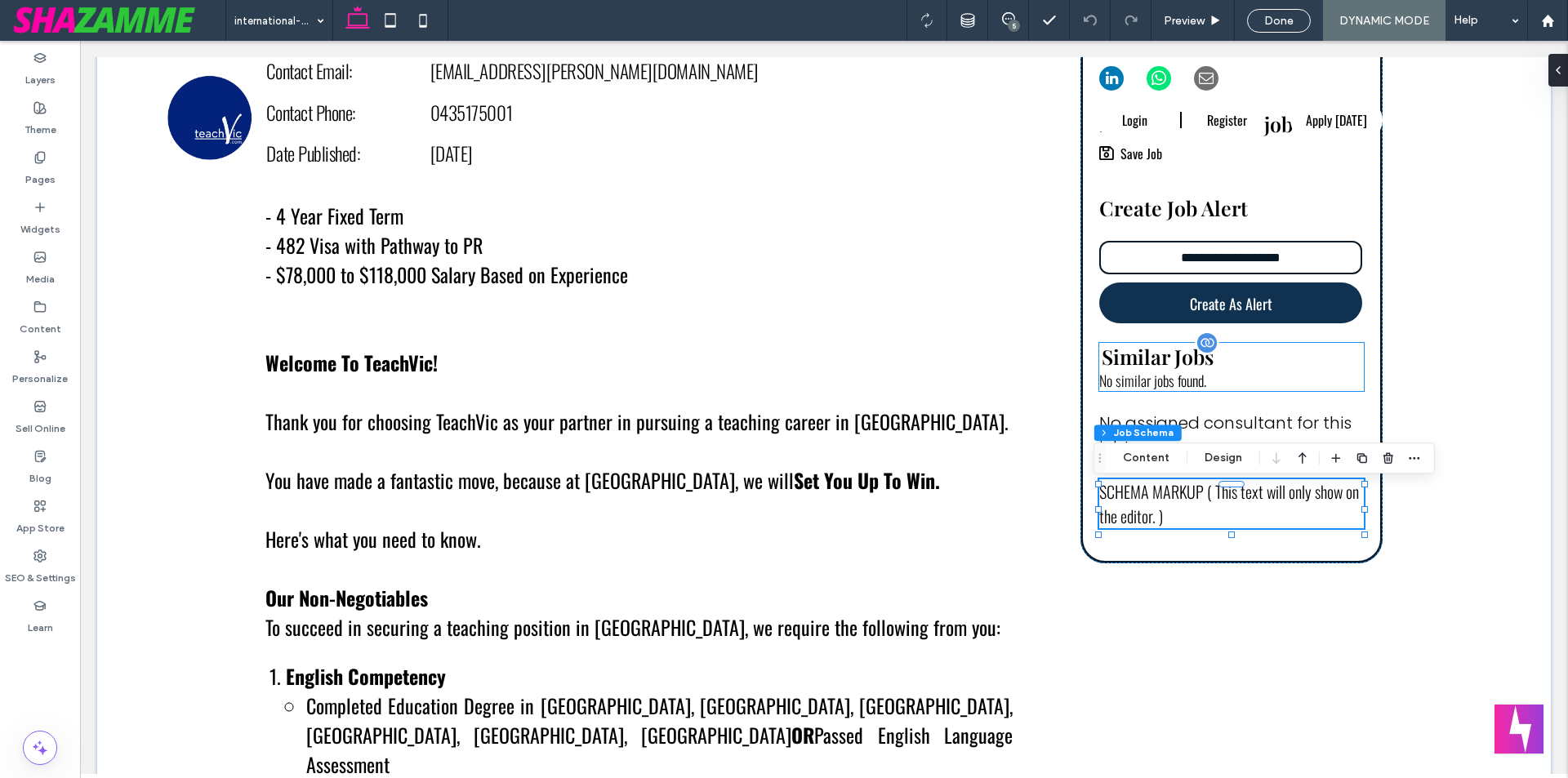
click at [1223, 386] on div "No similar jobs found." at bounding box center [1232, 380] width 264 height 21
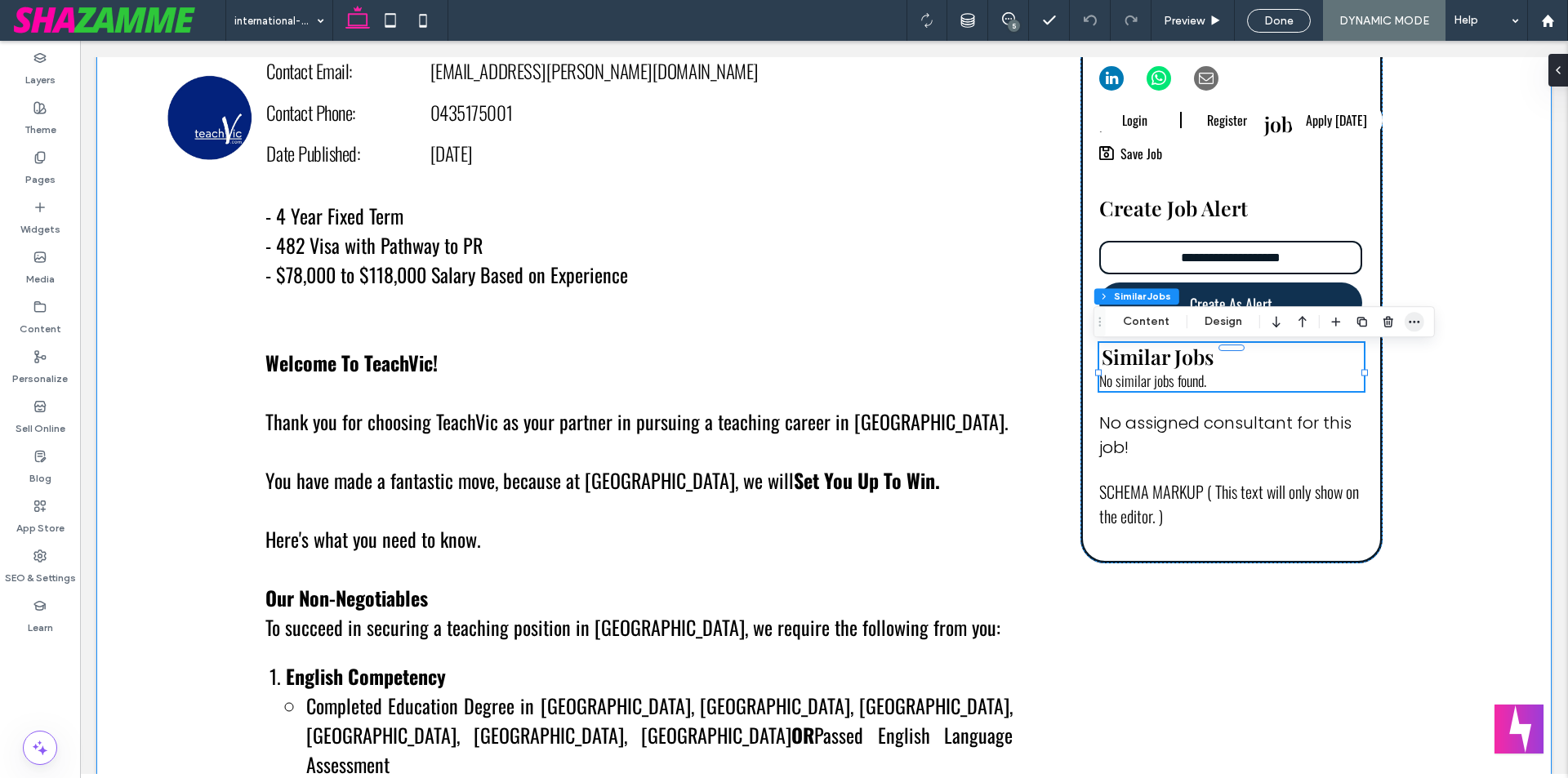
click at [1412, 320] on icon "button" at bounding box center [1414, 322] width 13 height 13
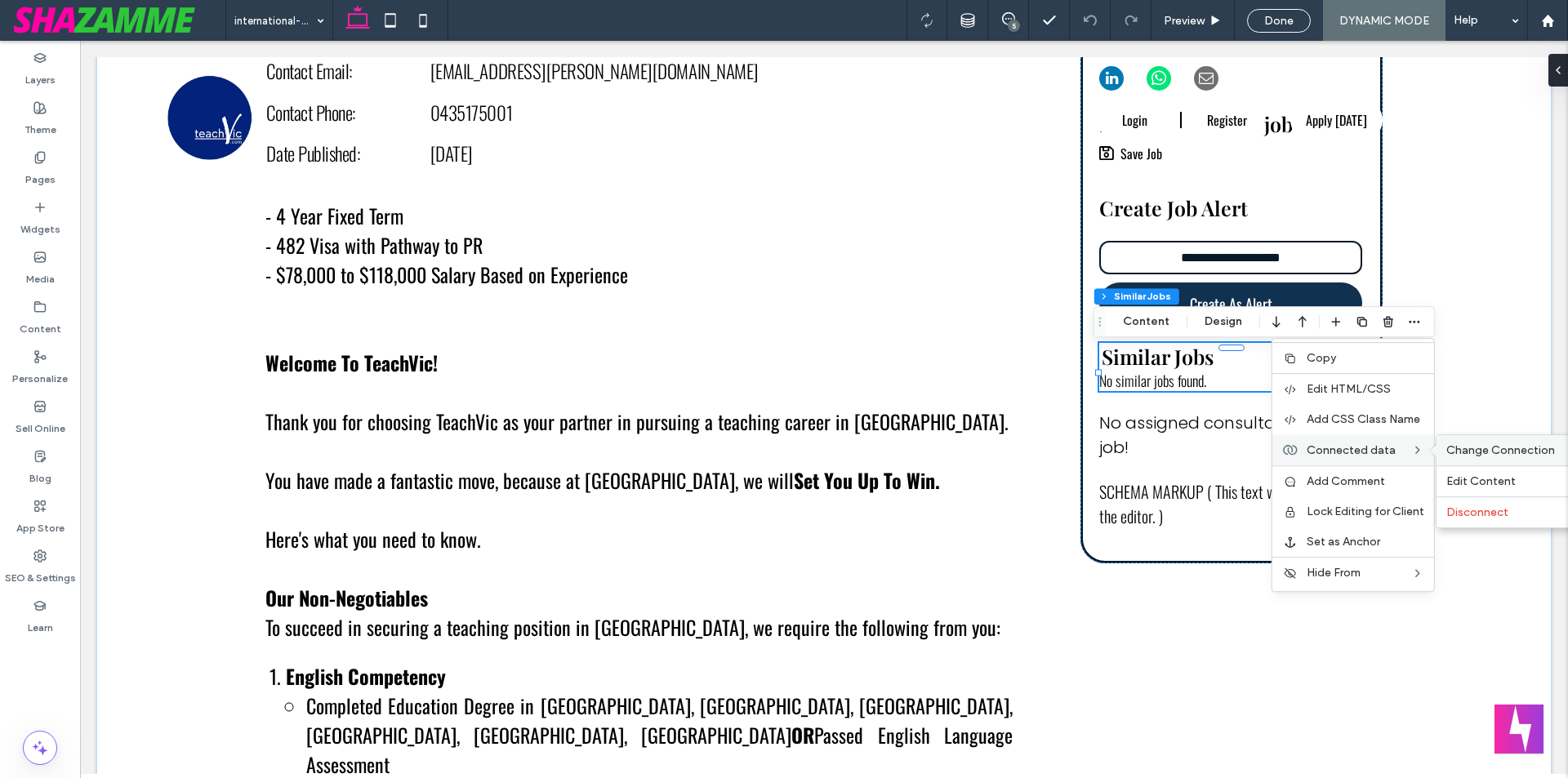
click at [1478, 447] on span "Change Connection" at bounding box center [1501, 450] width 108 height 14
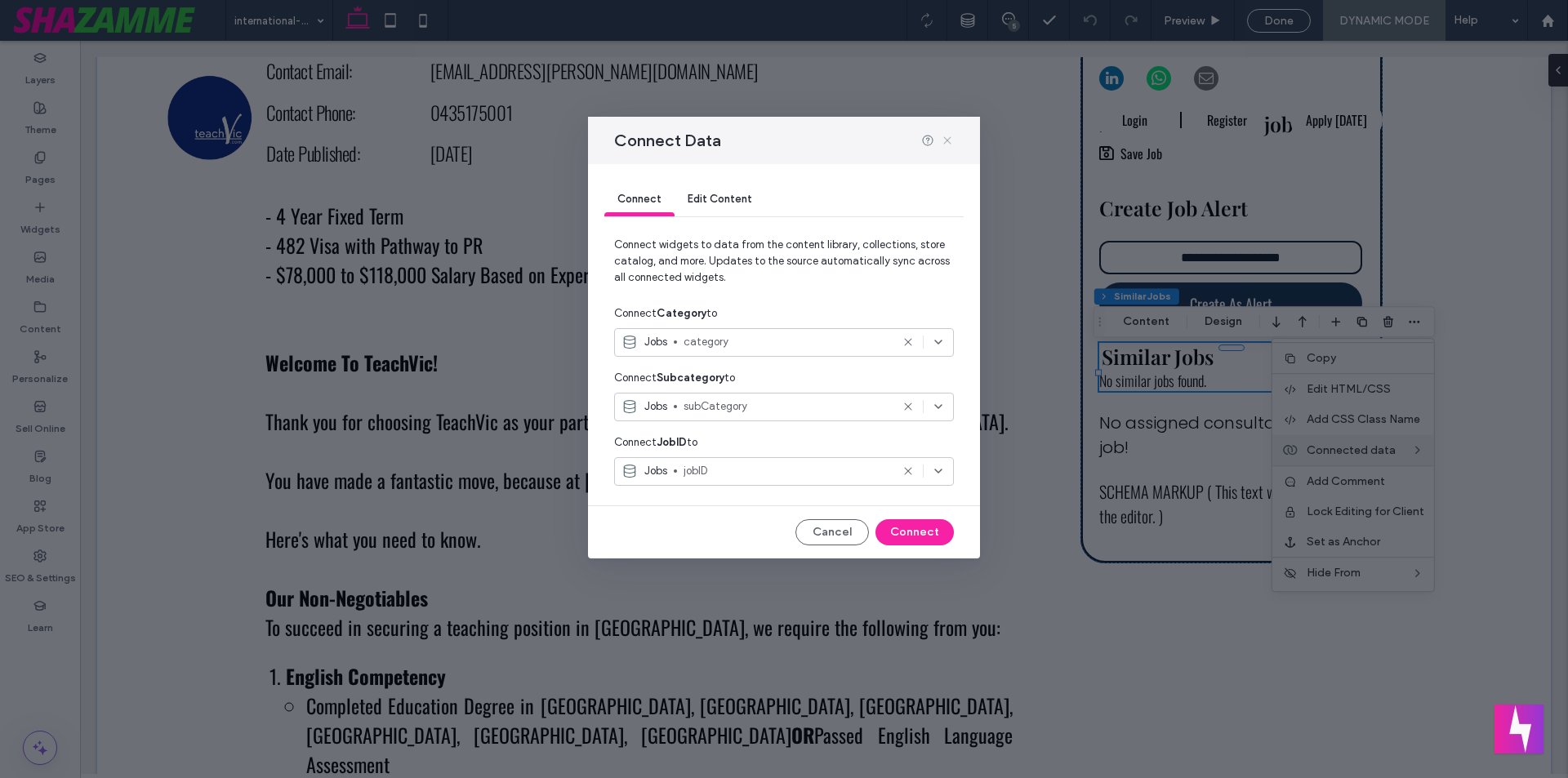
click at [950, 141] on icon at bounding box center [947, 140] width 13 height 13
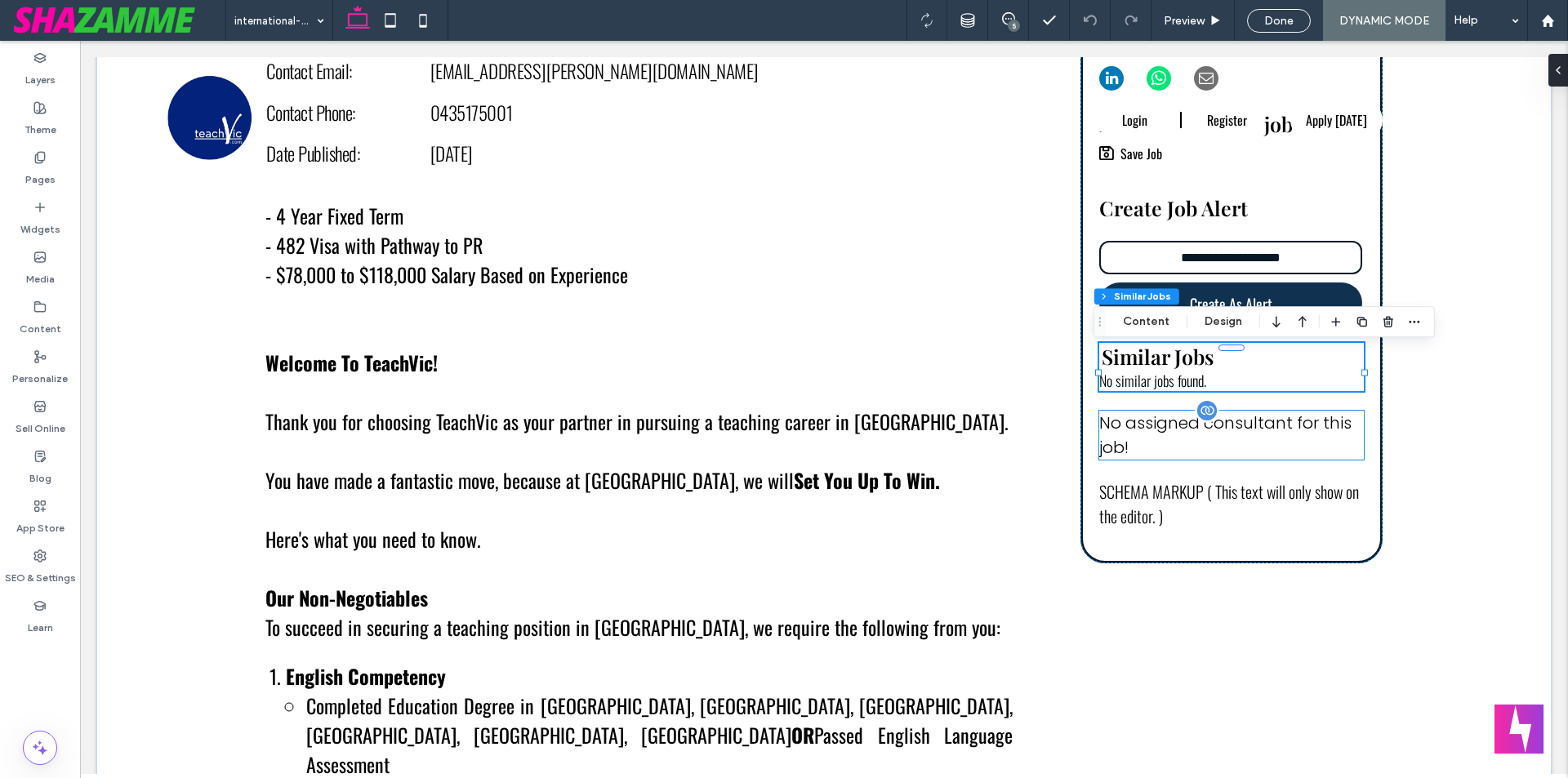
click at [1170, 438] on div "No assigned consultant for this job!" at bounding box center [1232, 435] width 264 height 49
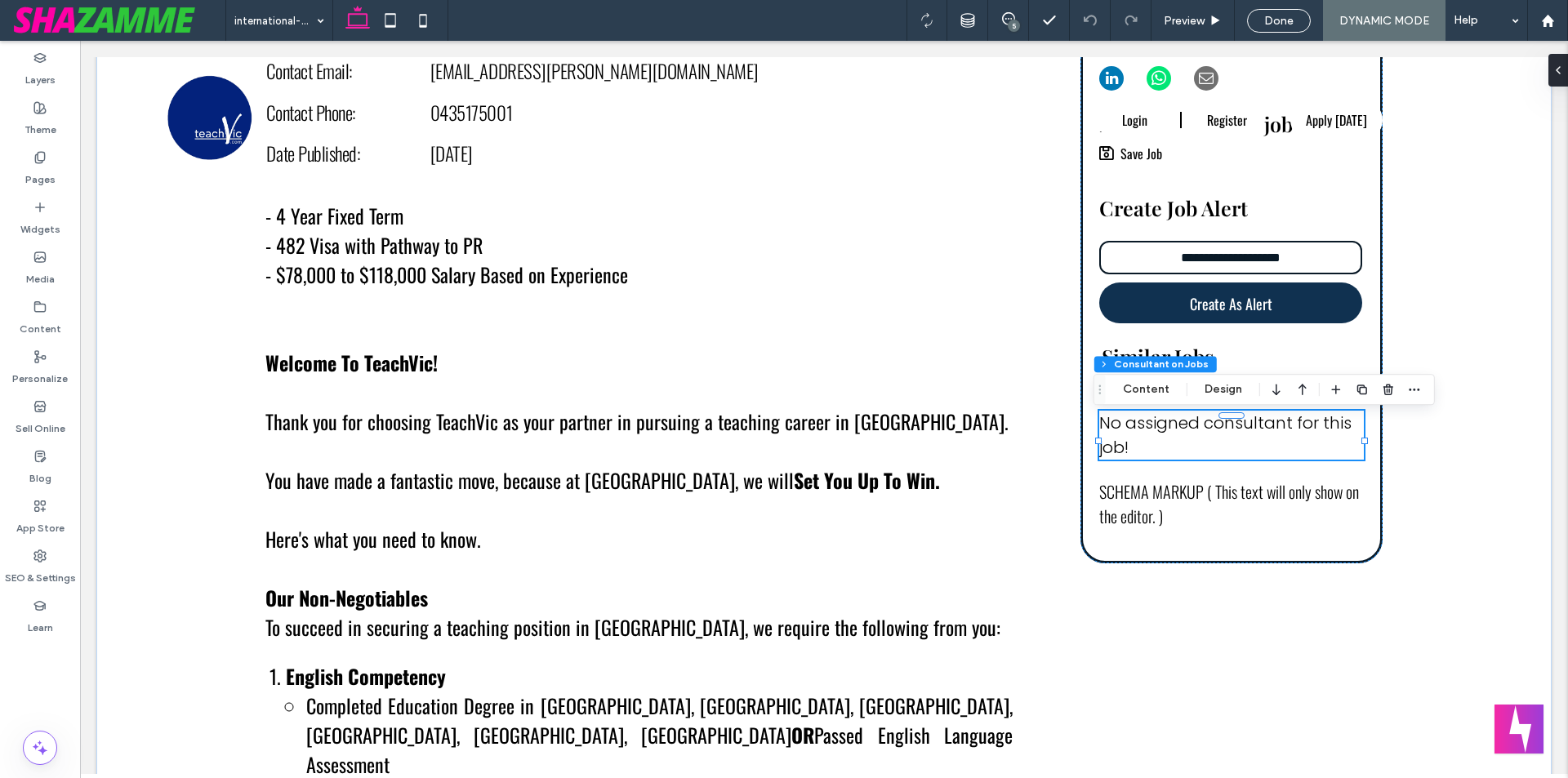
click at [1014, 21] on div "5" at bounding box center [1014, 26] width 12 height 12
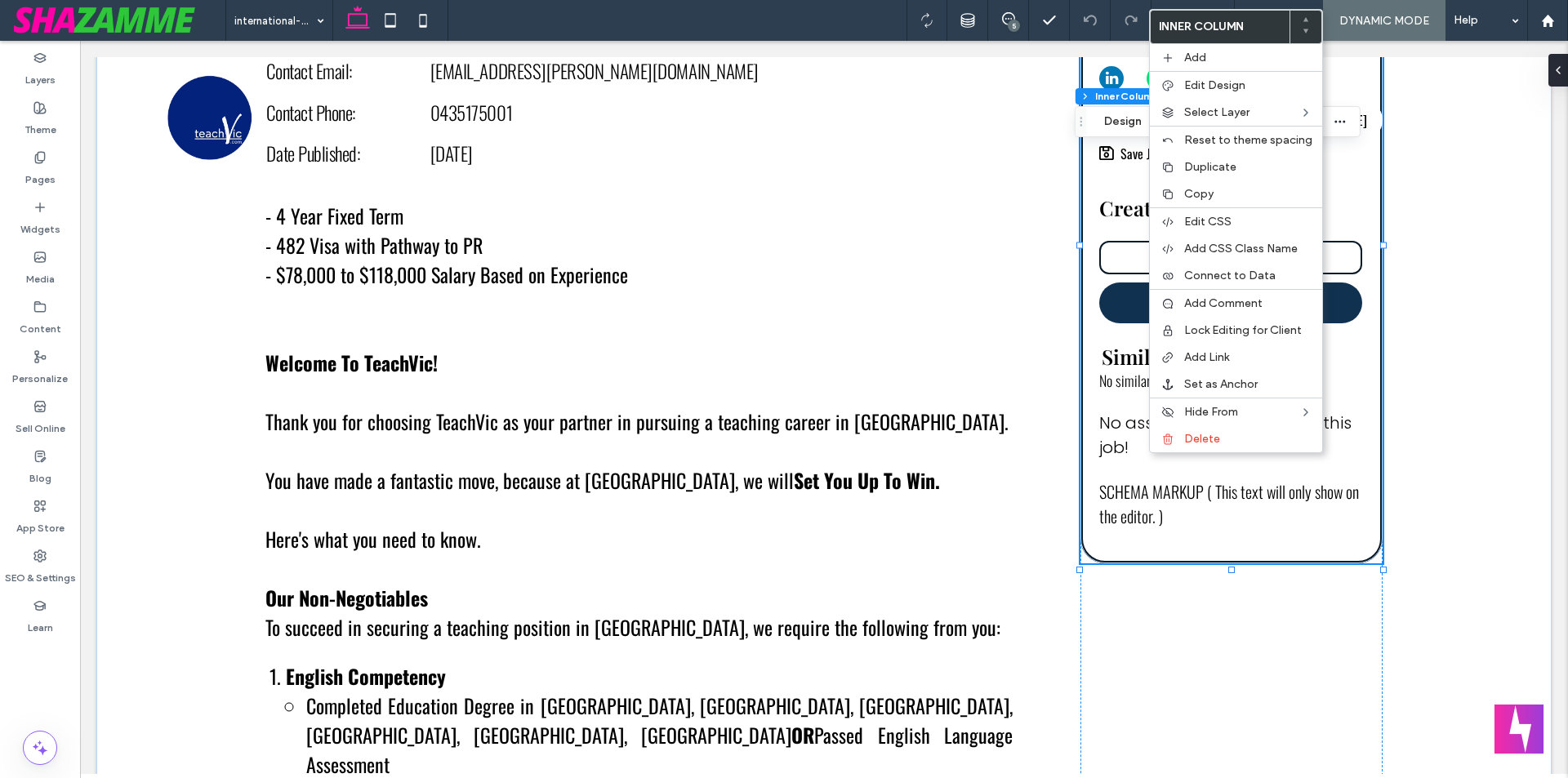
click at [1134, 452] on div "No assigned consultant for this job!" at bounding box center [1232, 435] width 264 height 49
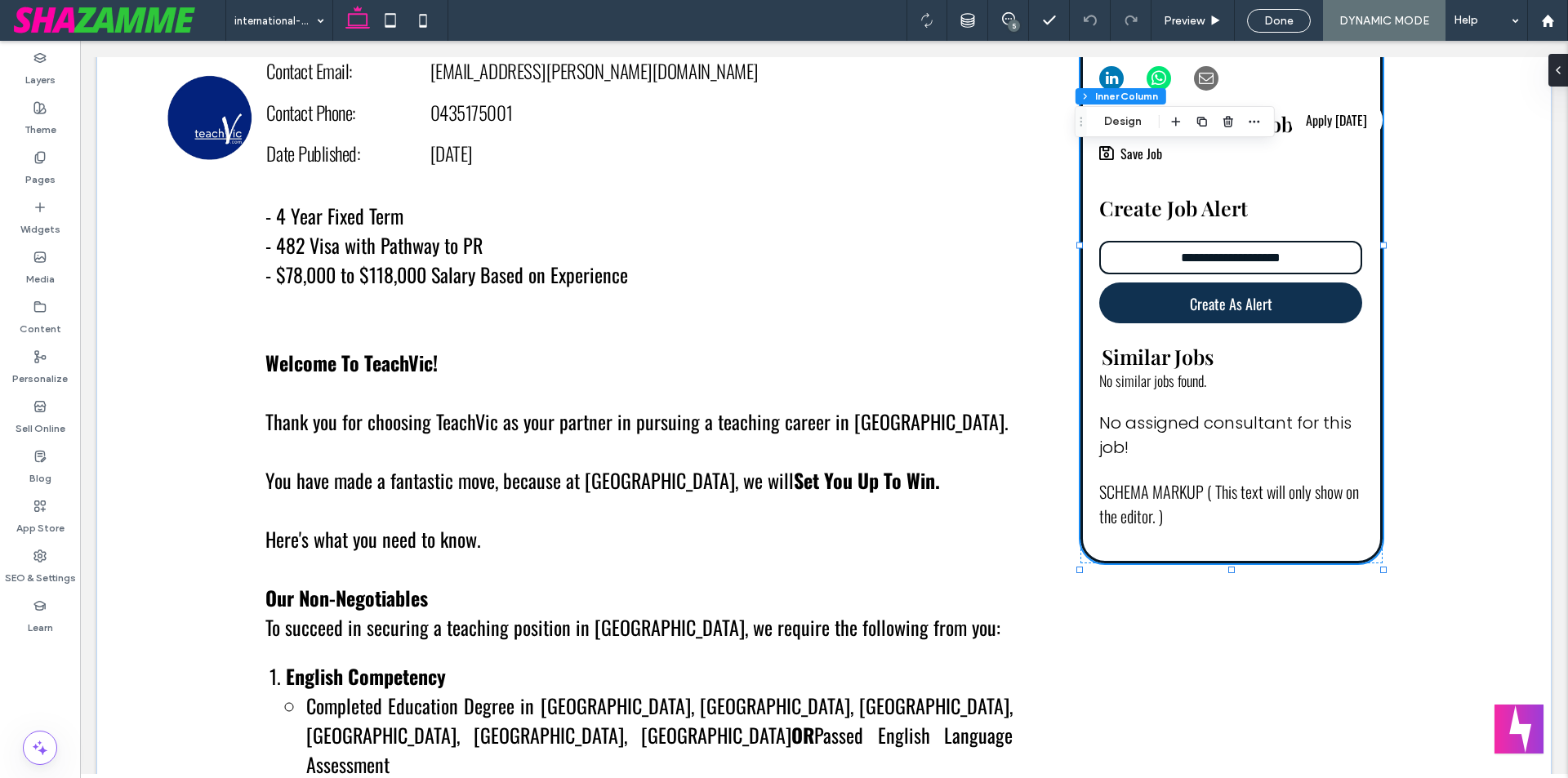
click at [1134, 452] on div "No assigned consultant for this job!" at bounding box center [1232, 435] width 264 height 49
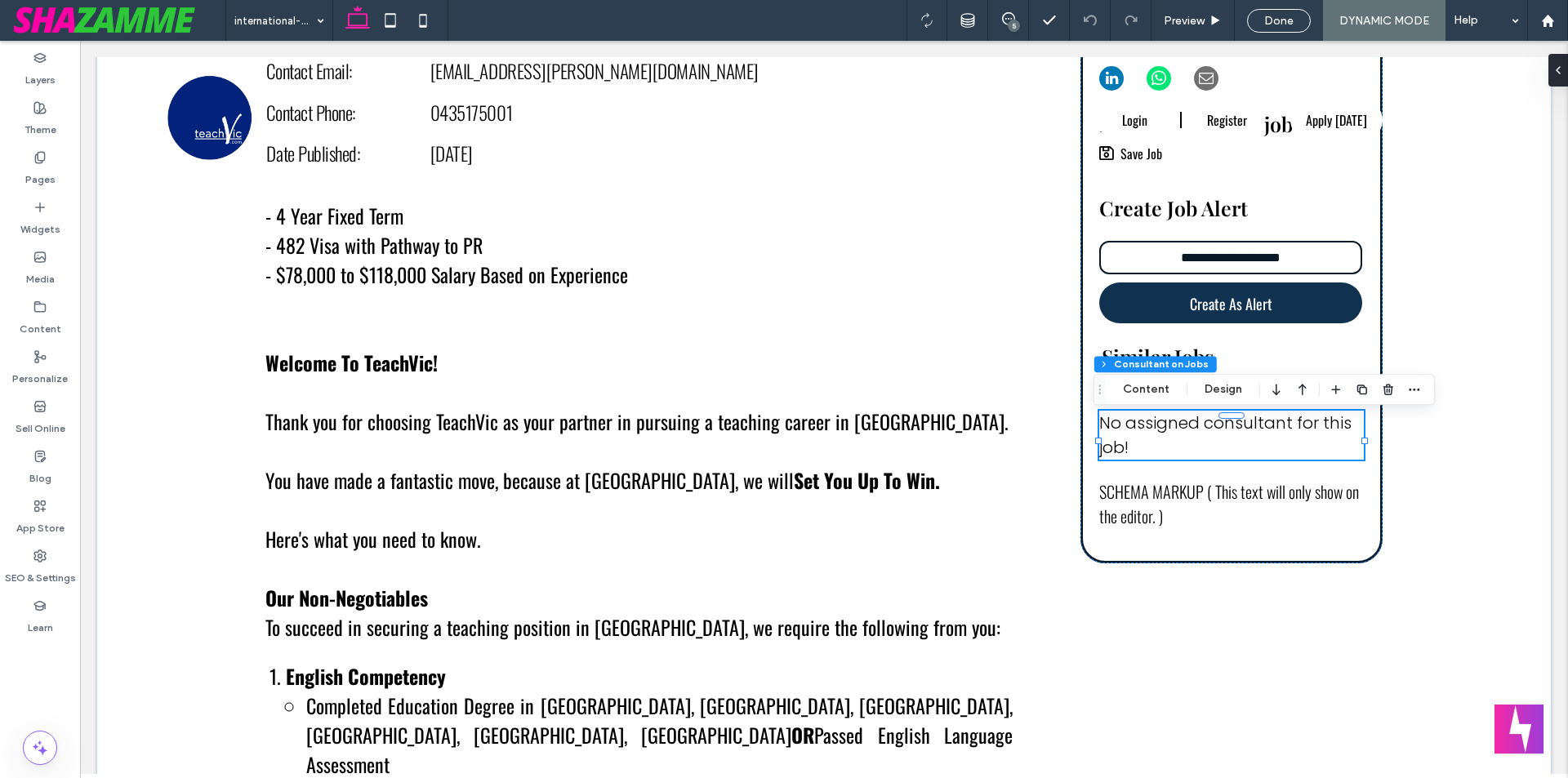
click at [1269, 22] on span "Done" at bounding box center [1279, 20] width 29 height 14
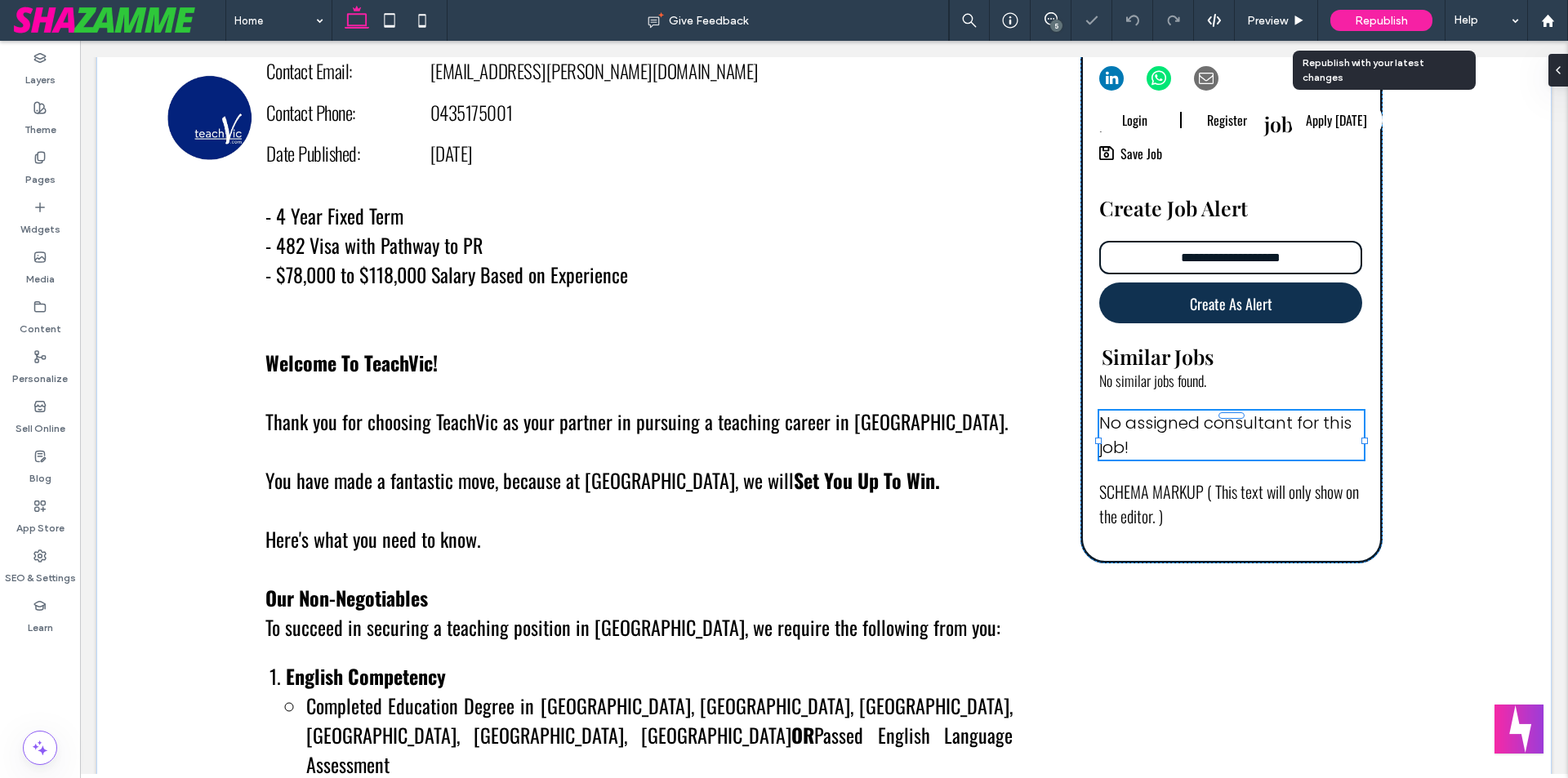
click at [1366, 17] on span "Republish" at bounding box center [1381, 20] width 53 height 14
